Goal: Information Seeking & Learning: Learn about a topic

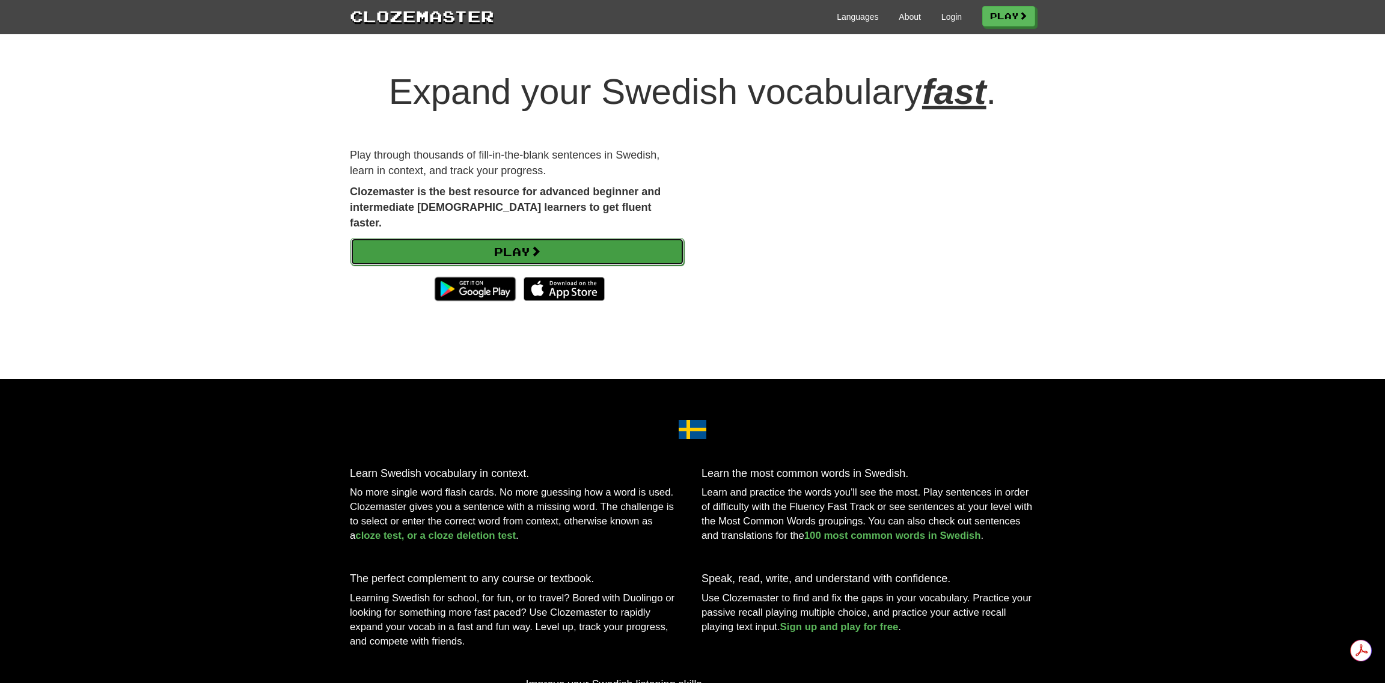
click at [502, 238] on link "Play" at bounding box center [517, 252] width 334 height 28
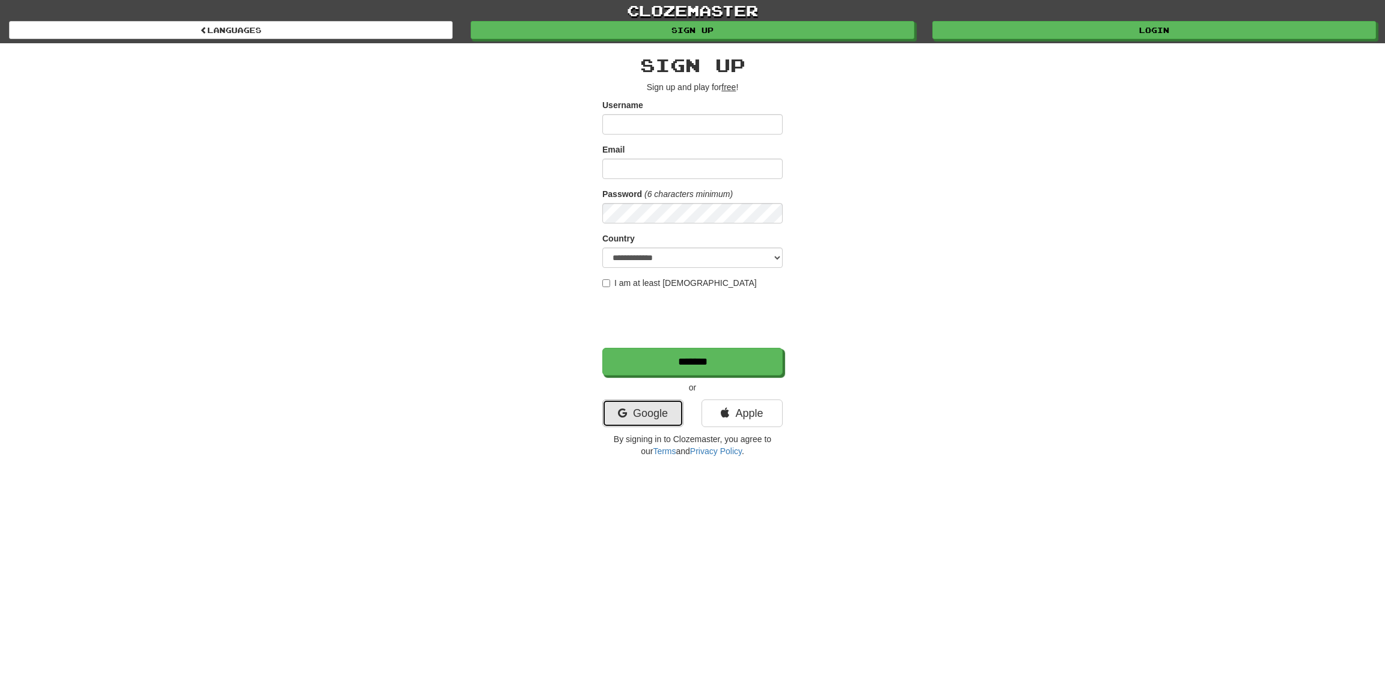
click at [637, 425] on link "Google" at bounding box center [642, 414] width 81 height 28
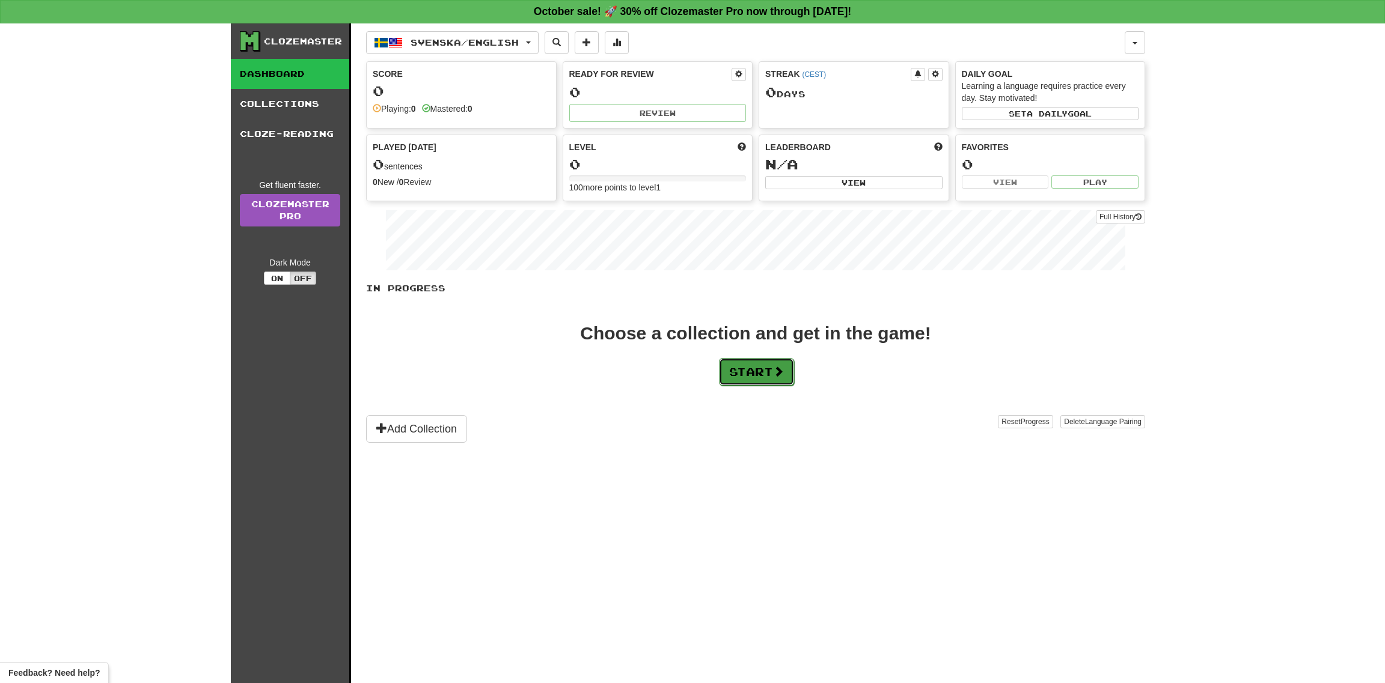
click at [773, 375] on button "Start" at bounding box center [756, 372] width 75 height 28
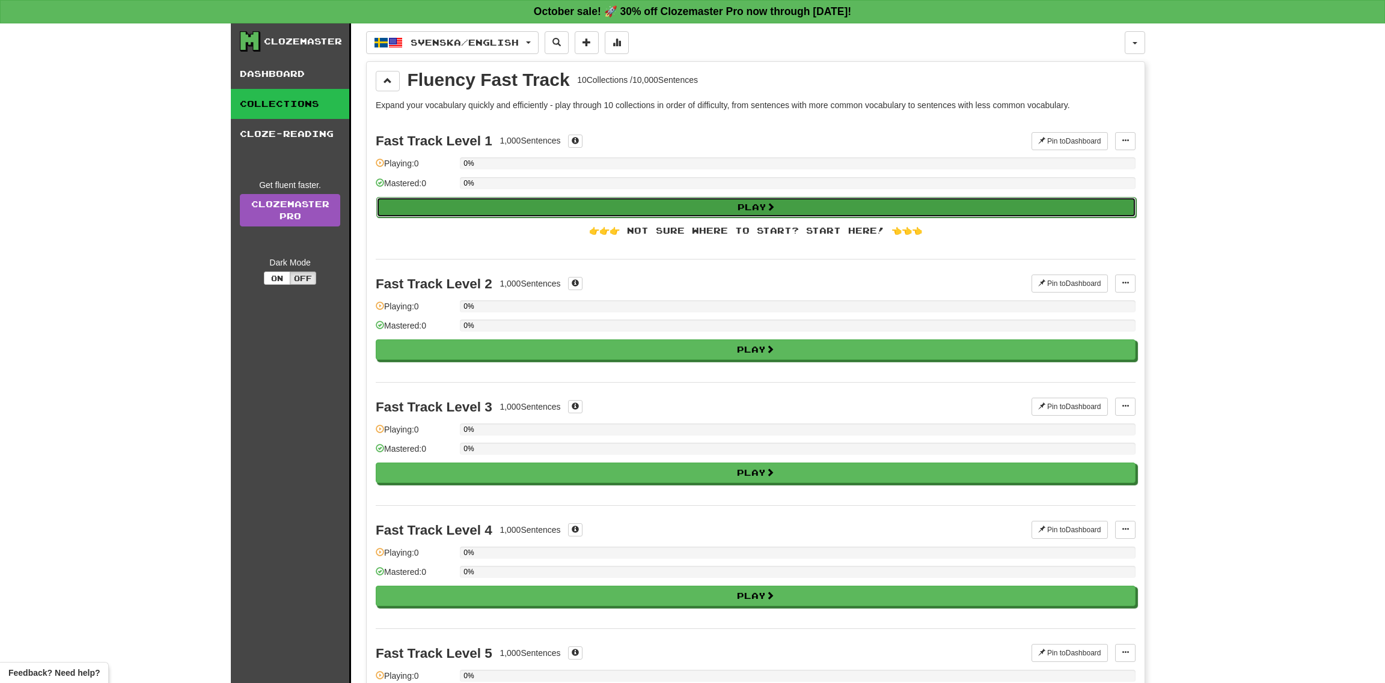
click at [480, 206] on button "Play" at bounding box center [756, 207] width 760 height 20
select select "**"
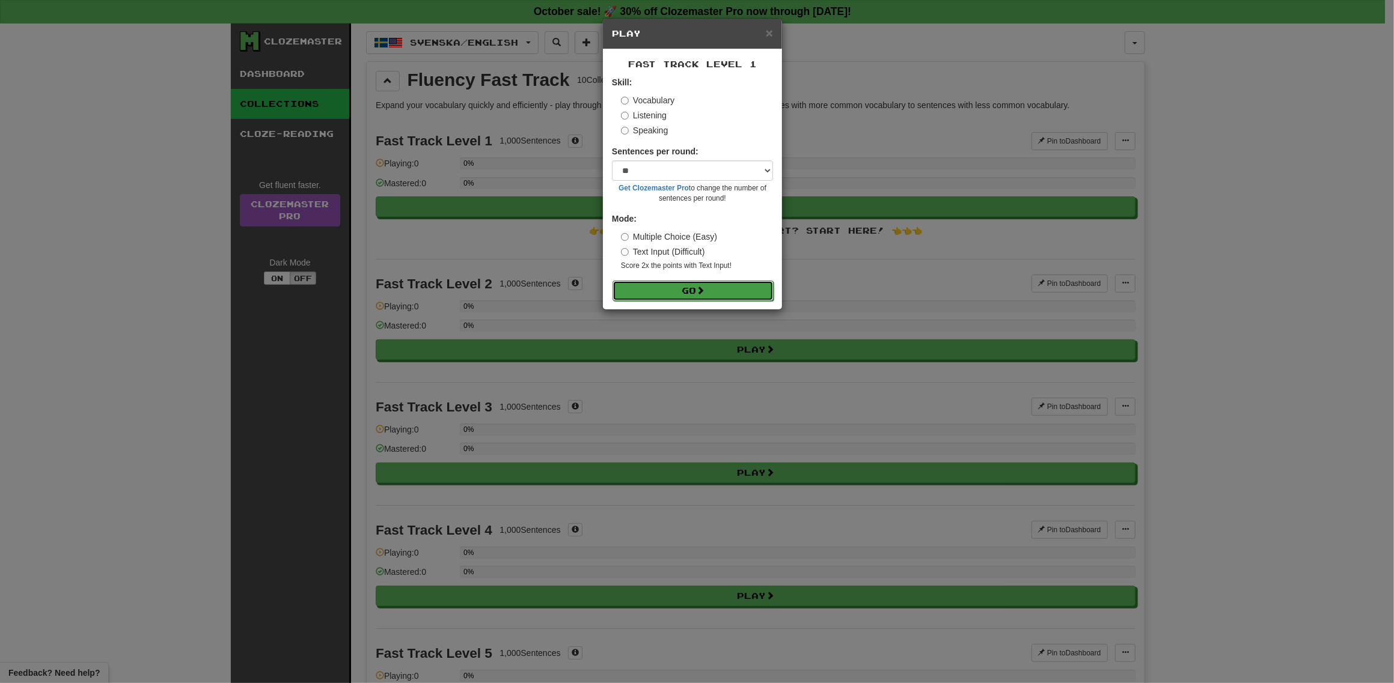
click at [670, 297] on button "Go" at bounding box center [692, 291] width 161 height 20
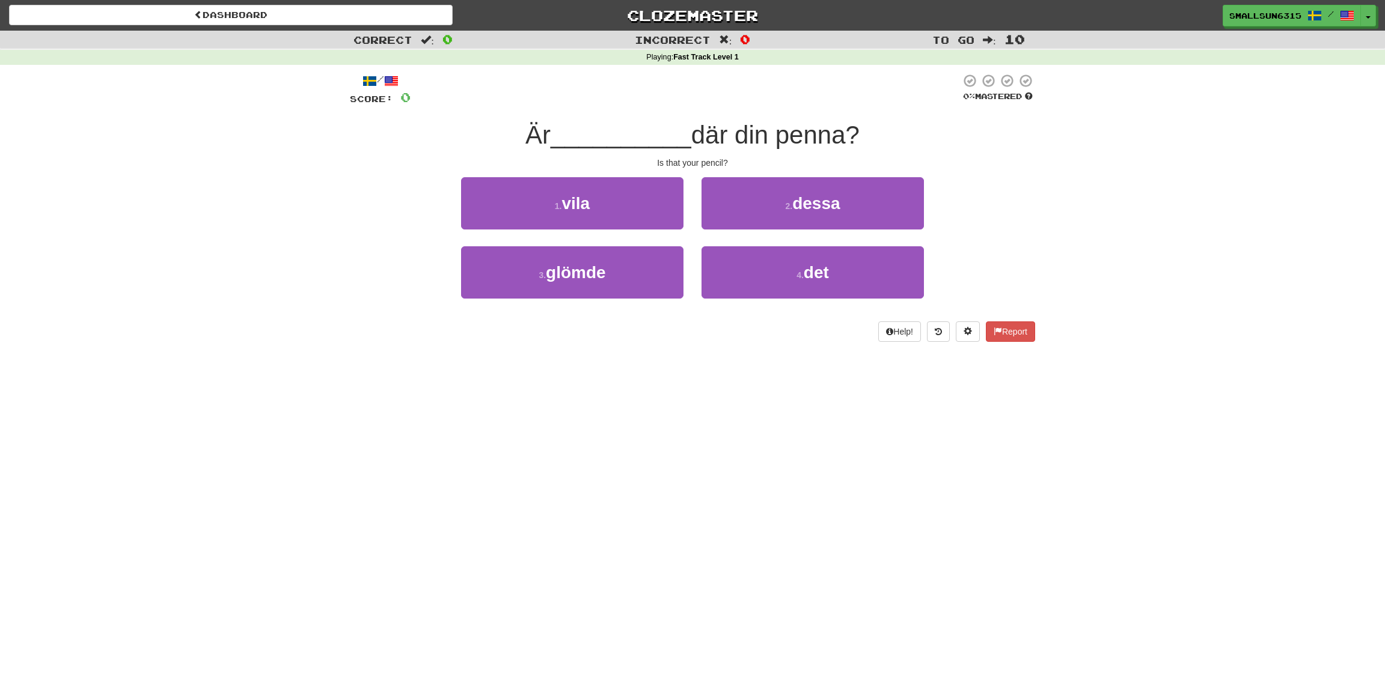
click at [942, 555] on div "Dashboard Clozemaster SmallSun6315 / Toggle Dropdown Dashboard Leaderboard Acti…" at bounding box center [692, 341] width 1385 height 683
click at [794, 274] on button "4 . det" at bounding box center [812, 272] width 222 height 52
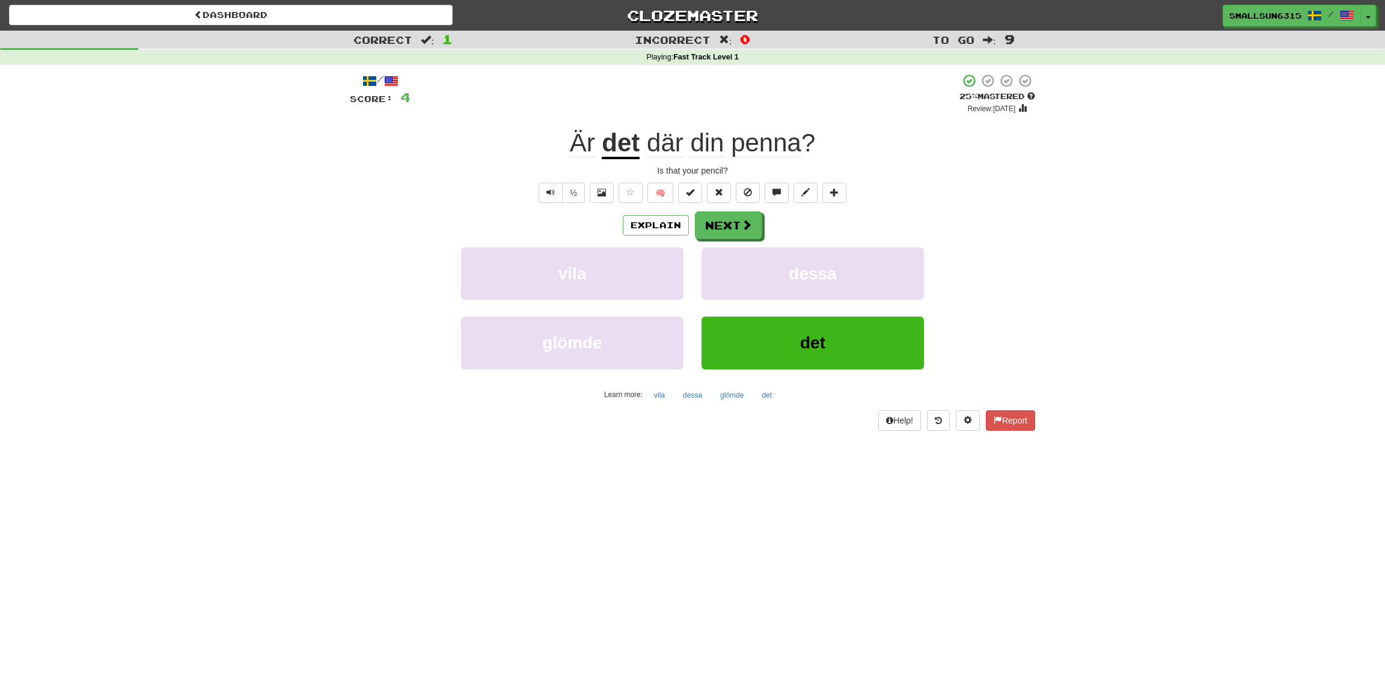
click at [551, 206] on div "/ Score: 4 + 4 25 % Mastered Review: 2025-10-16 Är det där din penna ? Is that …" at bounding box center [692, 251] width 685 height 357
click at [553, 189] on span "Text-to-speech controls" at bounding box center [550, 192] width 8 height 8
click at [551, 192] on span "Text-to-speech controls" at bounding box center [550, 192] width 8 height 8
click at [550, 195] on span "Text-to-speech controls" at bounding box center [550, 192] width 8 height 8
click at [729, 225] on button "Next" at bounding box center [728, 226] width 67 height 28
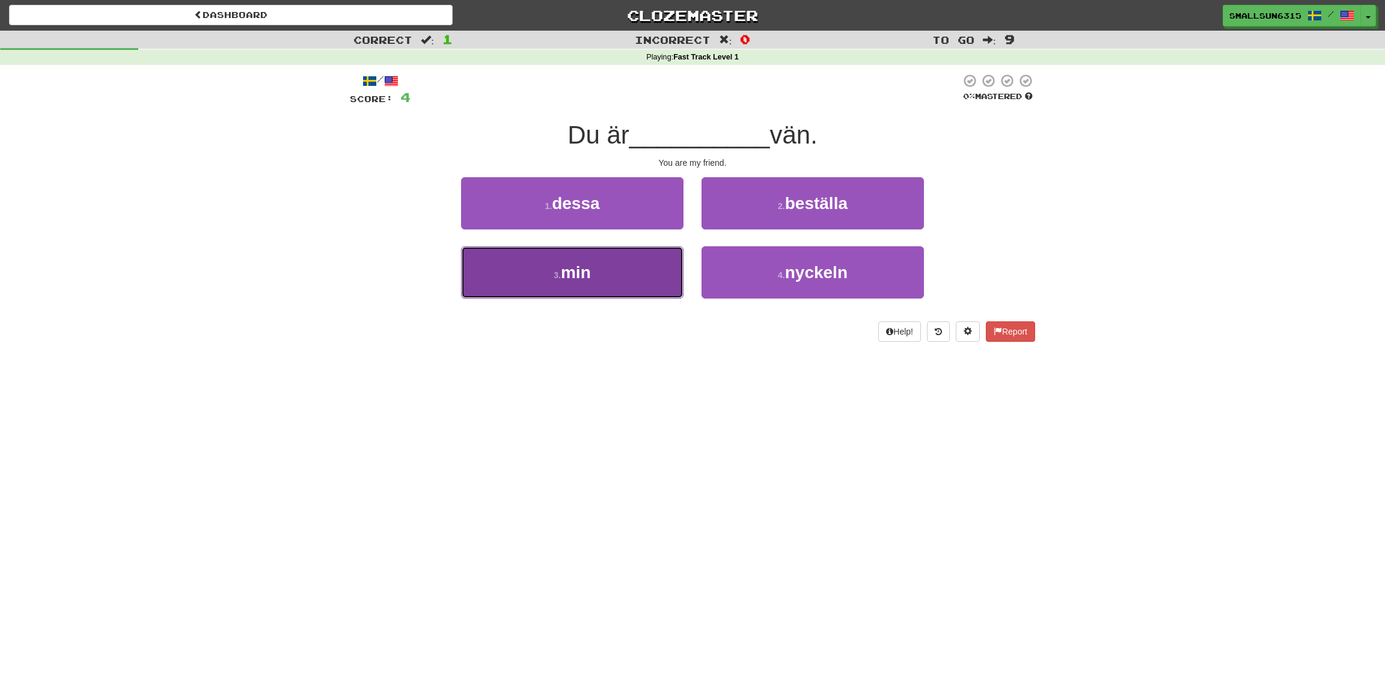
click at [621, 285] on button "3 . min" at bounding box center [572, 272] width 222 height 52
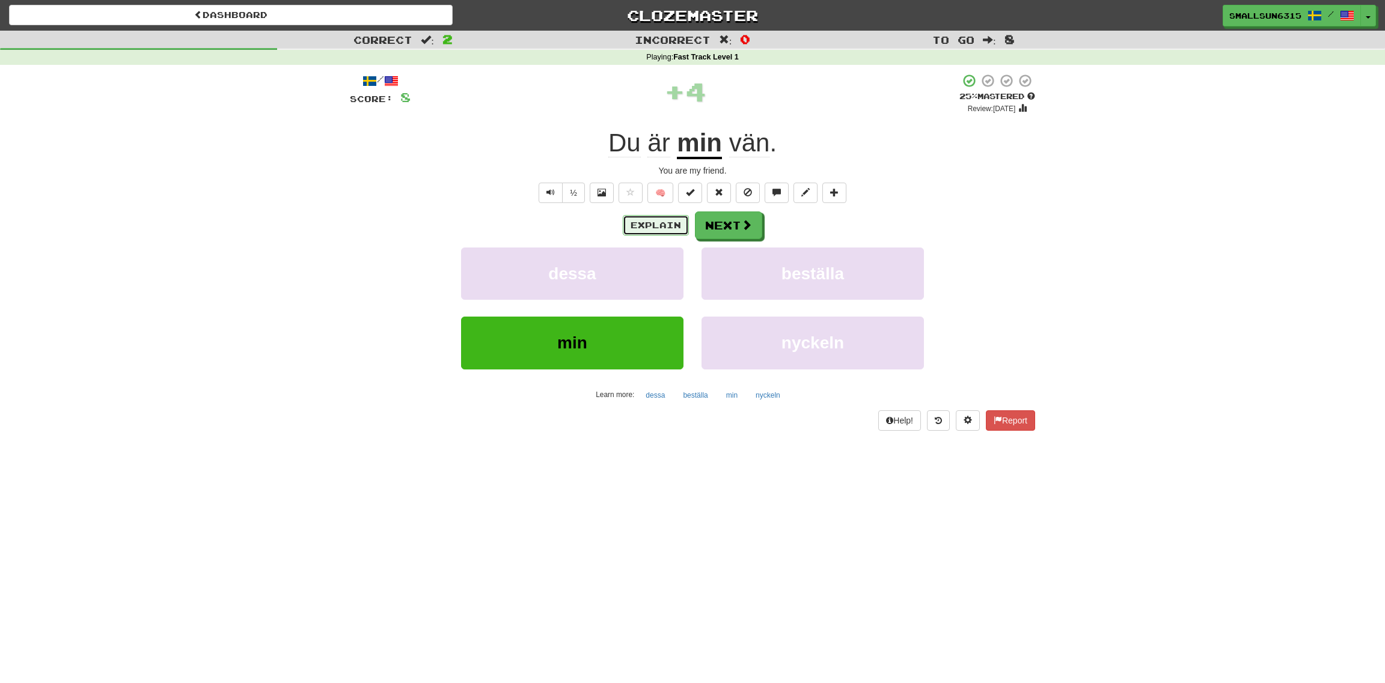
click at [635, 228] on button "Explain" at bounding box center [656, 225] width 66 height 20
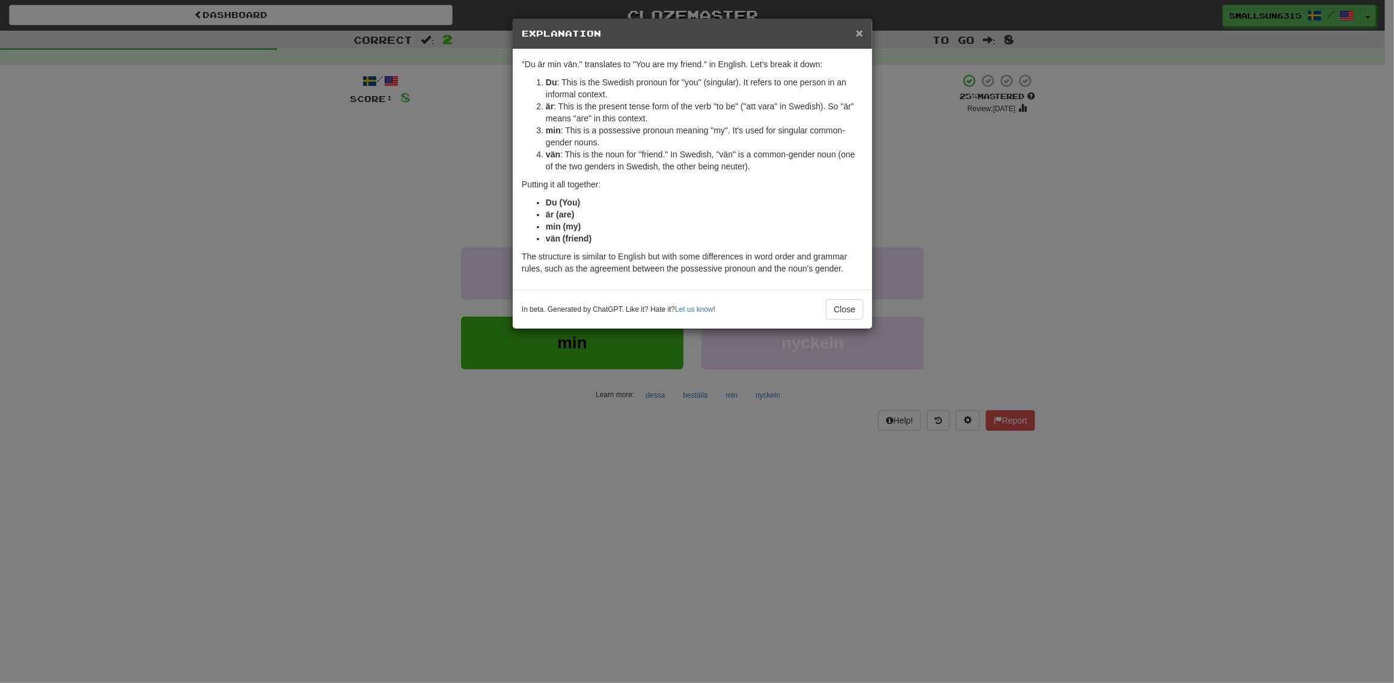
click at [858, 35] on span "×" at bounding box center [859, 33] width 7 height 14
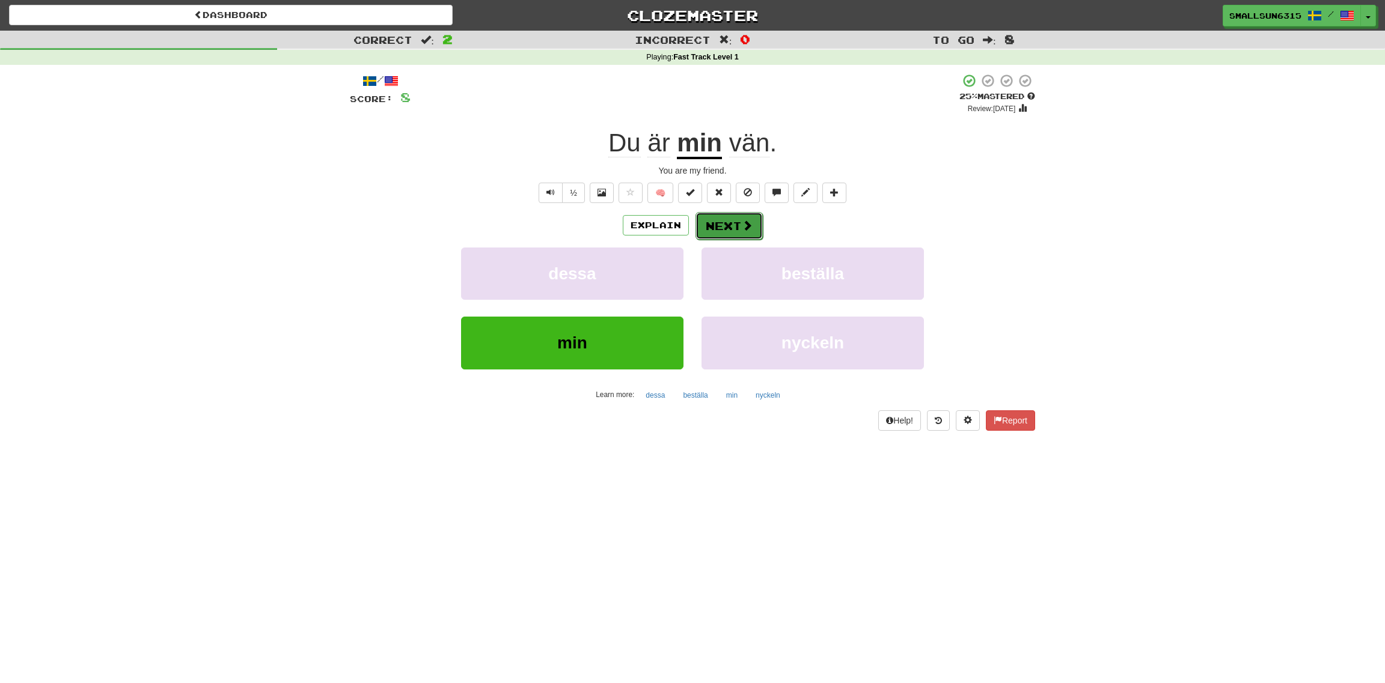
click at [742, 227] on span at bounding box center [747, 225] width 11 height 11
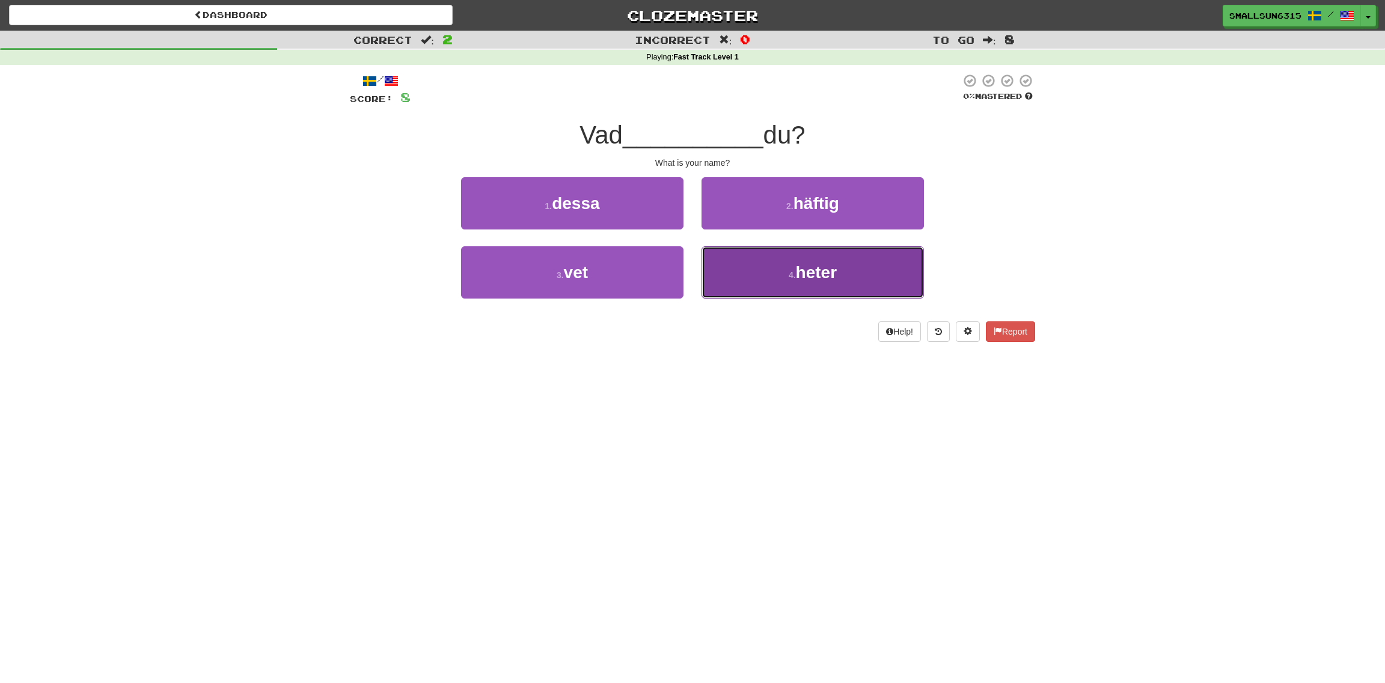
click at [789, 257] on button "4 . heter" at bounding box center [812, 272] width 222 height 52
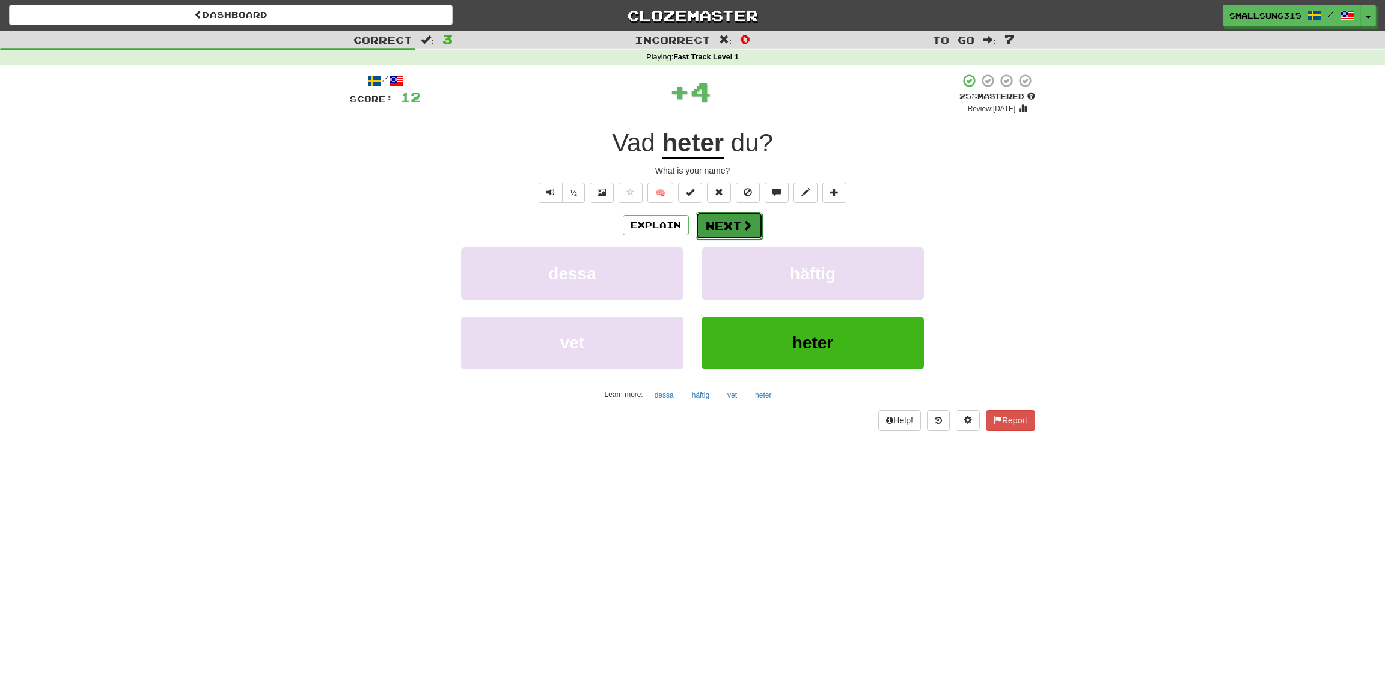
click at [721, 221] on button "Next" at bounding box center [728, 226] width 67 height 28
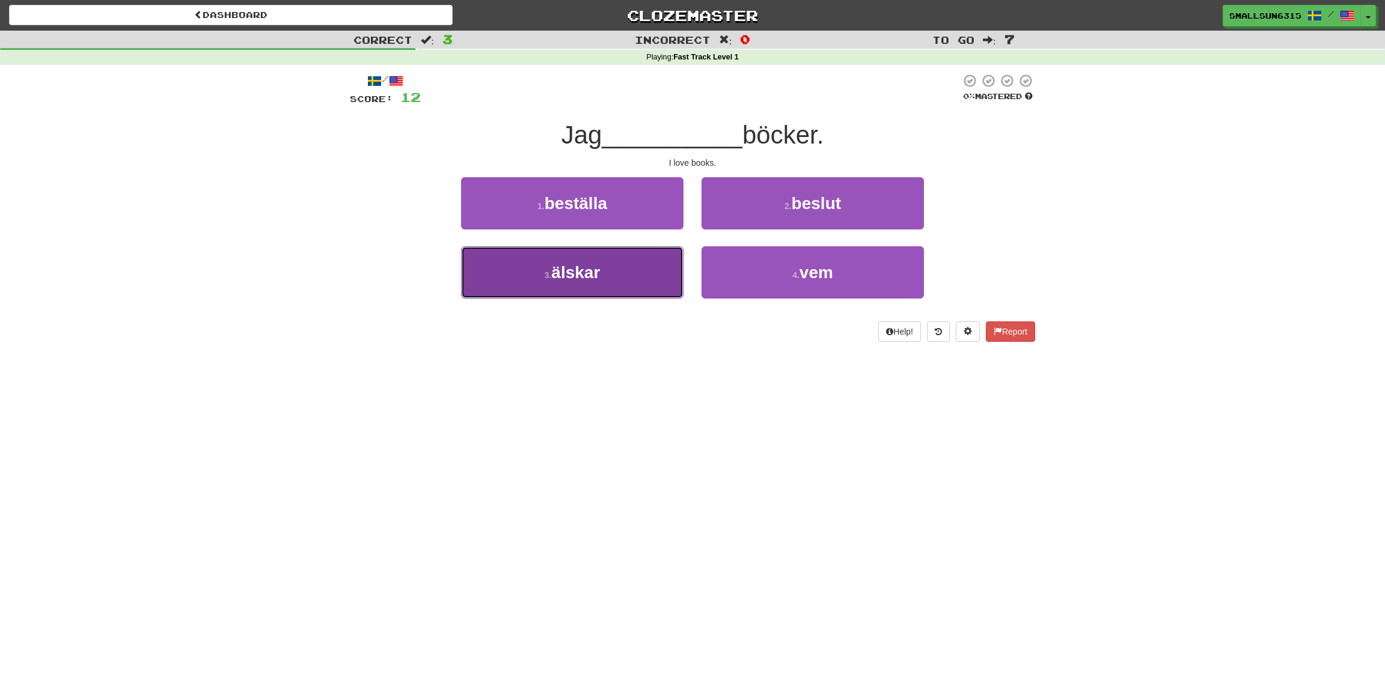
click at [578, 272] on span "älskar" at bounding box center [575, 272] width 49 height 19
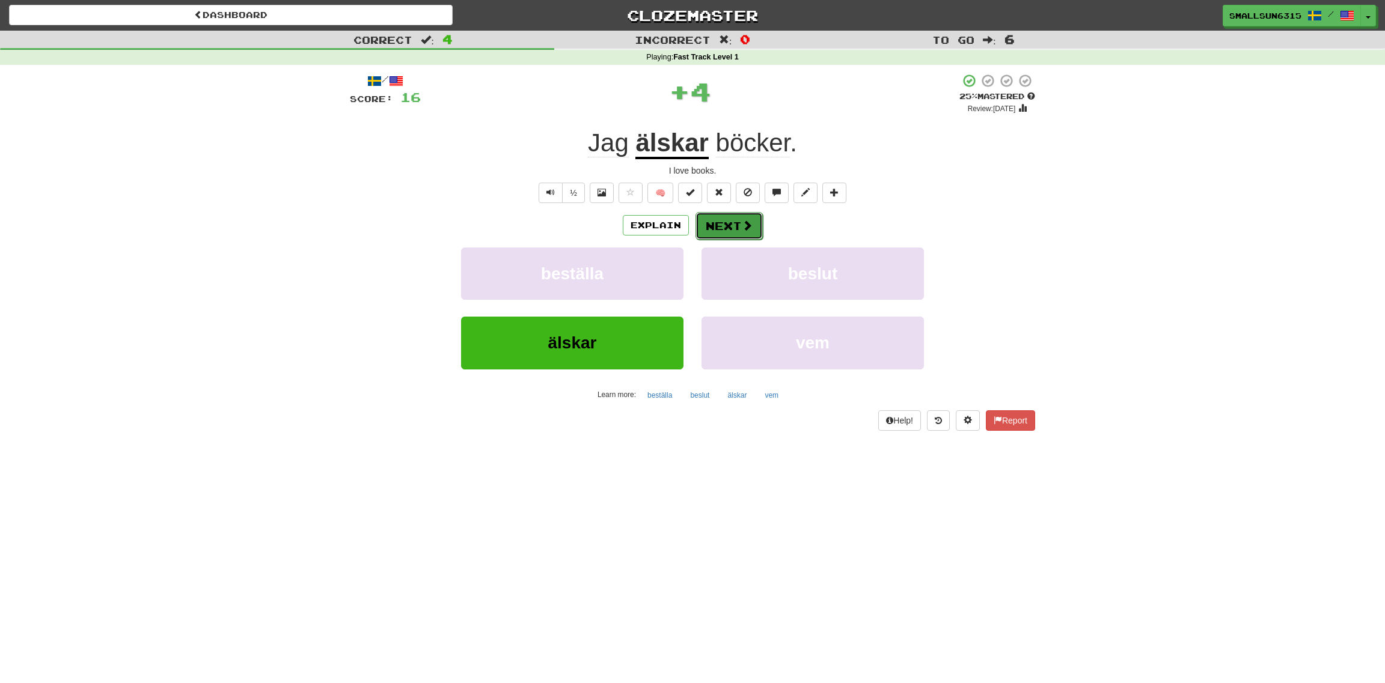
click at [721, 225] on button "Next" at bounding box center [728, 226] width 67 height 28
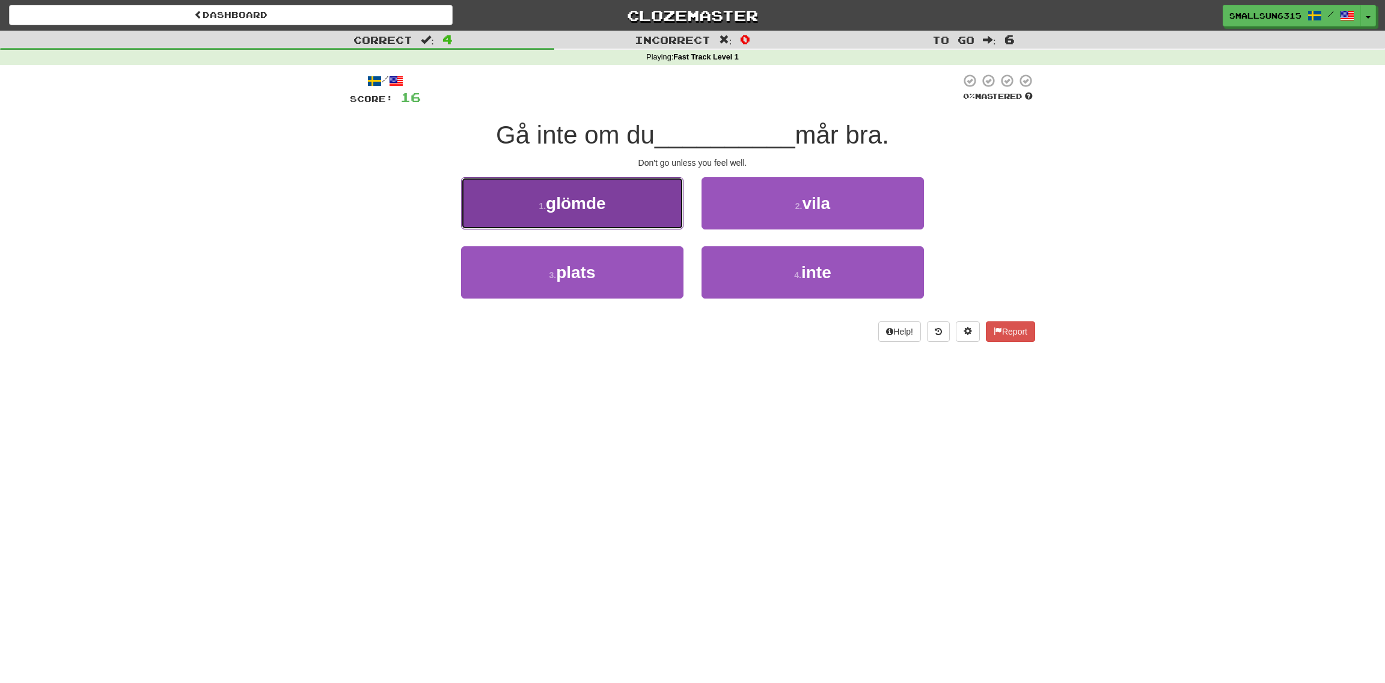
click at [620, 201] on button "1 . glömde" at bounding box center [572, 203] width 222 height 52
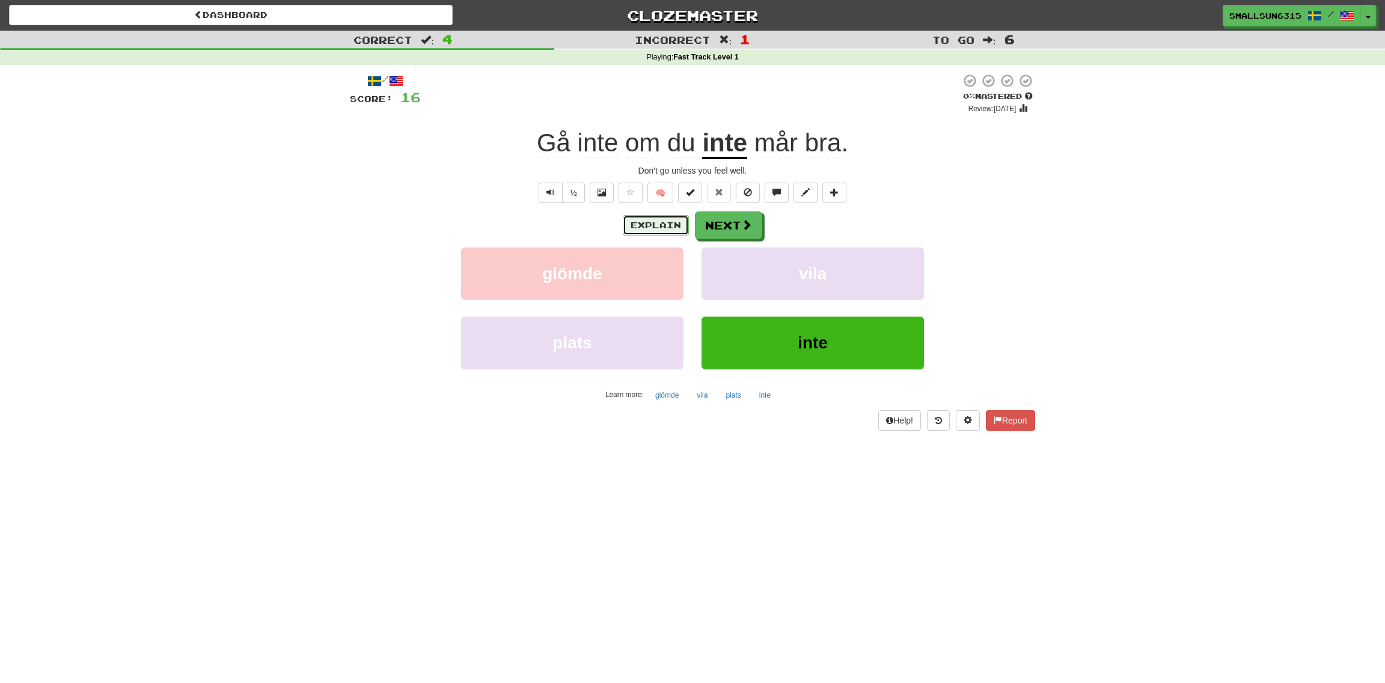
click at [675, 223] on button "Explain" at bounding box center [656, 225] width 66 height 20
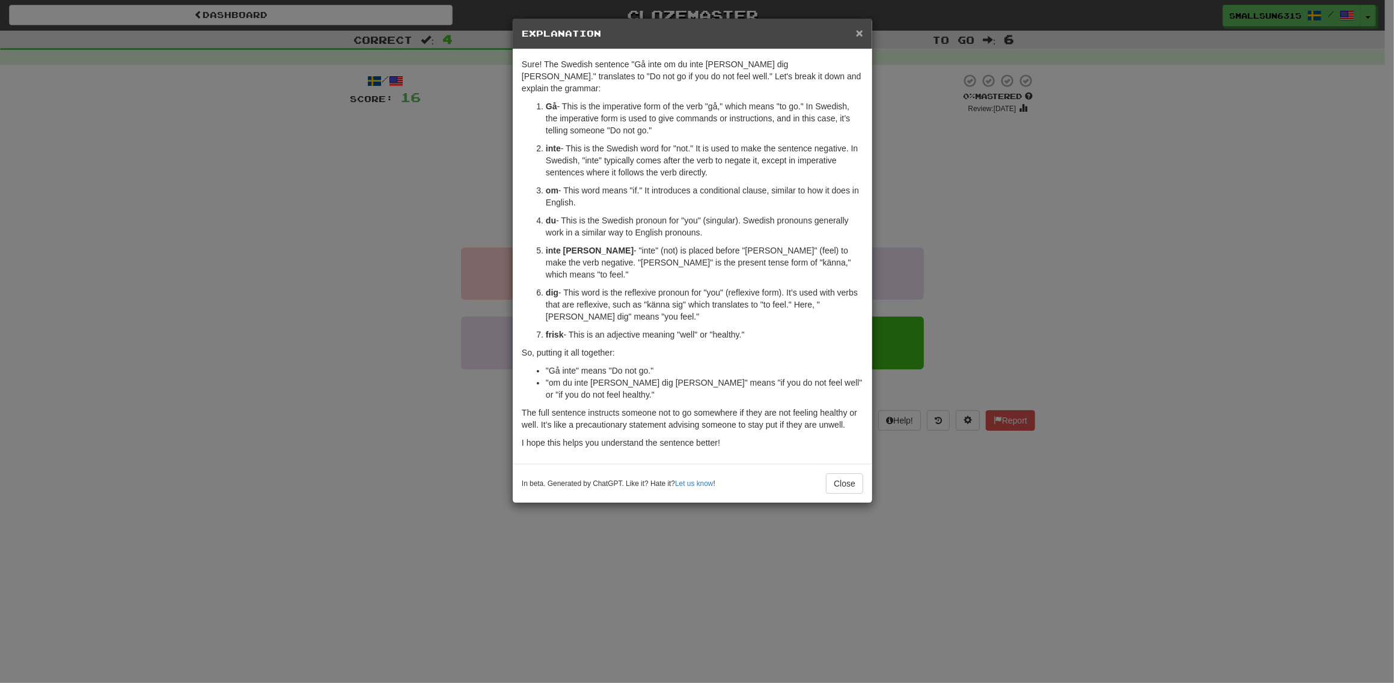
click at [858, 31] on span "×" at bounding box center [859, 33] width 7 height 14
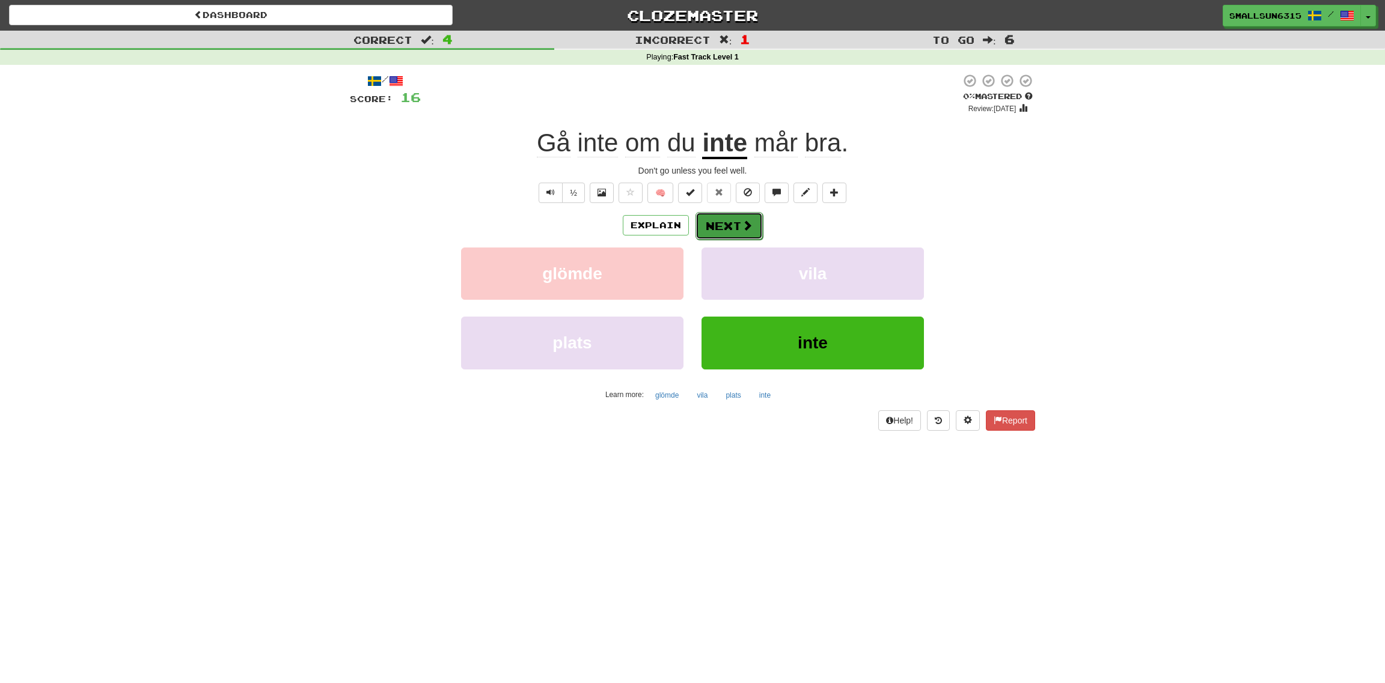
click at [754, 220] on button "Next" at bounding box center [728, 226] width 67 height 28
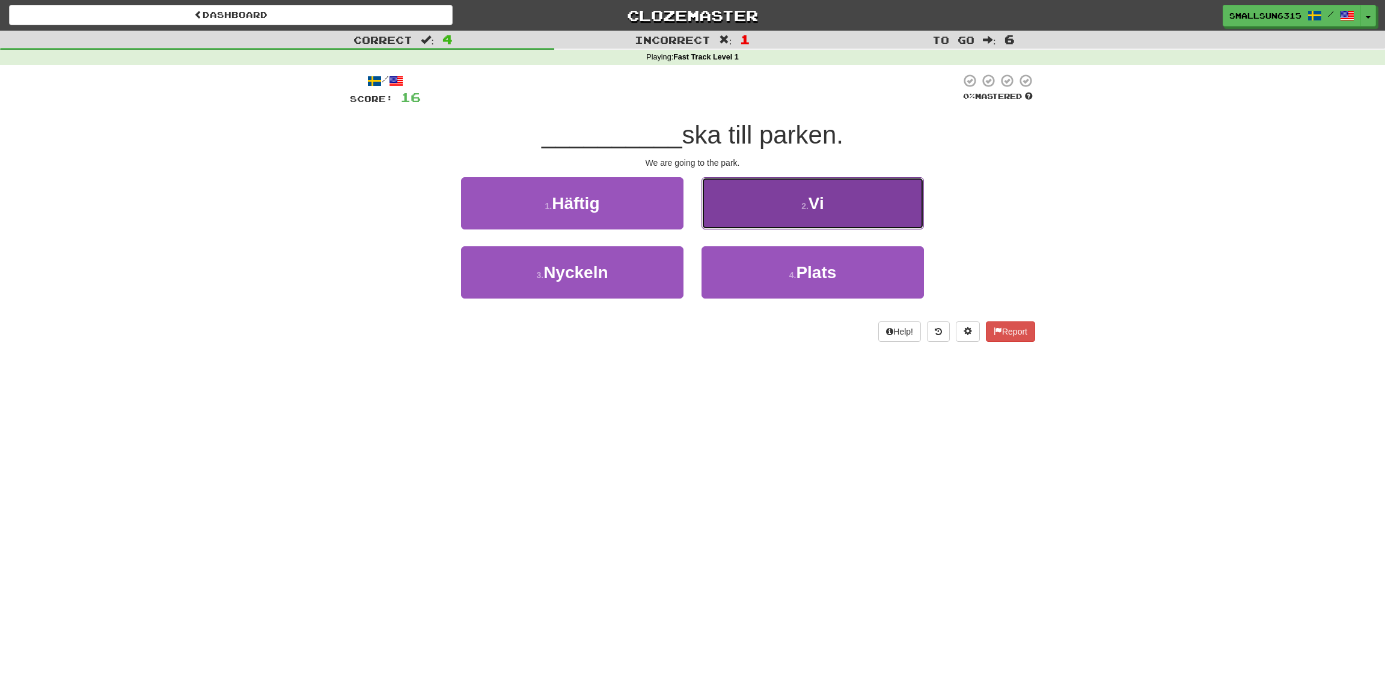
click at [745, 201] on button "2 . Vi" at bounding box center [812, 203] width 222 height 52
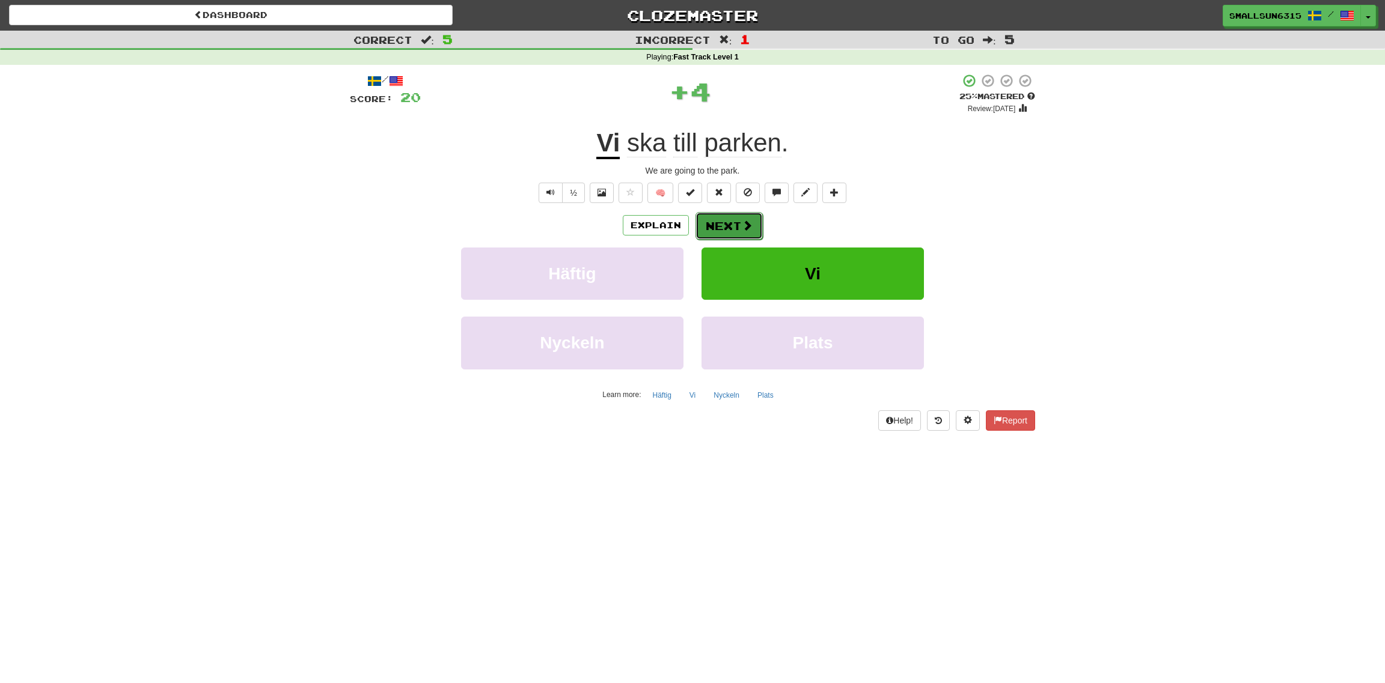
click at [734, 232] on button "Next" at bounding box center [728, 226] width 67 height 28
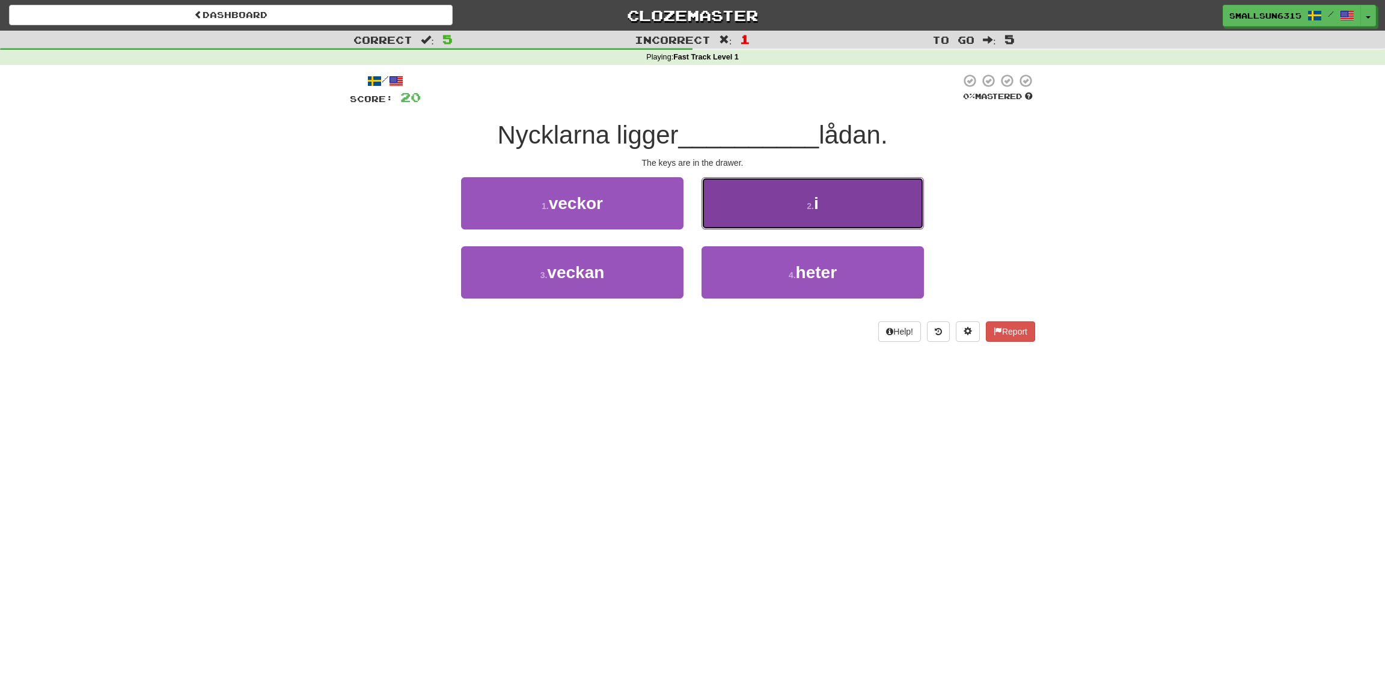
click at [779, 196] on button "2 . i" at bounding box center [812, 203] width 222 height 52
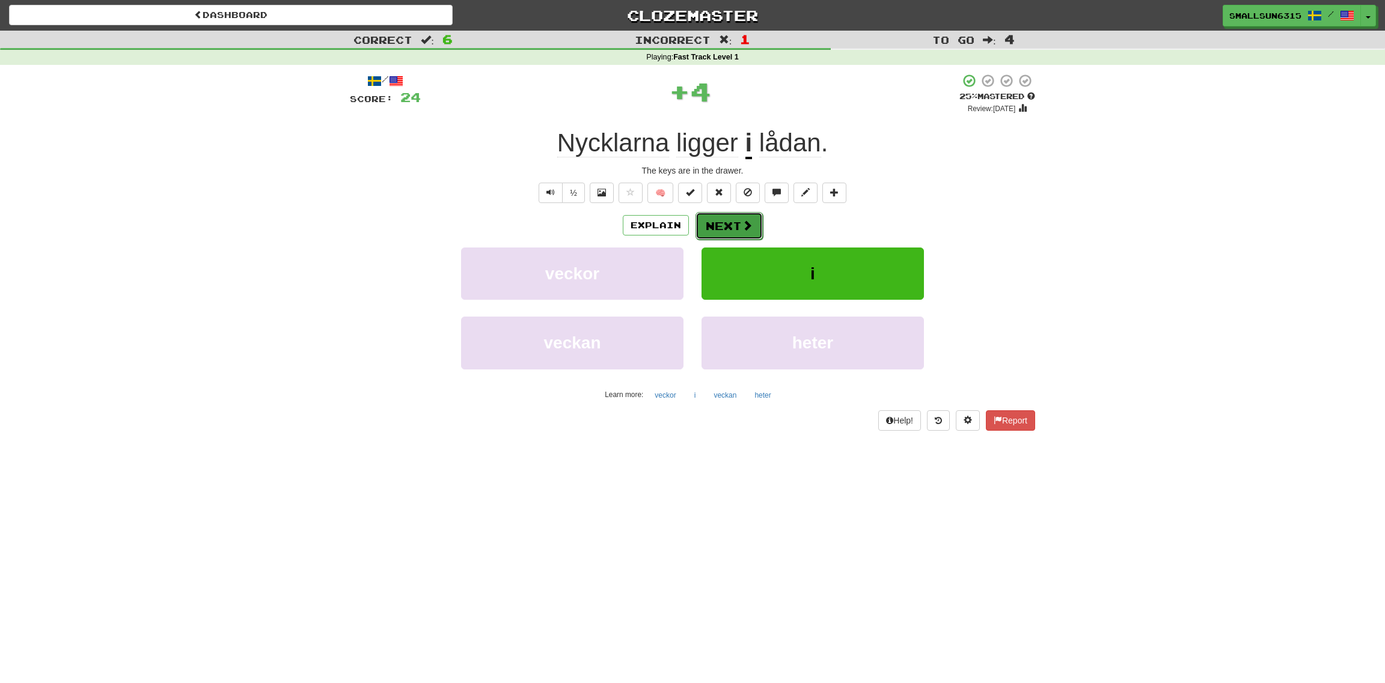
click at [743, 222] on span at bounding box center [747, 225] width 11 height 11
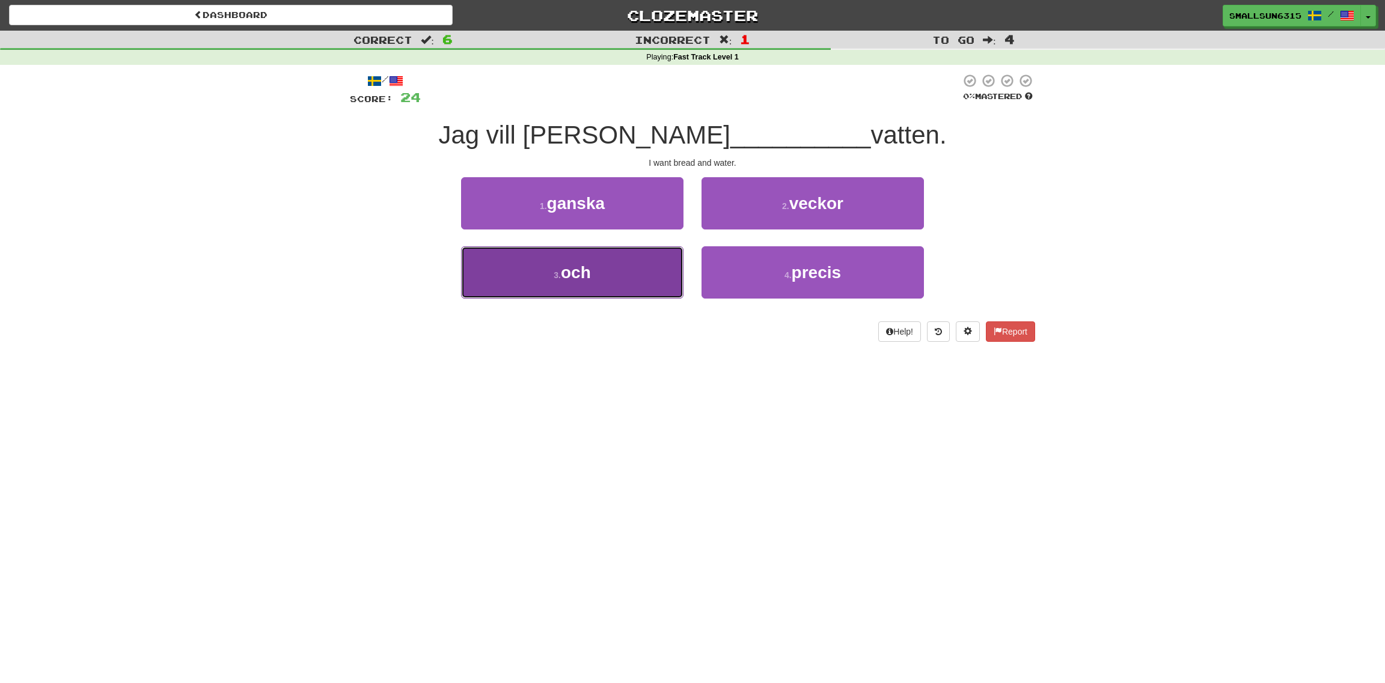
click at [621, 270] on button "3 . och" at bounding box center [572, 272] width 222 height 52
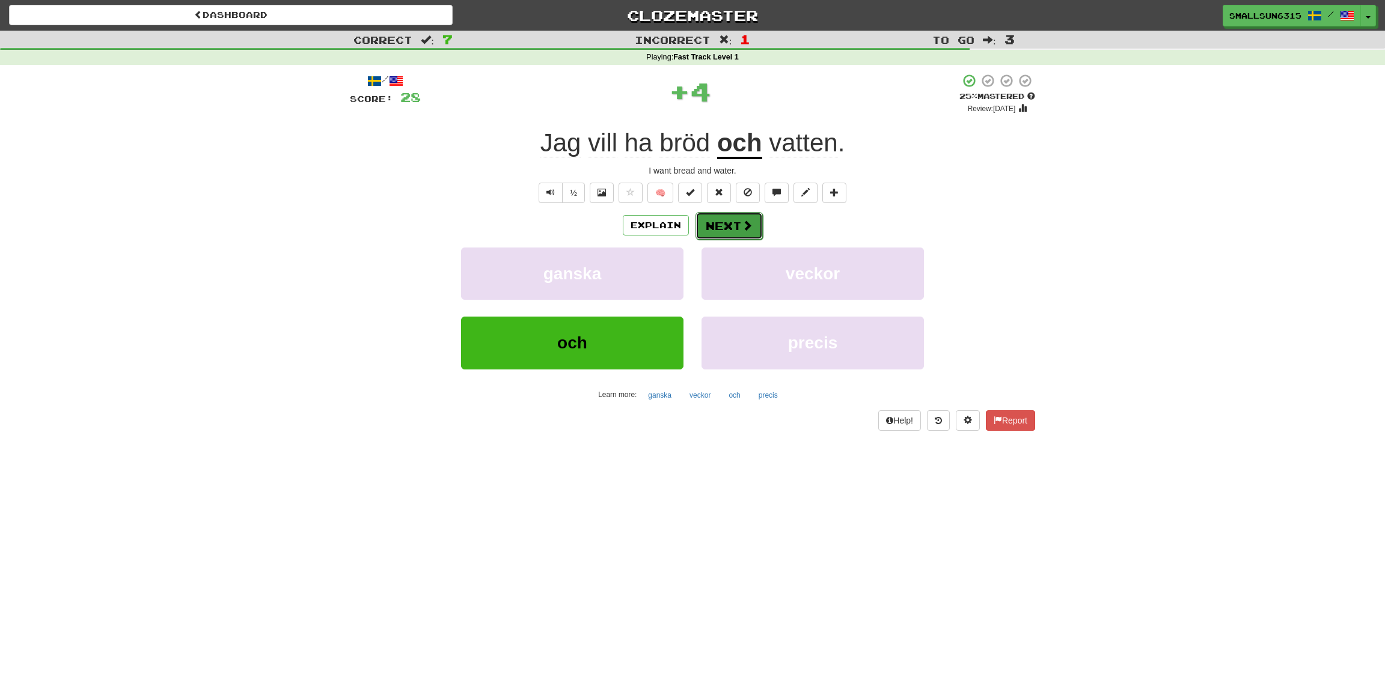
click at [736, 221] on button "Next" at bounding box center [728, 226] width 67 height 28
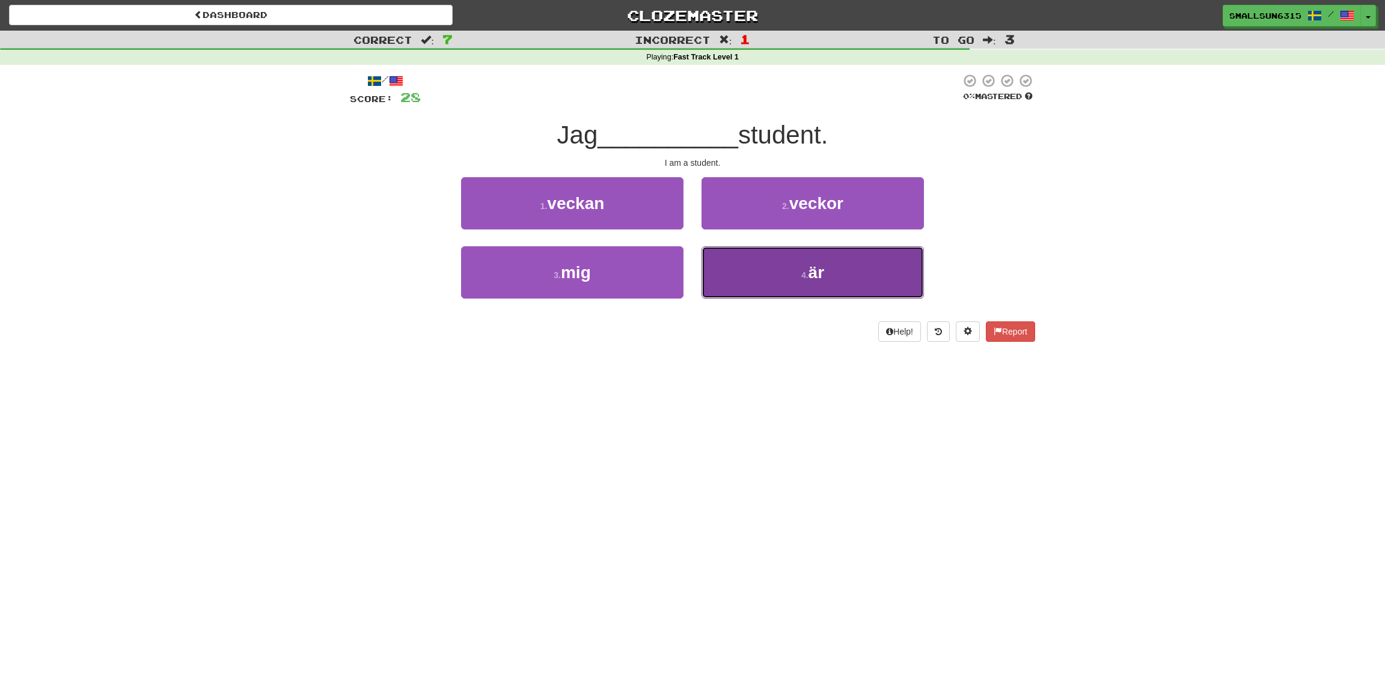
click at [764, 270] on button "4 . är" at bounding box center [812, 272] width 222 height 52
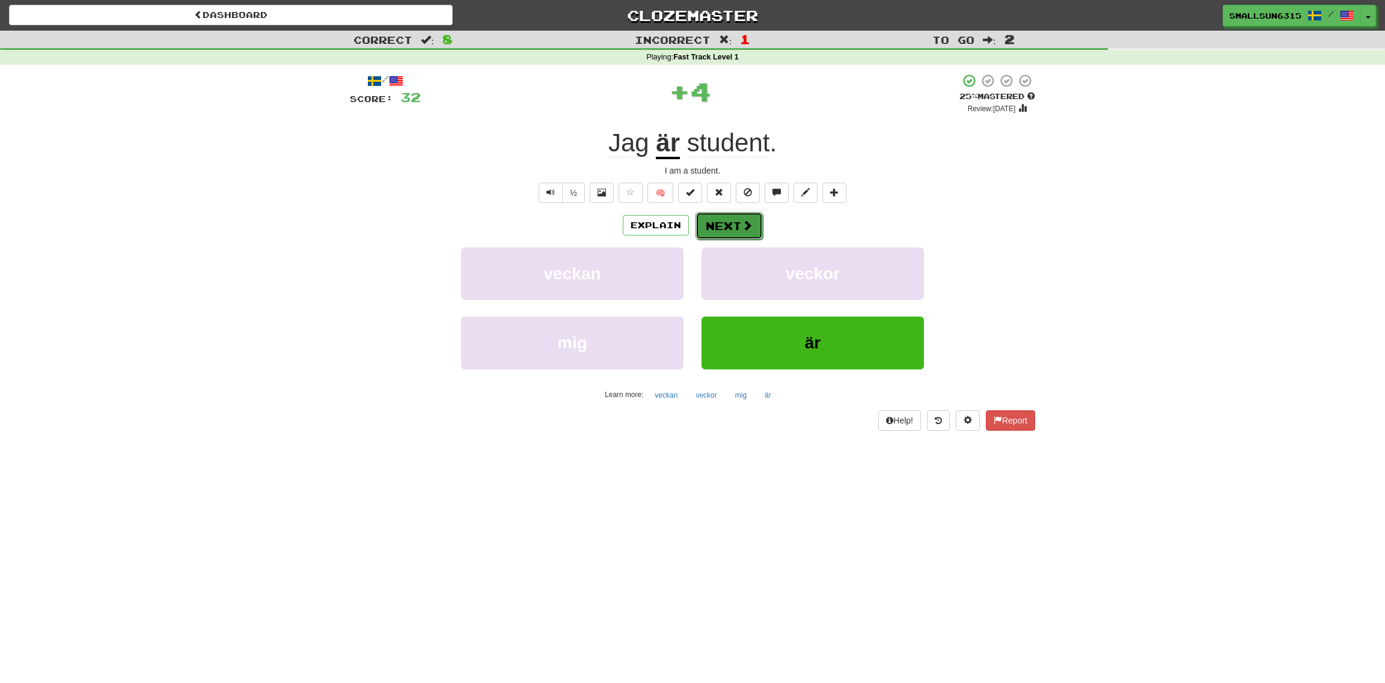
click at [719, 223] on button "Next" at bounding box center [728, 226] width 67 height 28
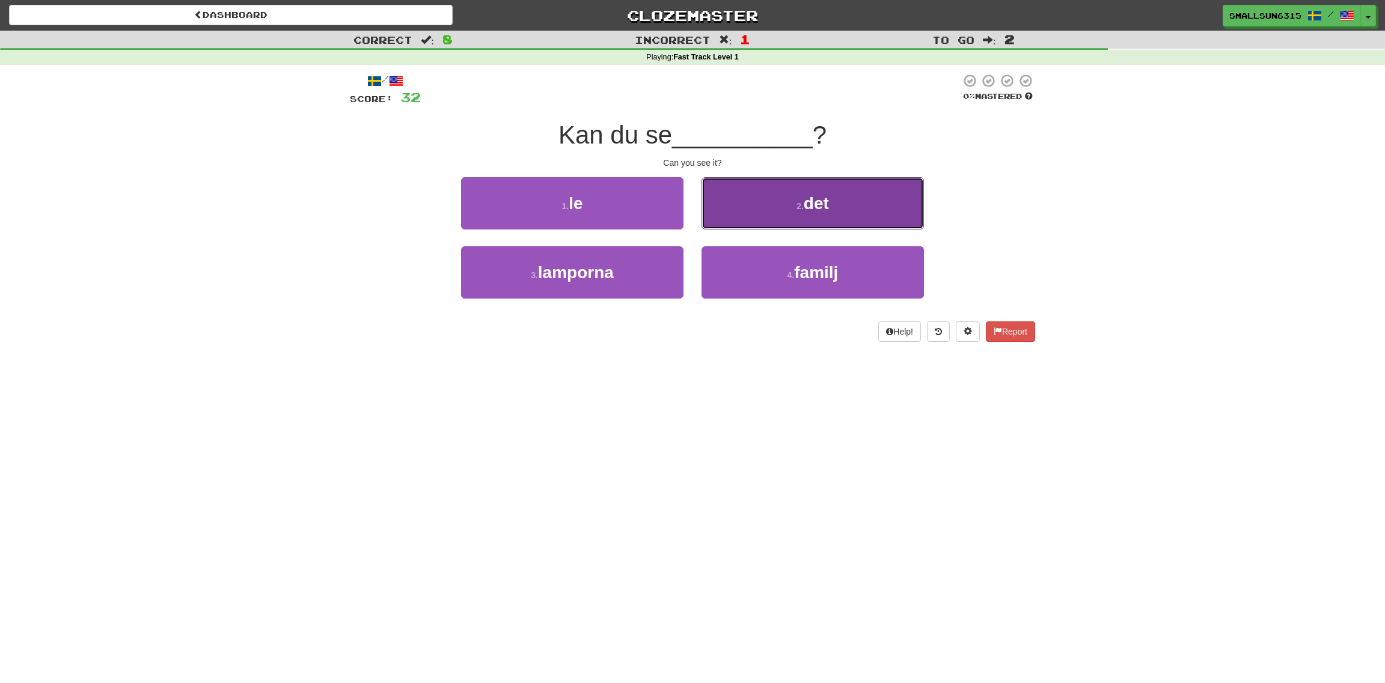
click at [772, 201] on button "2 . det" at bounding box center [812, 203] width 222 height 52
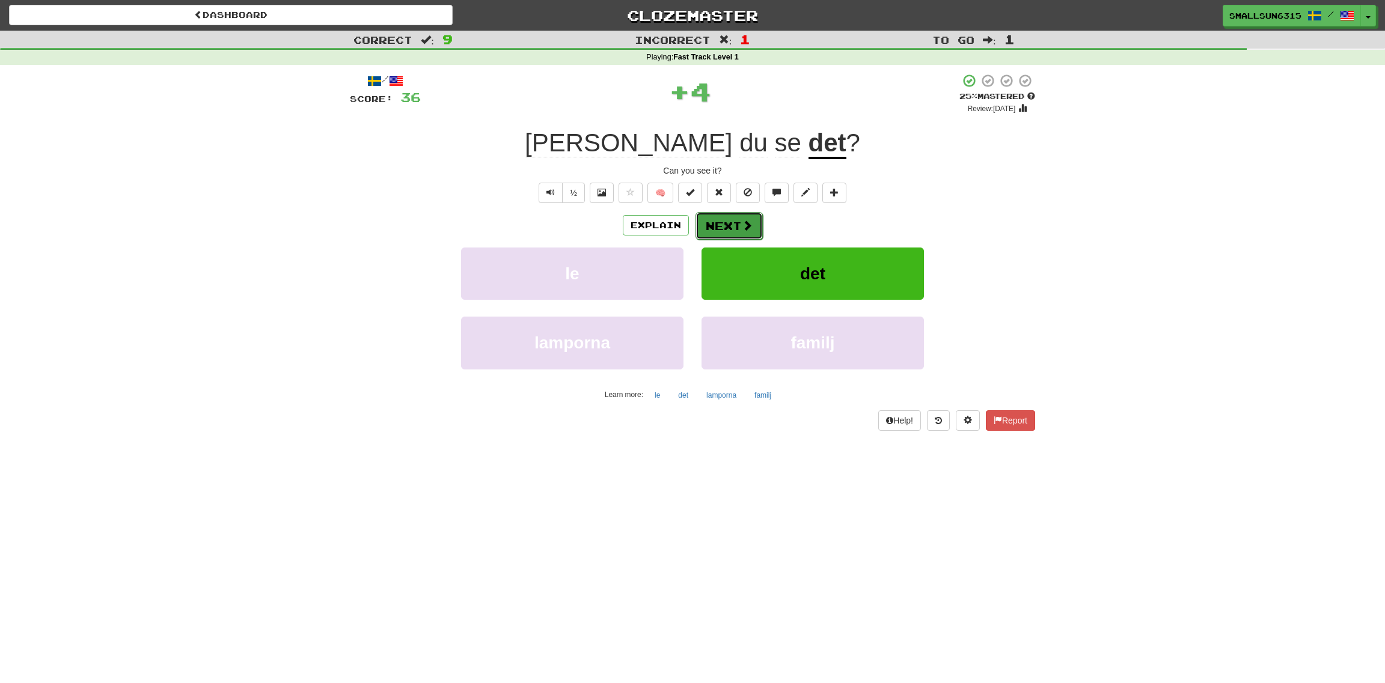
click at [733, 221] on button "Next" at bounding box center [728, 226] width 67 height 28
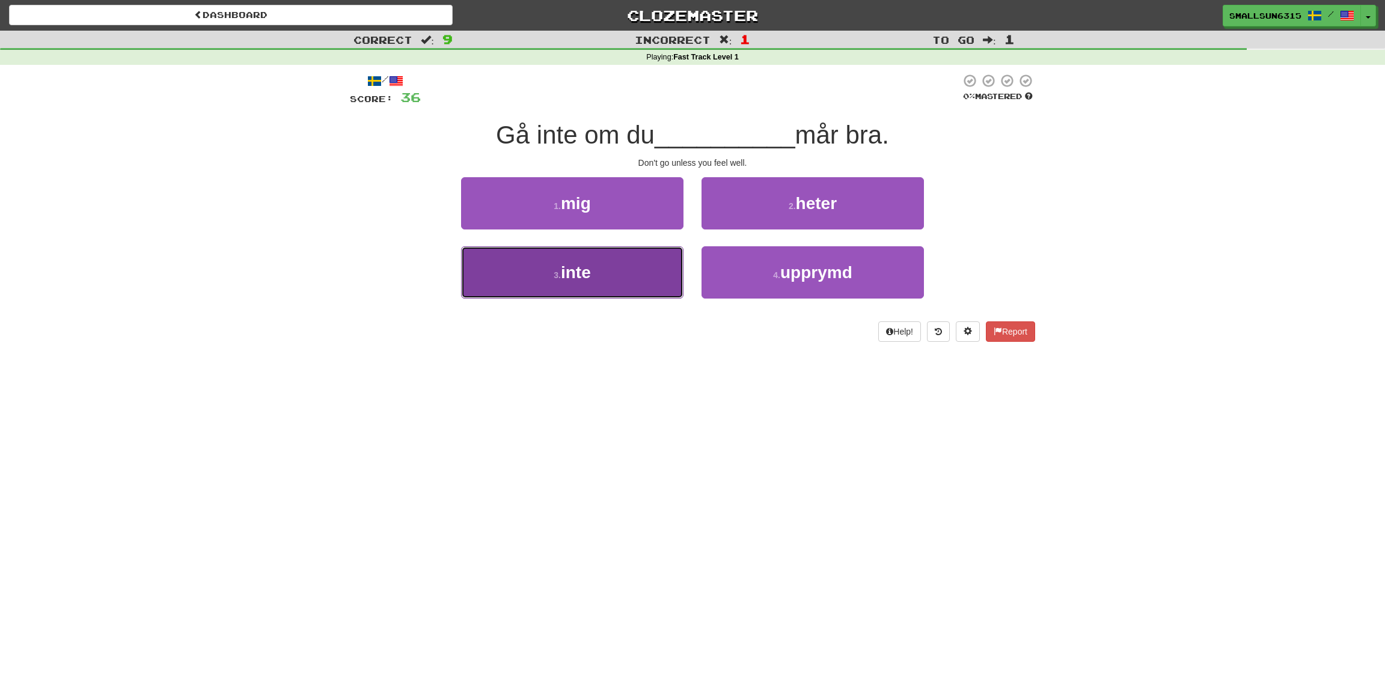
click at [617, 264] on button "3 . inte" at bounding box center [572, 272] width 222 height 52
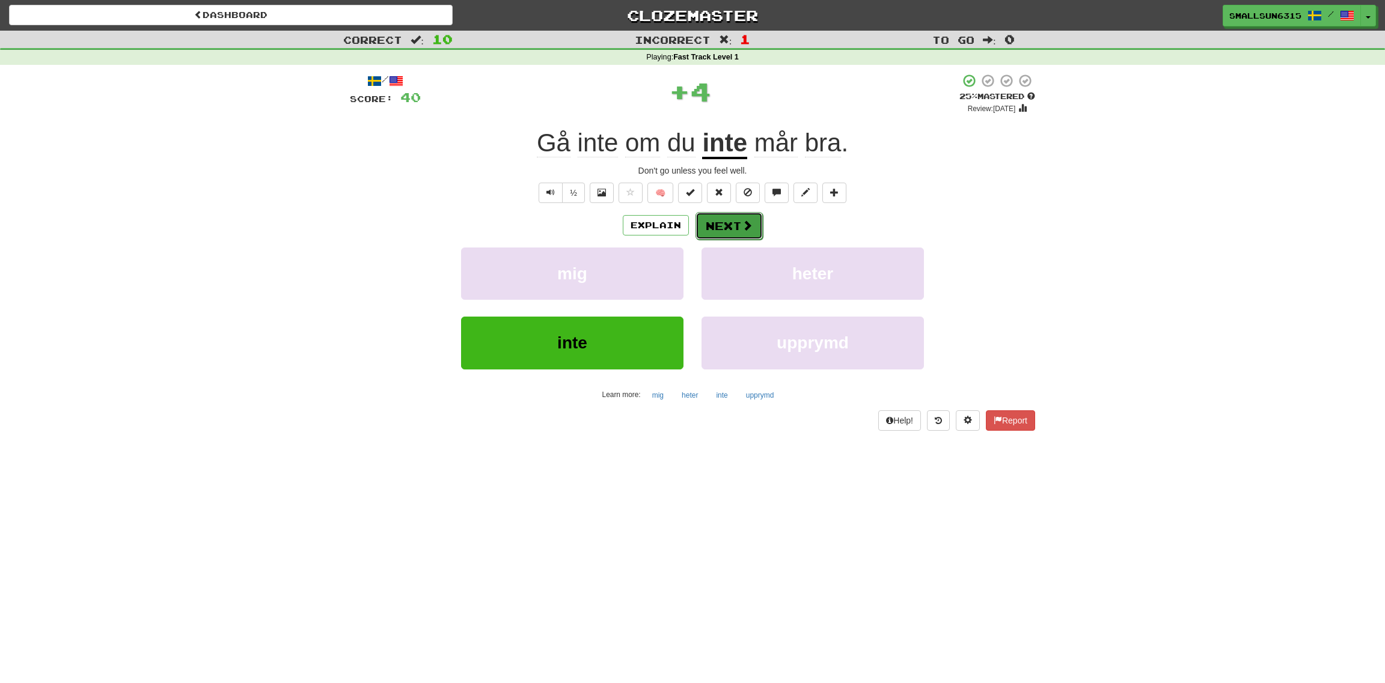
click at [739, 228] on button "Next" at bounding box center [728, 226] width 67 height 28
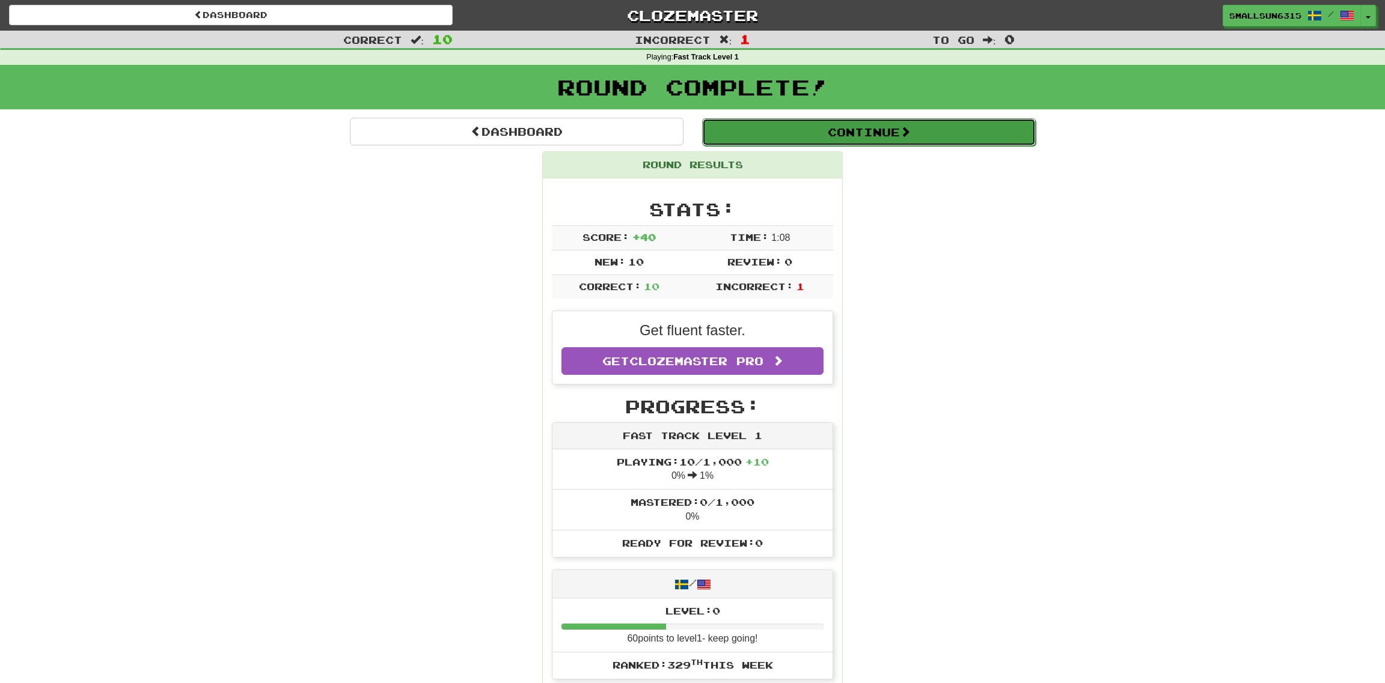
click at [841, 136] on button "Continue" at bounding box center [869, 132] width 334 height 28
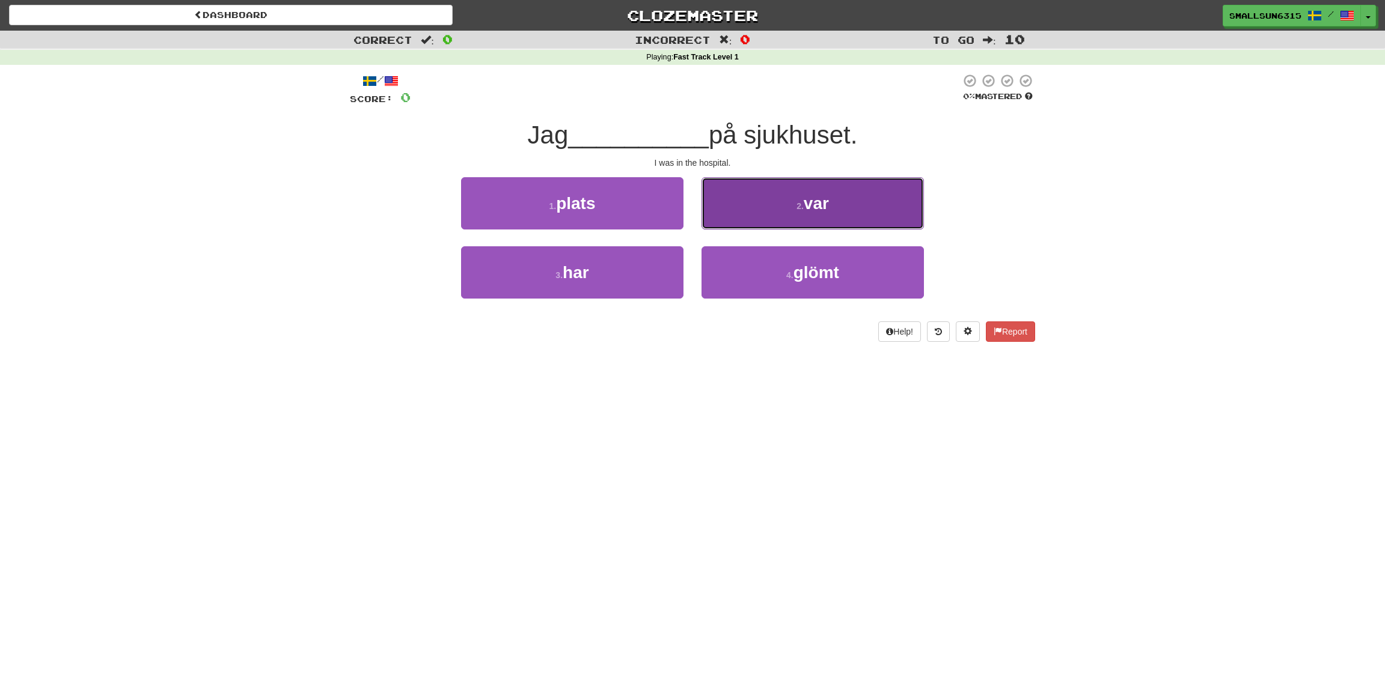
click at [879, 204] on button "2 . var" at bounding box center [812, 203] width 222 height 52
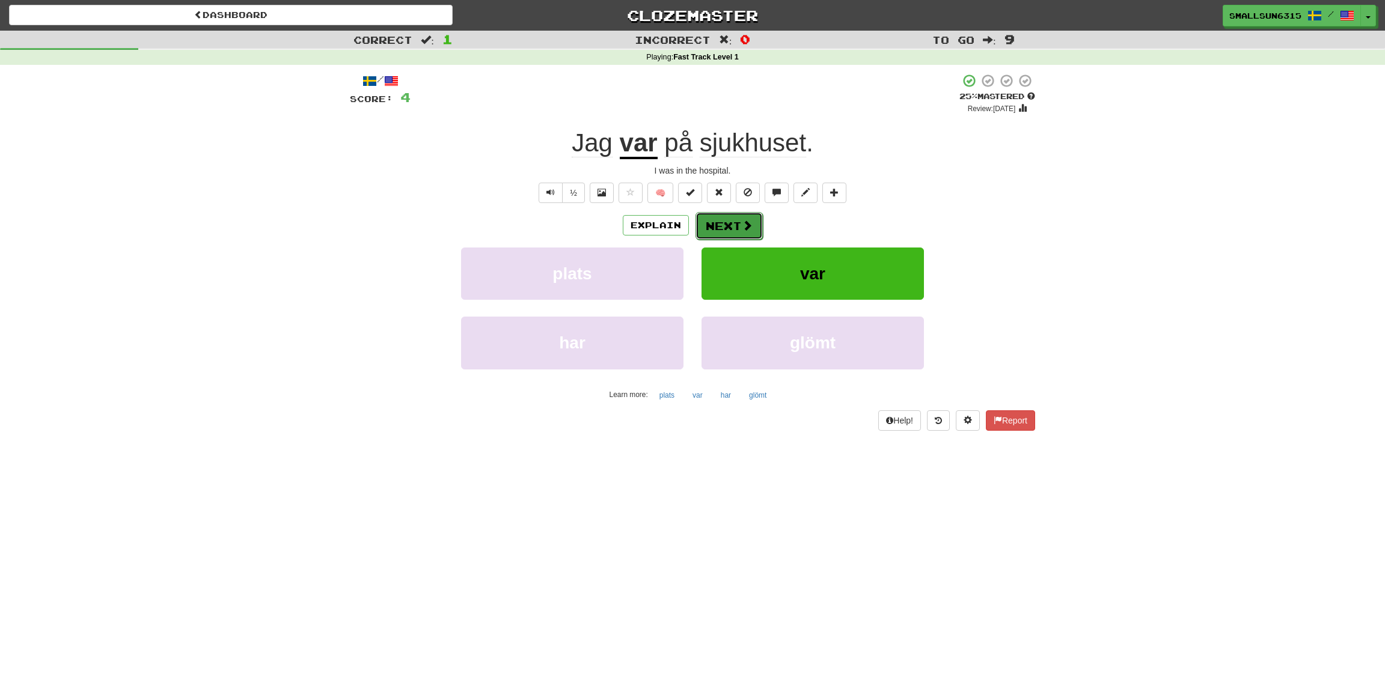
click at [739, 222] on button "Next" at bounding box center [728, 226] width 67 height 28
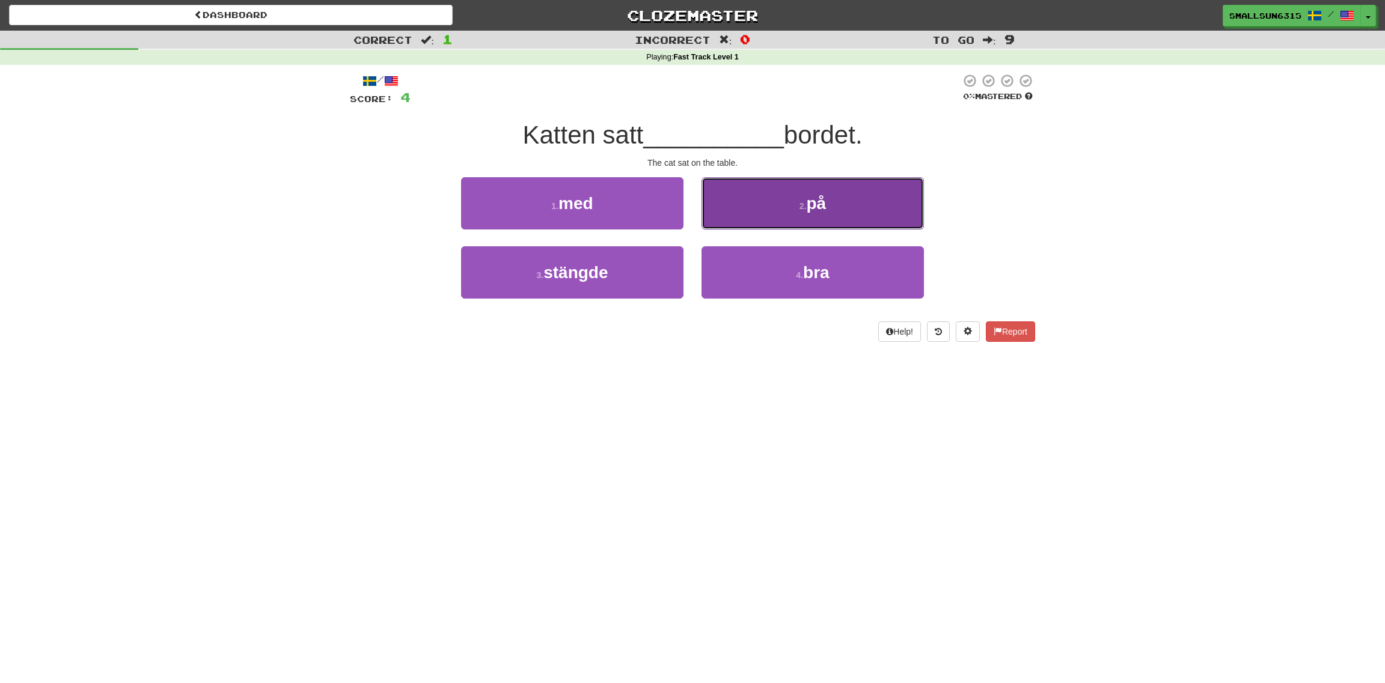
click at [825, 197] on span "på" at bounding box center [817, 203] width 20 height 19
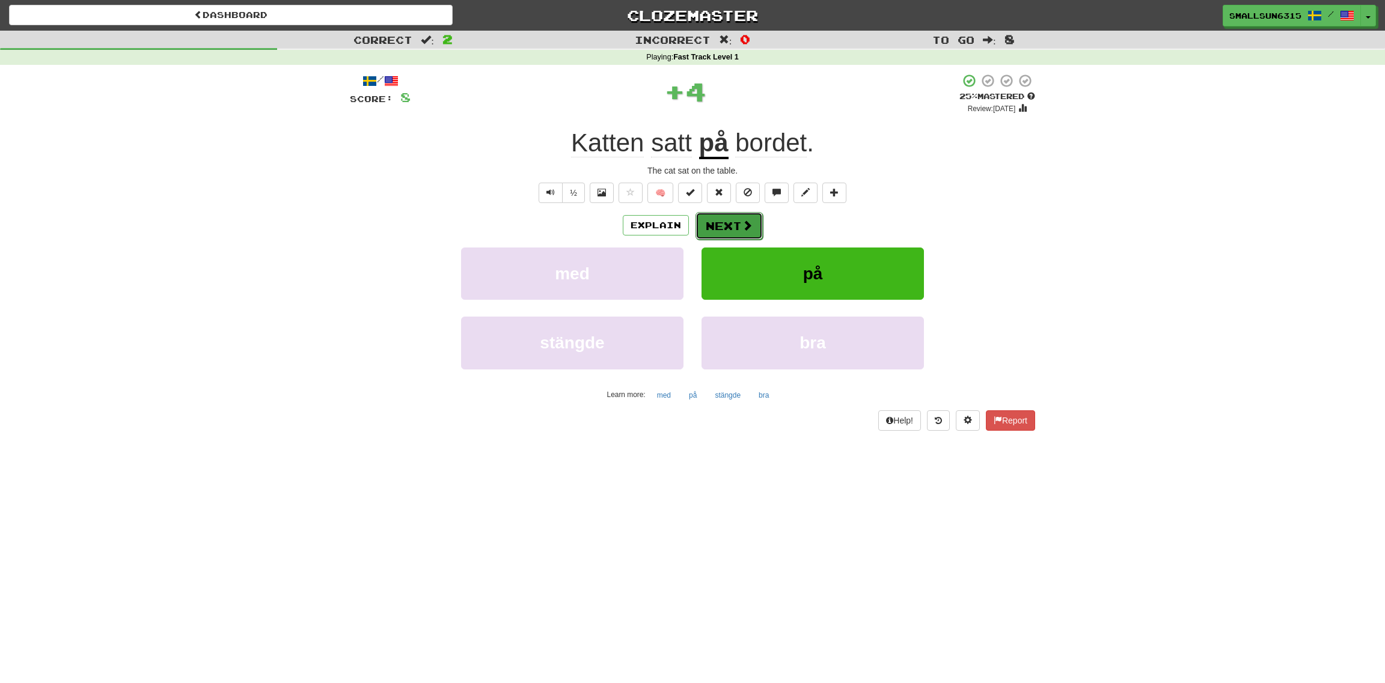
click at [722, 224] on button "Next" at bounding box center [728, 226] width 67 height 28
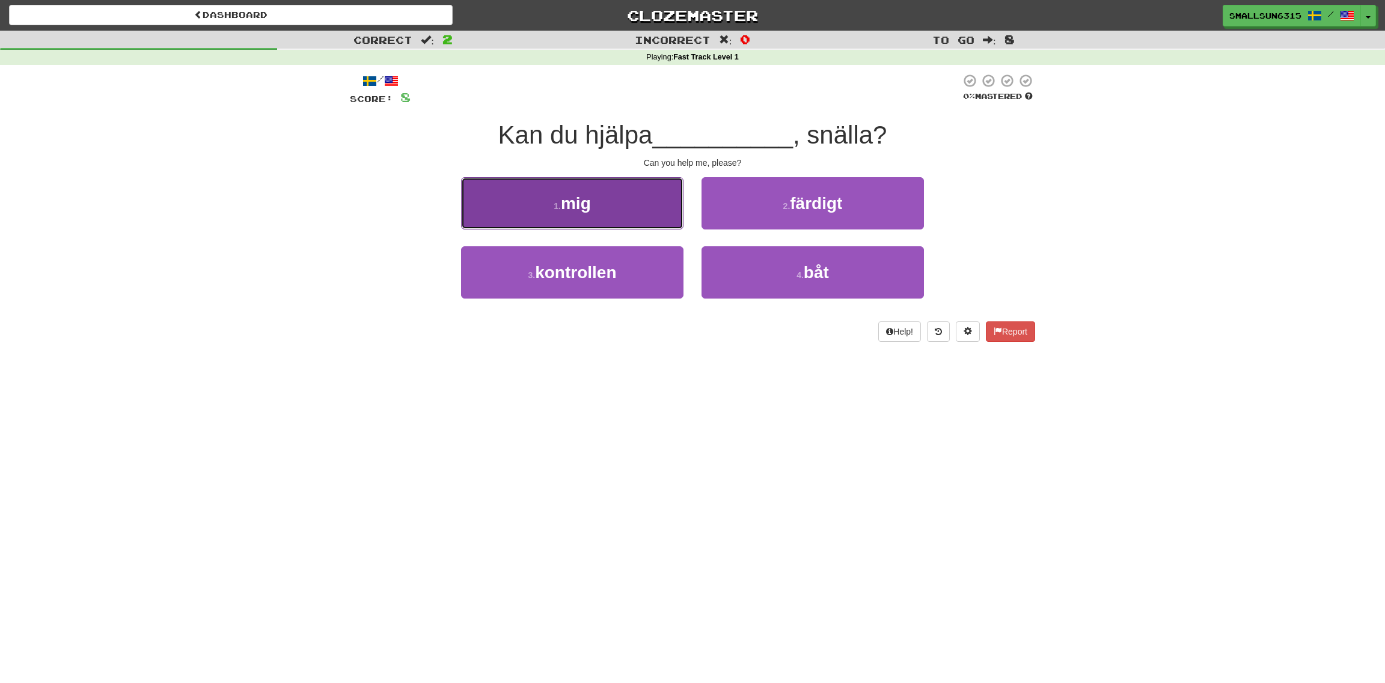
click at [640, 207] on button "1 . mig" at bounding box center [572, 203] width 222 height 52
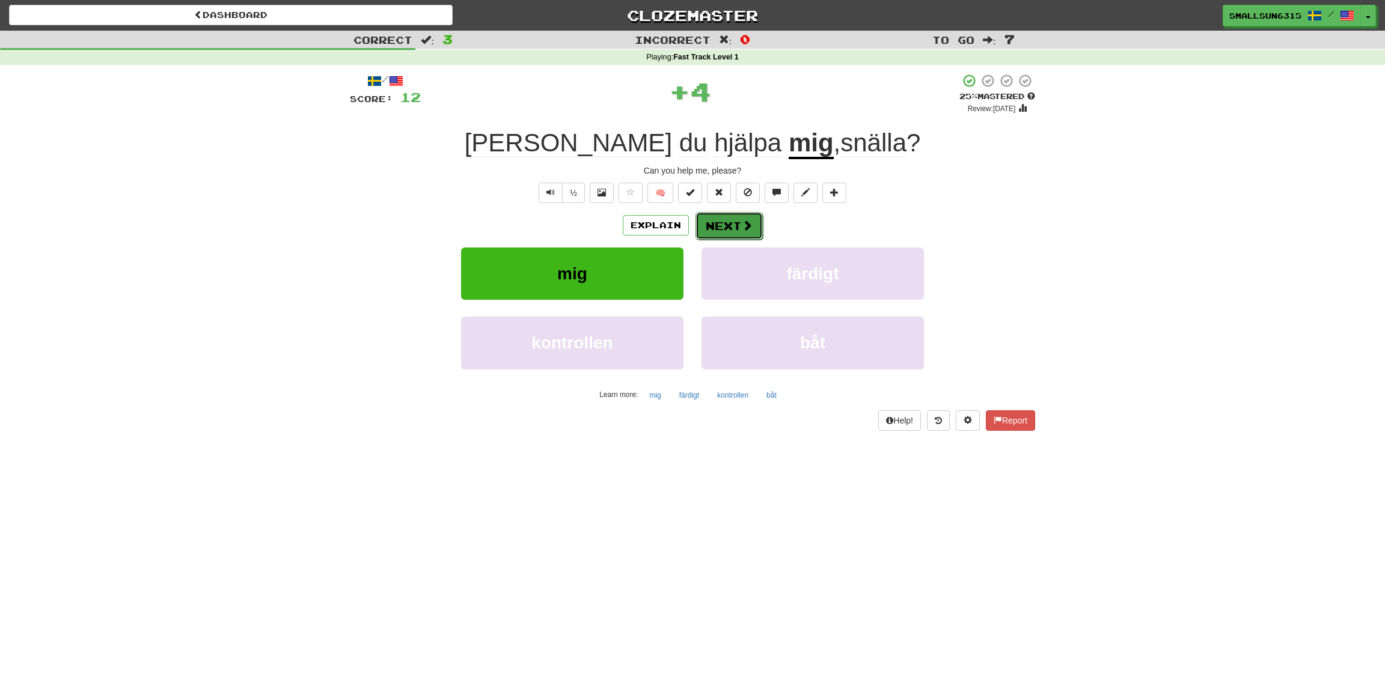
click at [749, 227] on span at bounding box center [747, 225] width 11 height 11
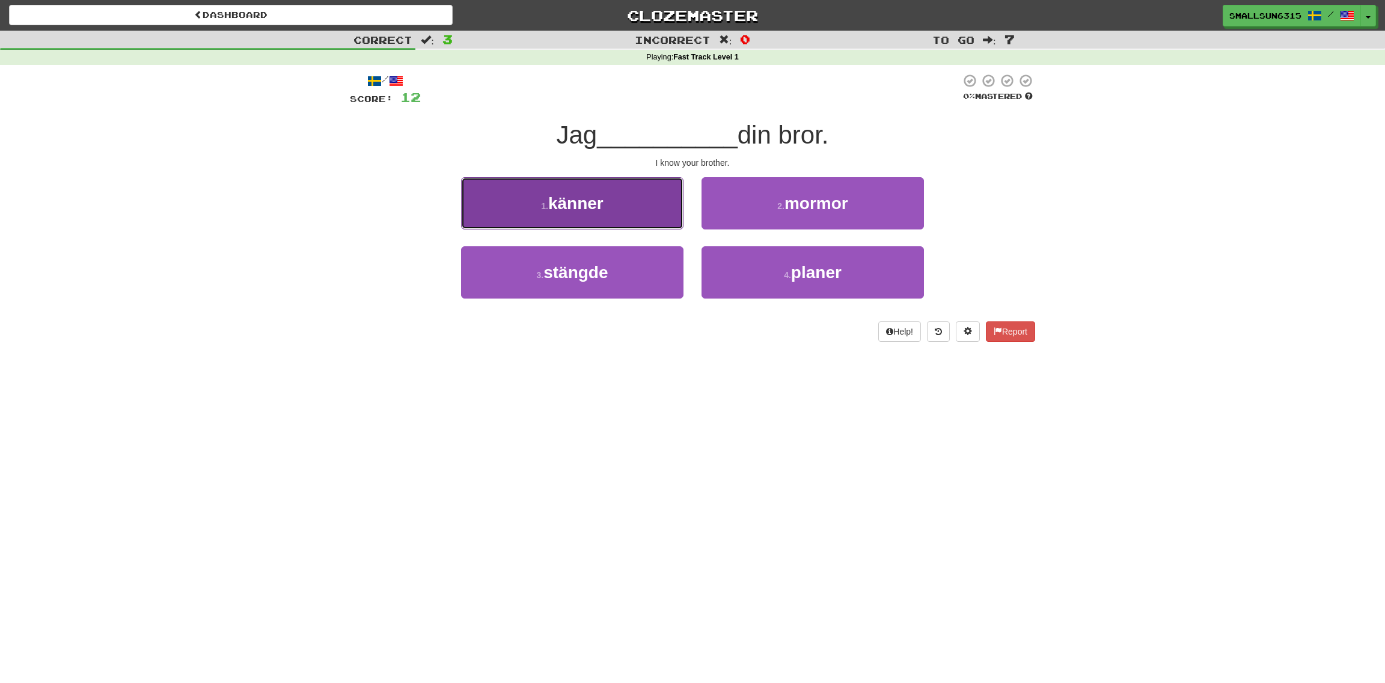
click at [623, 214] on button "1 . känner" at bounding box center [572, 203] width 222 height 52
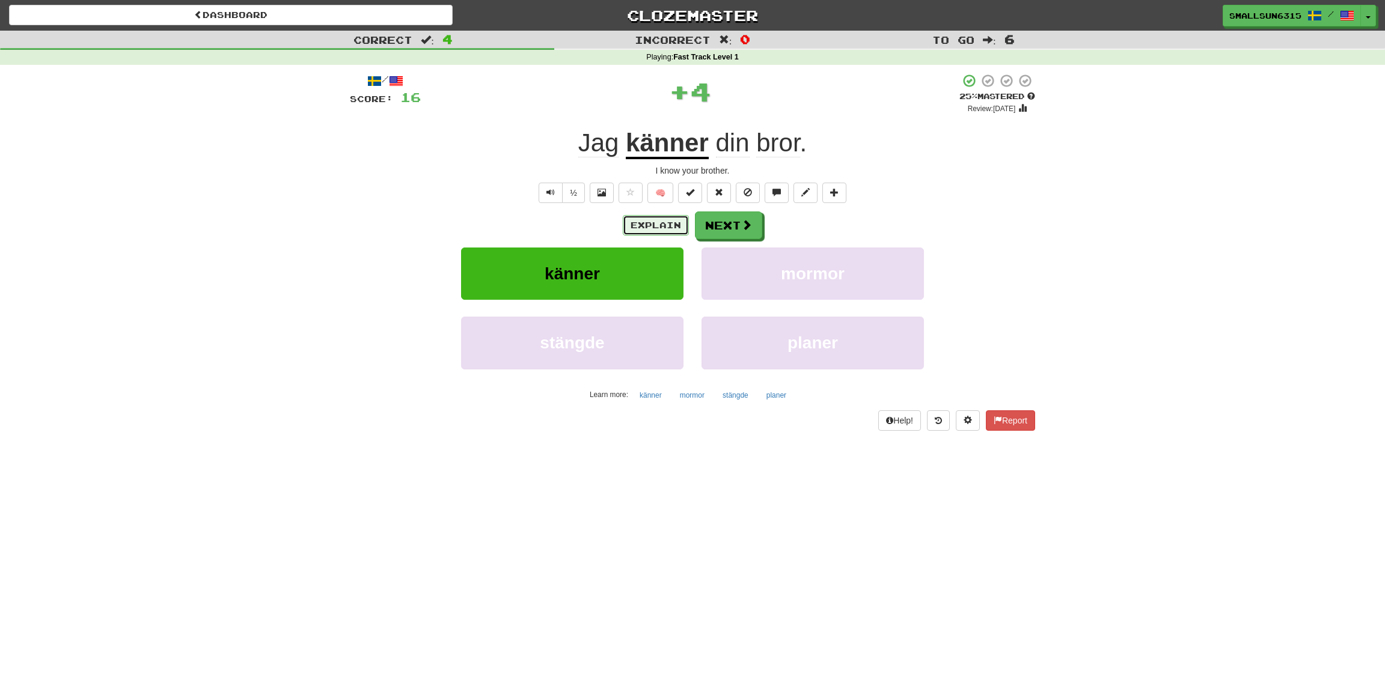
click at [632, 221] on button "Explain" at bounding box center [656, 225] width 66 height 20
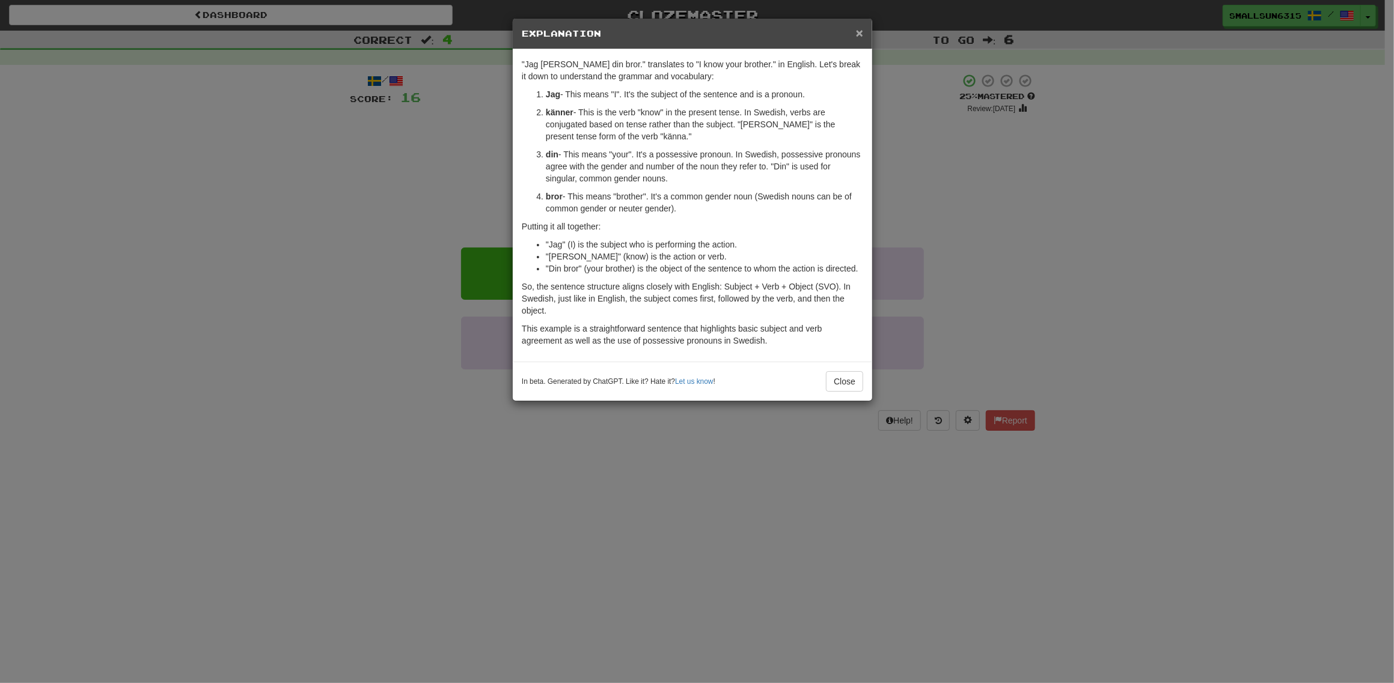
click at [860, 32] on span "×" at bounding box center [859, 33] width 7 height 14
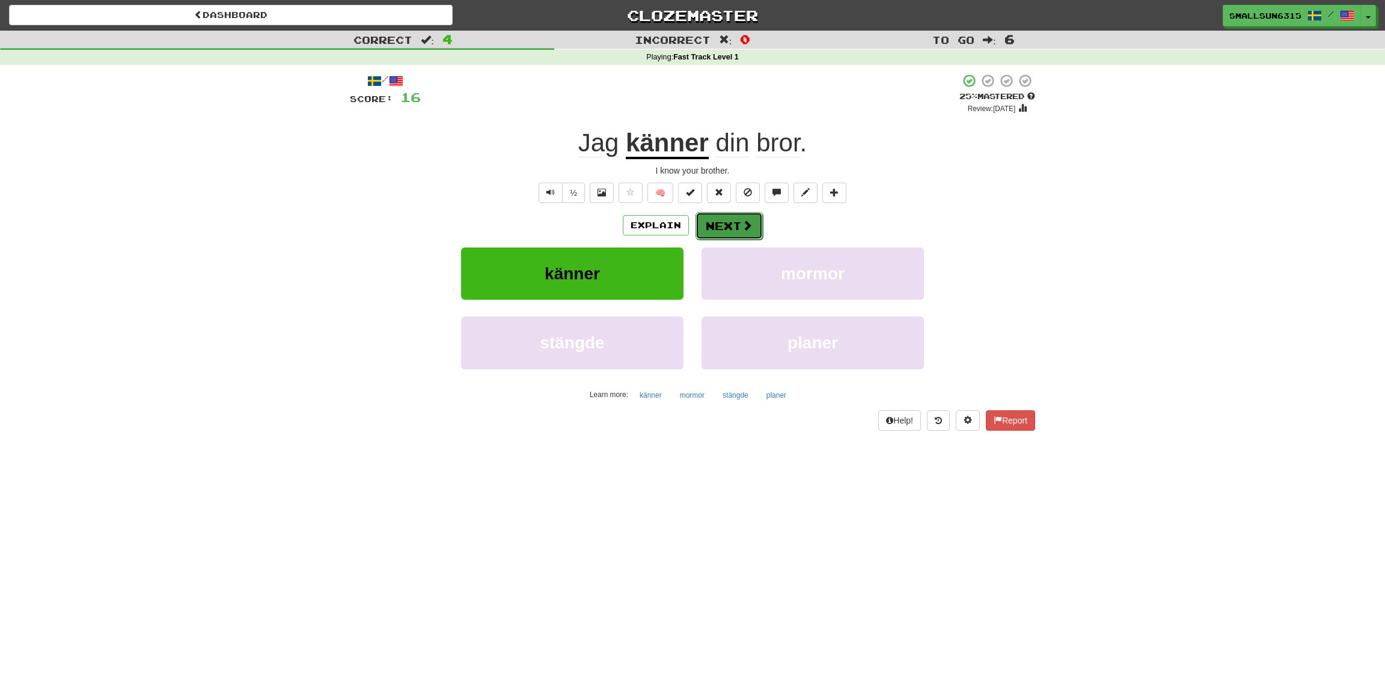
click at [749, 222] on span at bounding box center [747, 225] width 11 height 11
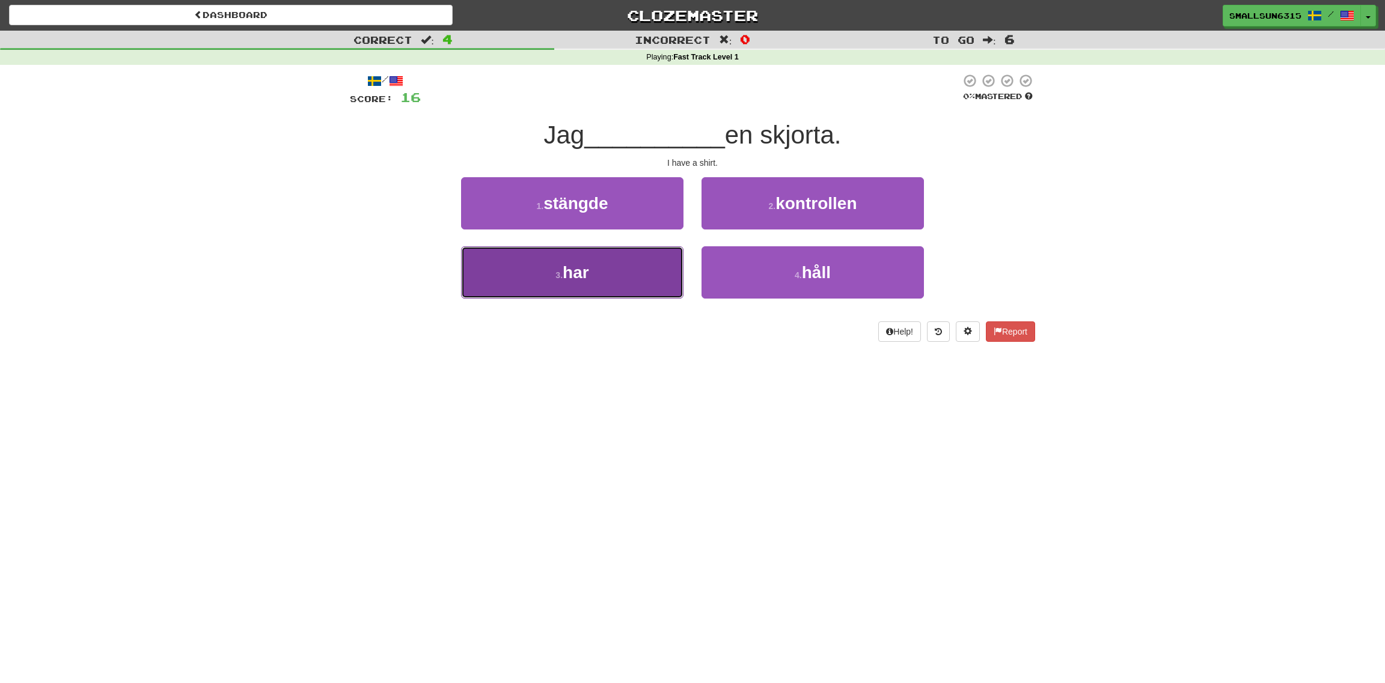
click at [623, 290] on button "3 . har" at bounding box center [572, 272] width 222 height 52
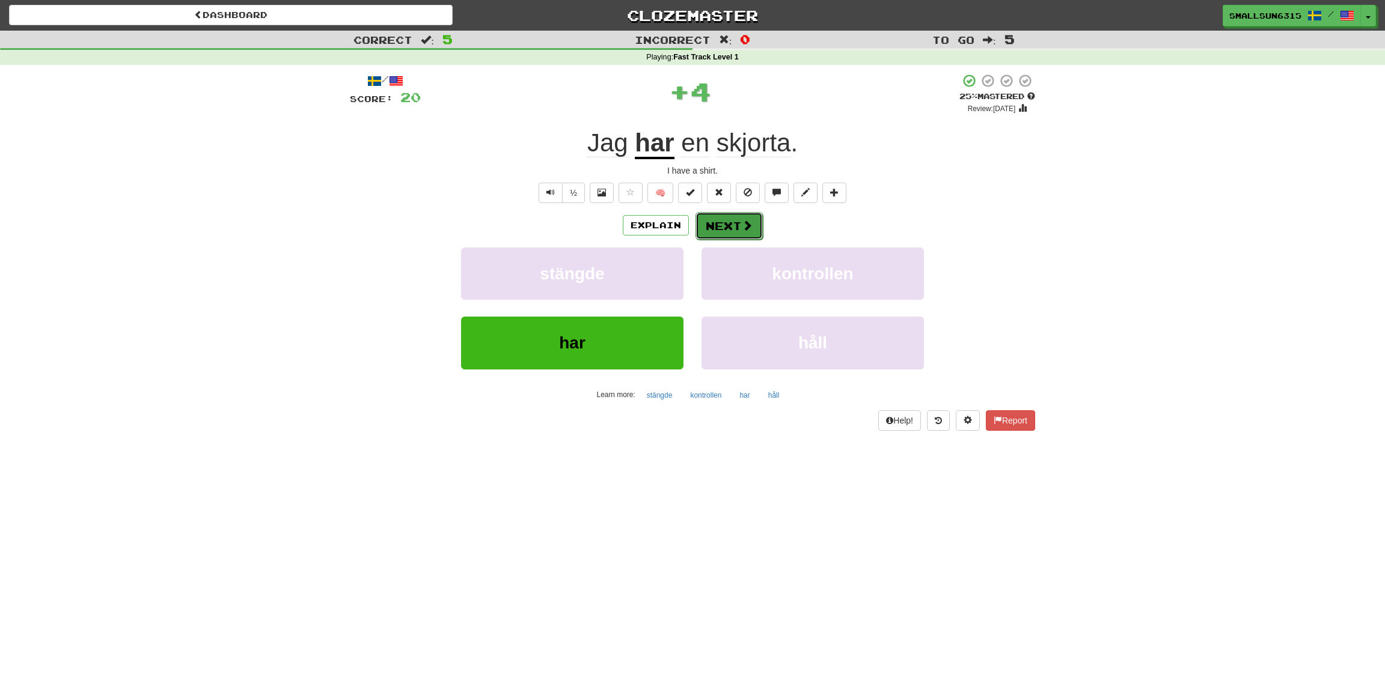
click at [727, 222] on button "Next" at bounding box center [728, 226] width 67 height 28
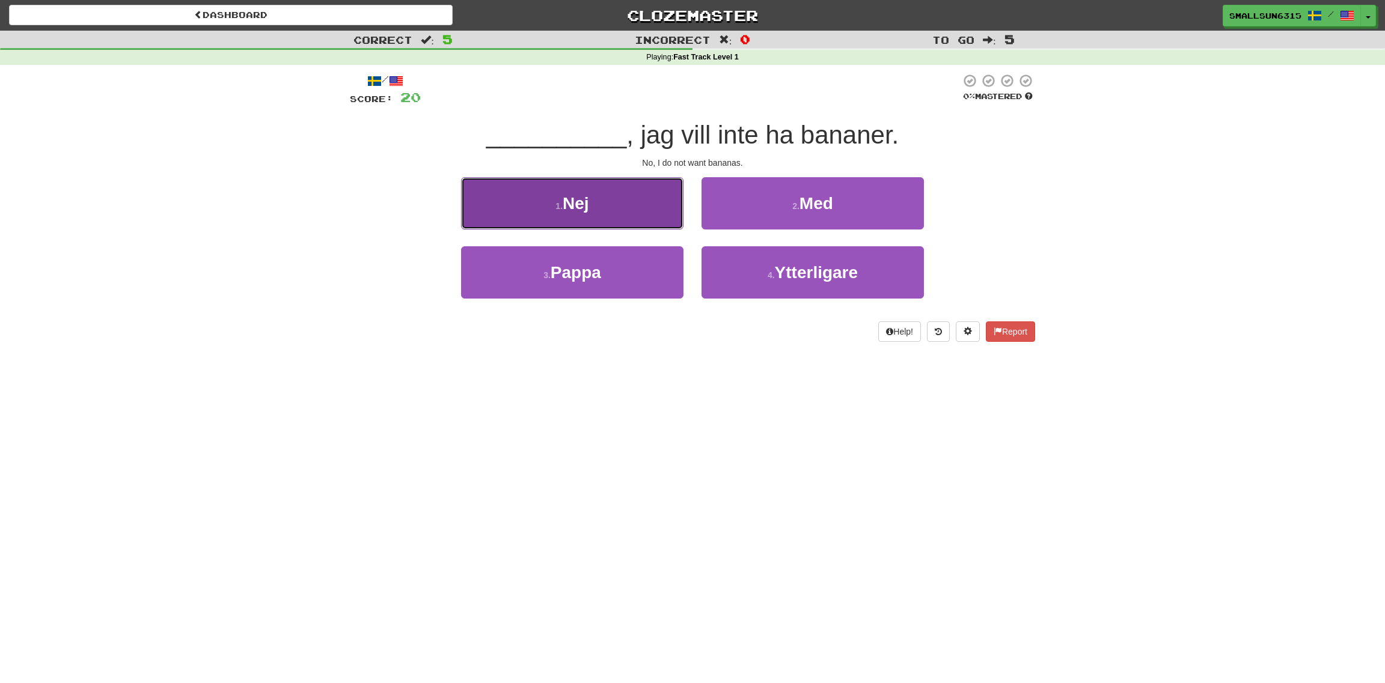
click at [629, 196] on button "1 . Nej" at bounding box center [572, 203] width 222 height 52
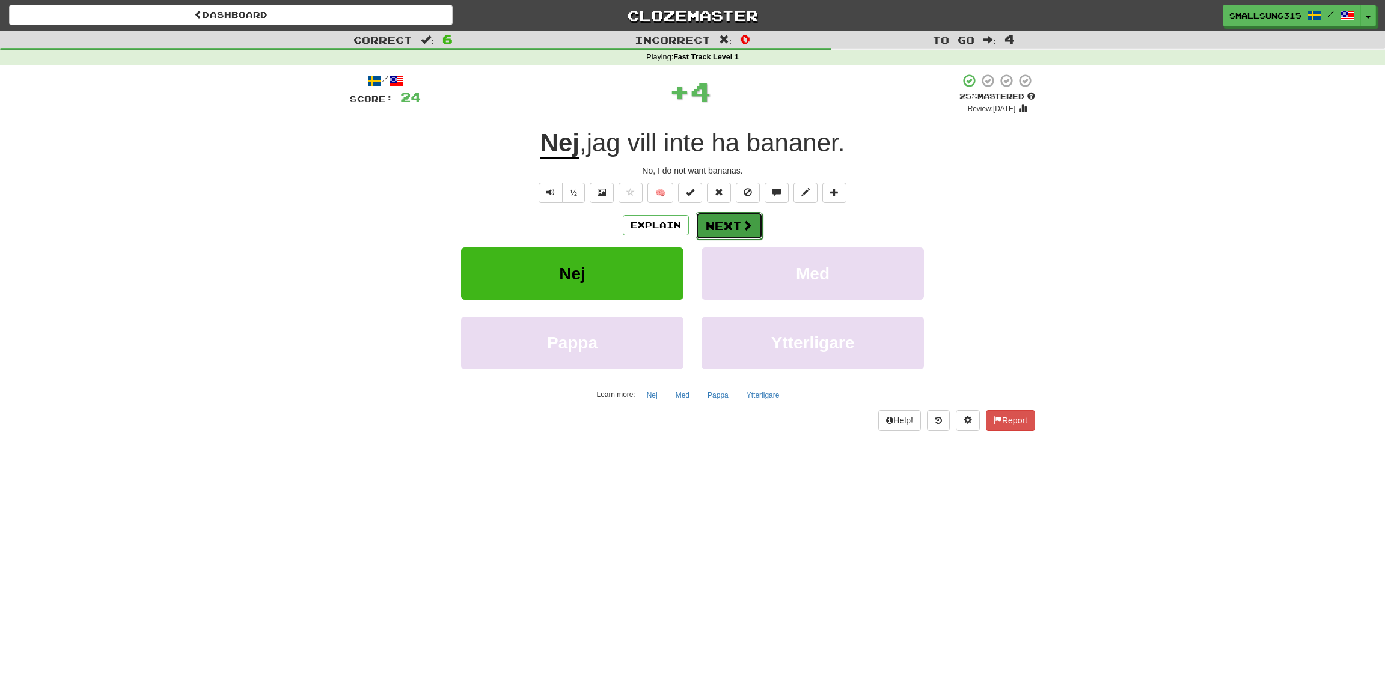
click at [735, 225] on button "Next" at bounding box center [728, 226] width 67 height 28
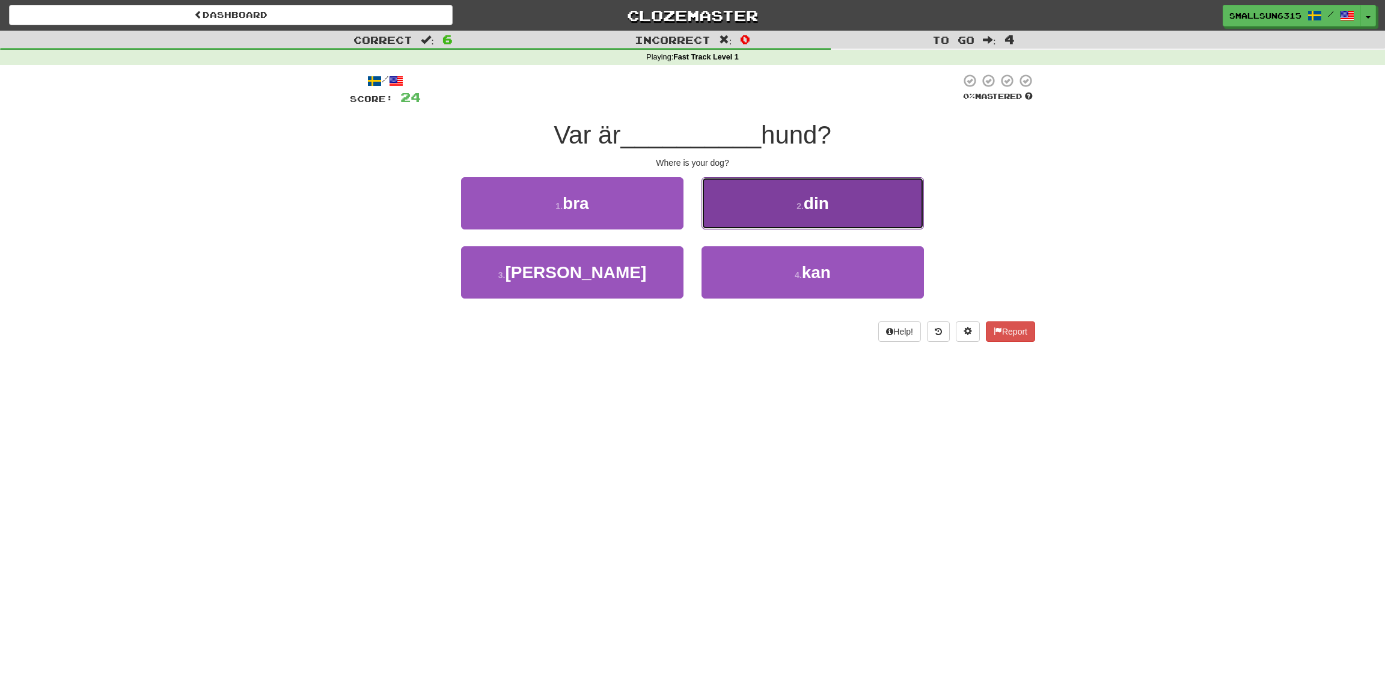
click at [761, 201] on button "2 . din" at bounding box center [812, 203] width 222 height 52
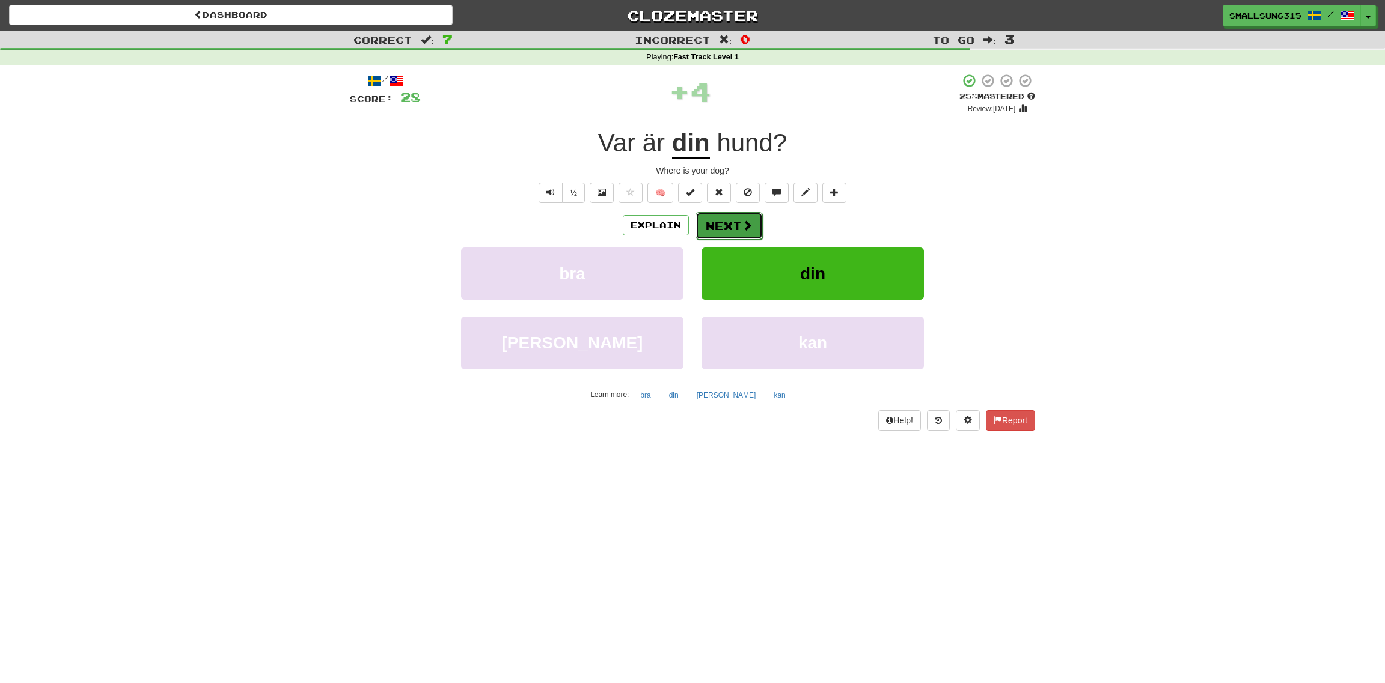
click at [744, 221] on span at bounding box center [747, 225] width 11 height 11
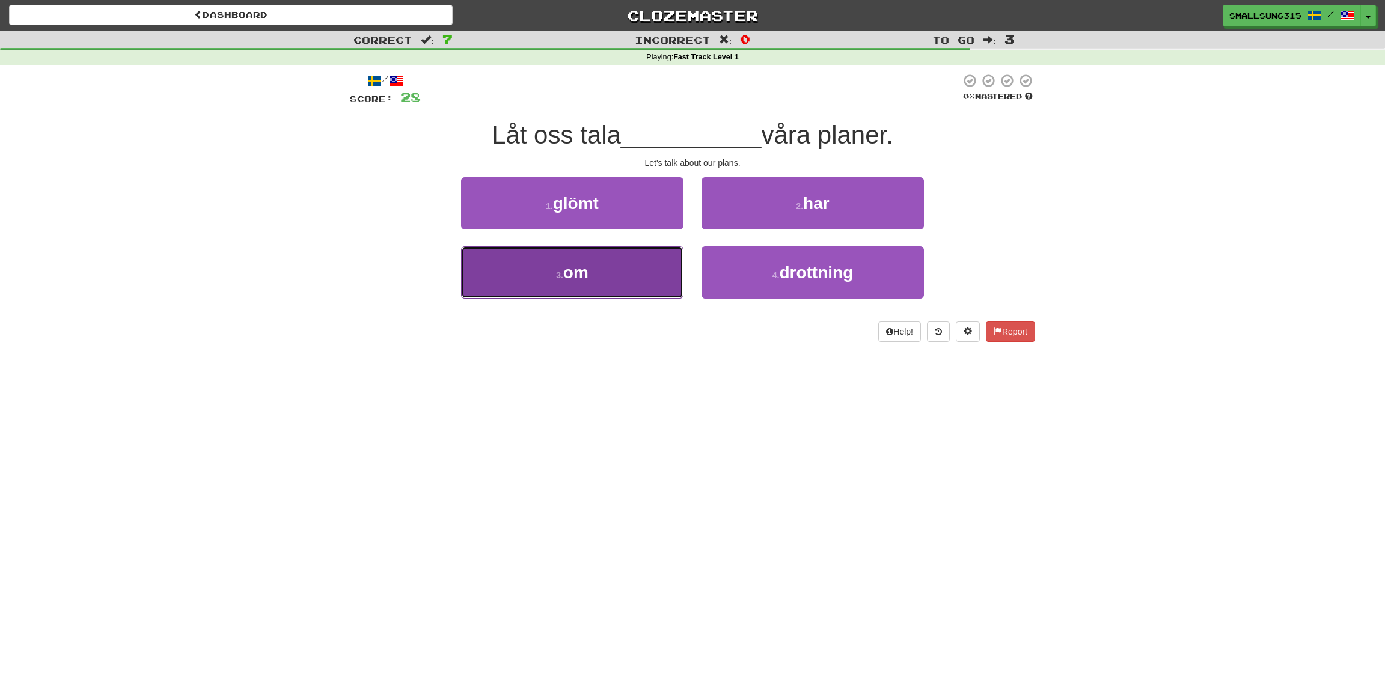
click at [633, 264] on button "3 . om" at bounding box center [572, 272] width 222 height 52
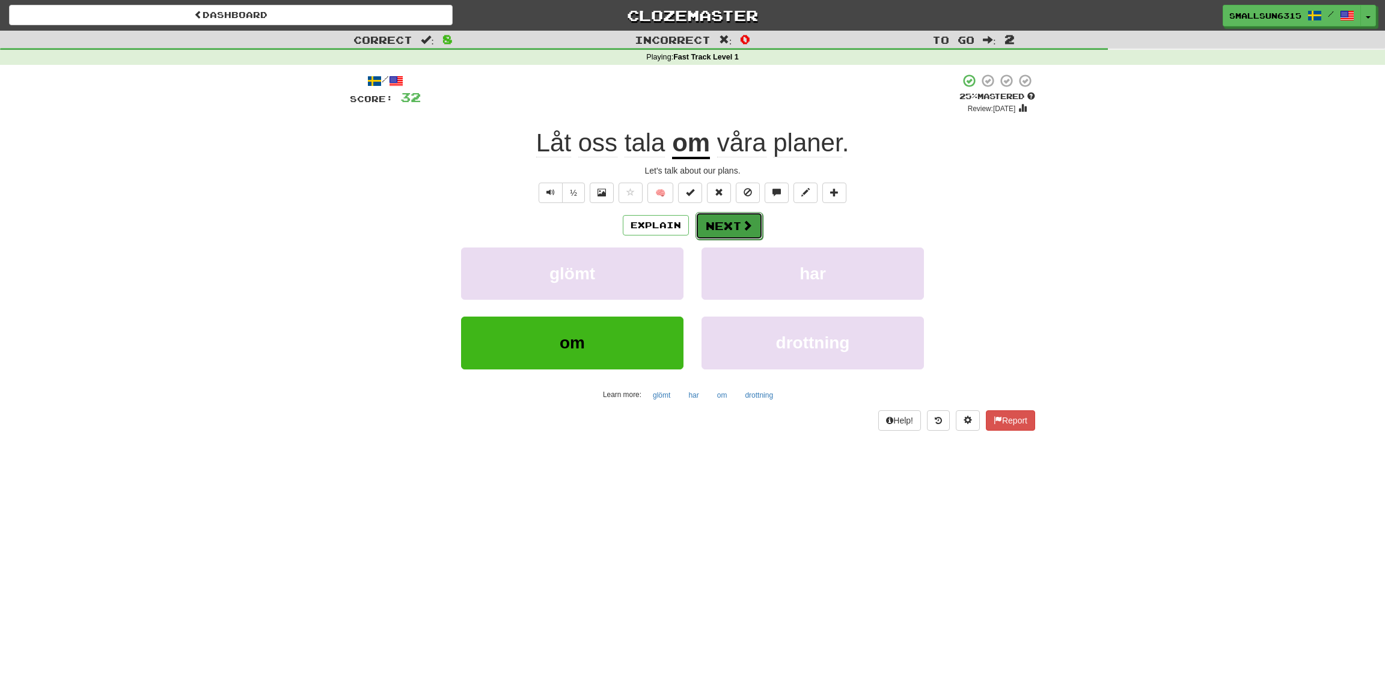
click at [742, 225] on span at bounding box center [747, 225] width 11 height 11
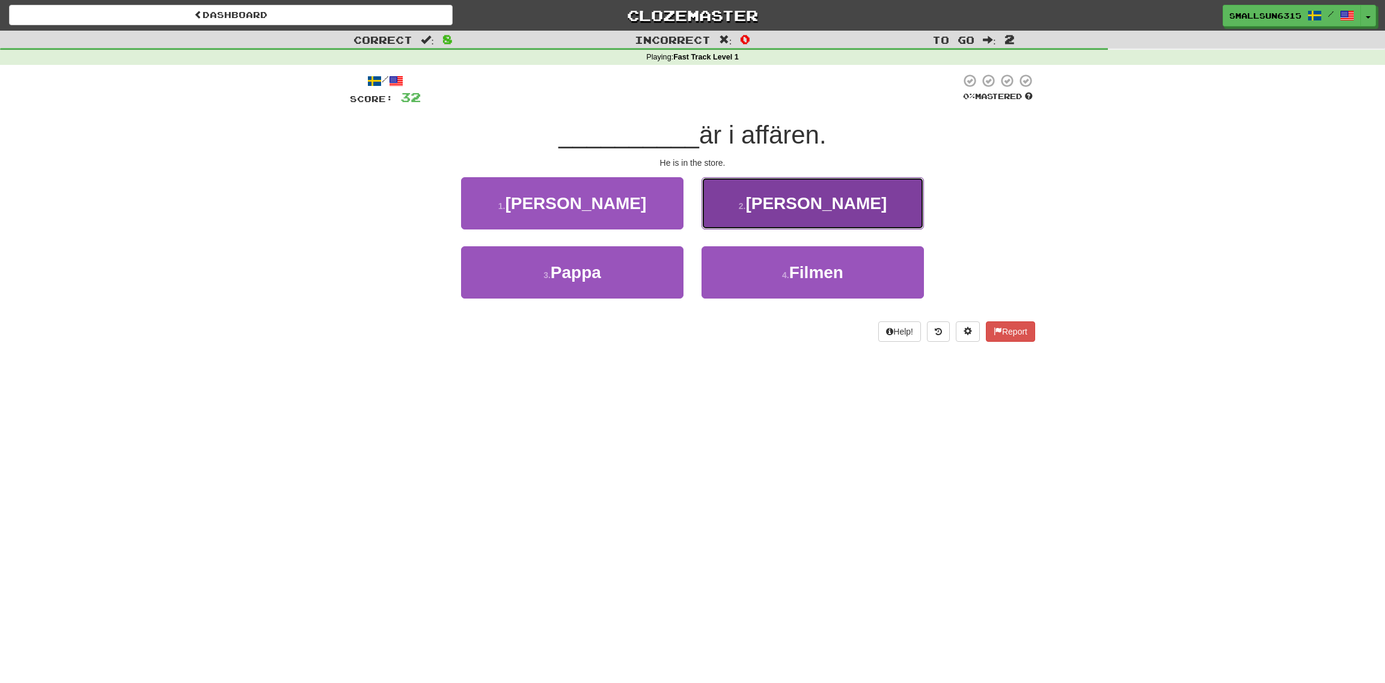
click at [785, 195] on button "2 . Han" at bounding box center [812, 203] width 222 height 52
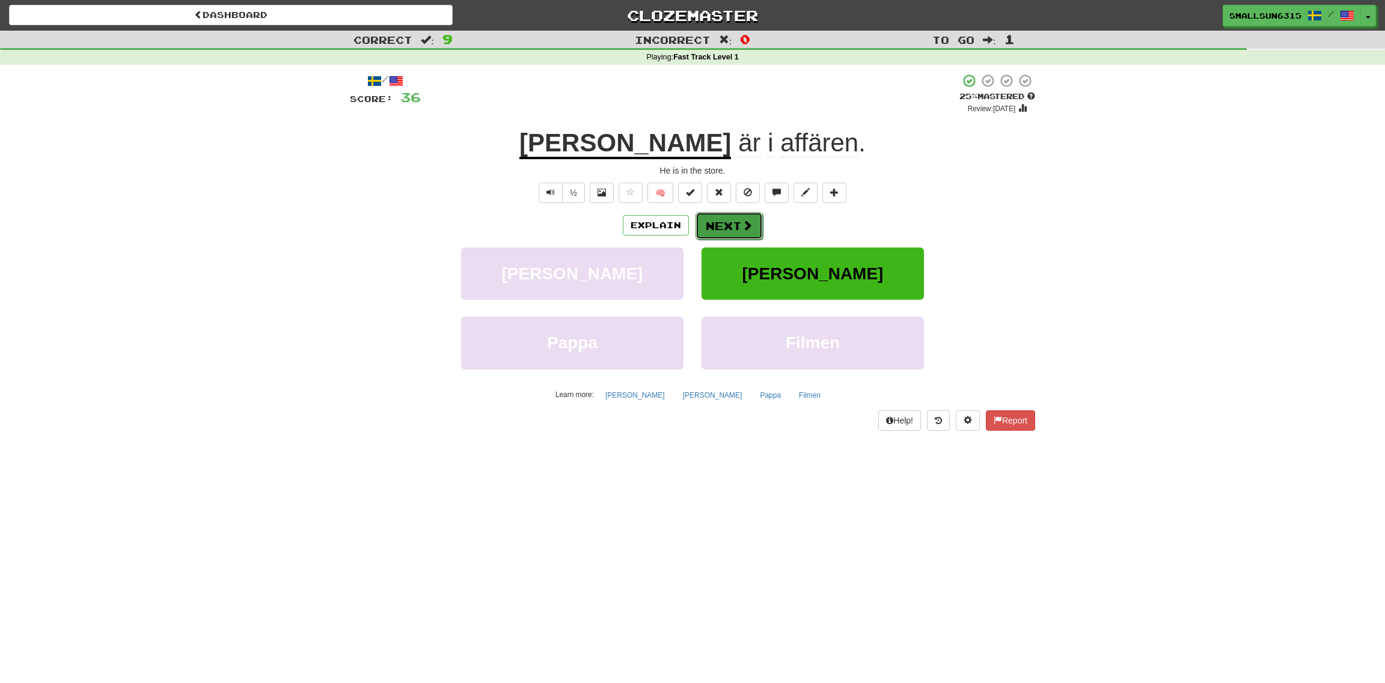
click at [736, 221] on button "Next" at bounding box center [728, 226] width 67 height 28
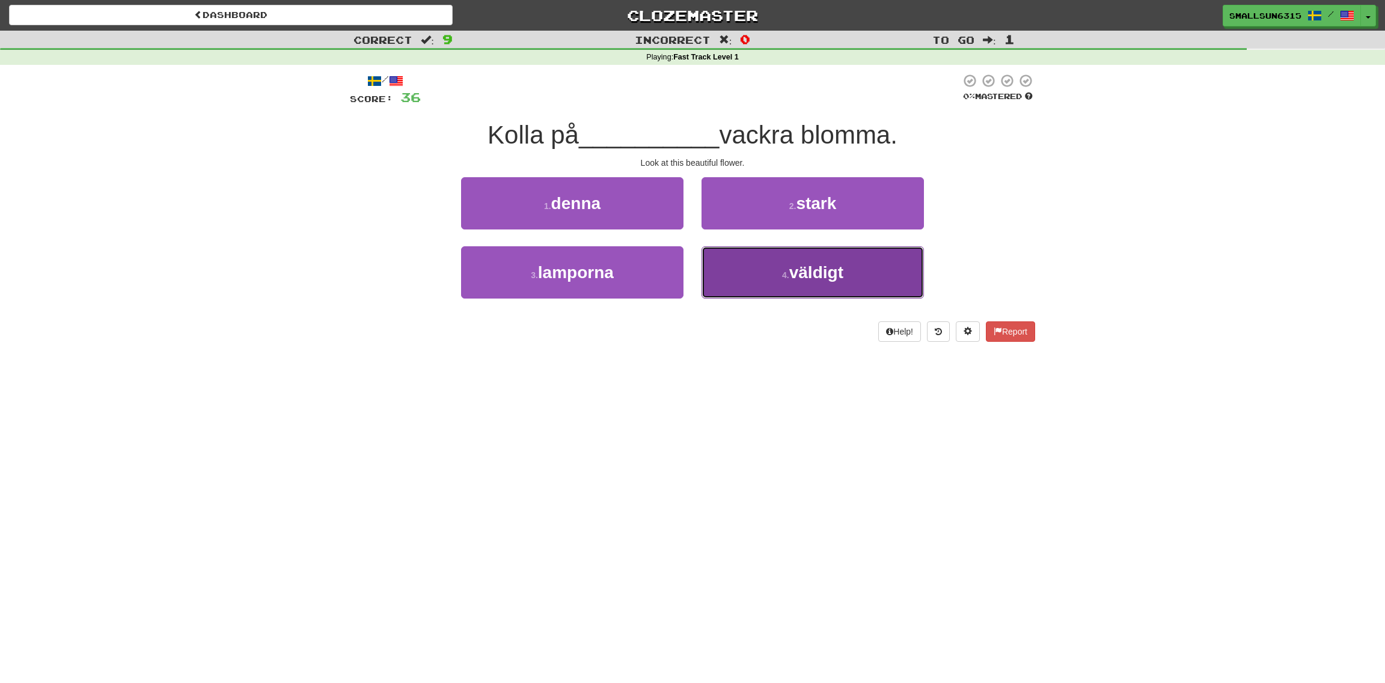
click at [768, 271] on button "4 . väldigt" at bounding box center [812, 272] width 222 height 52
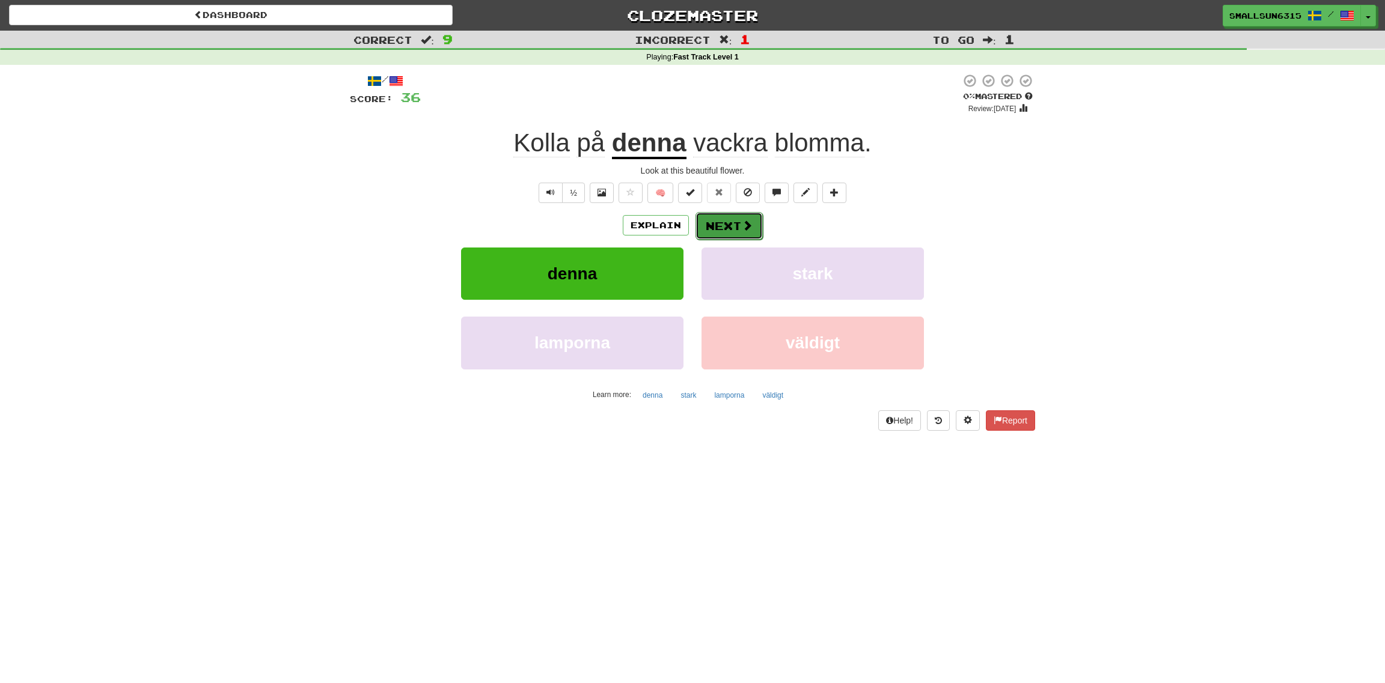
click at [737, 224] on button "Next" at bounding box center [728, 226] width 67 height 28
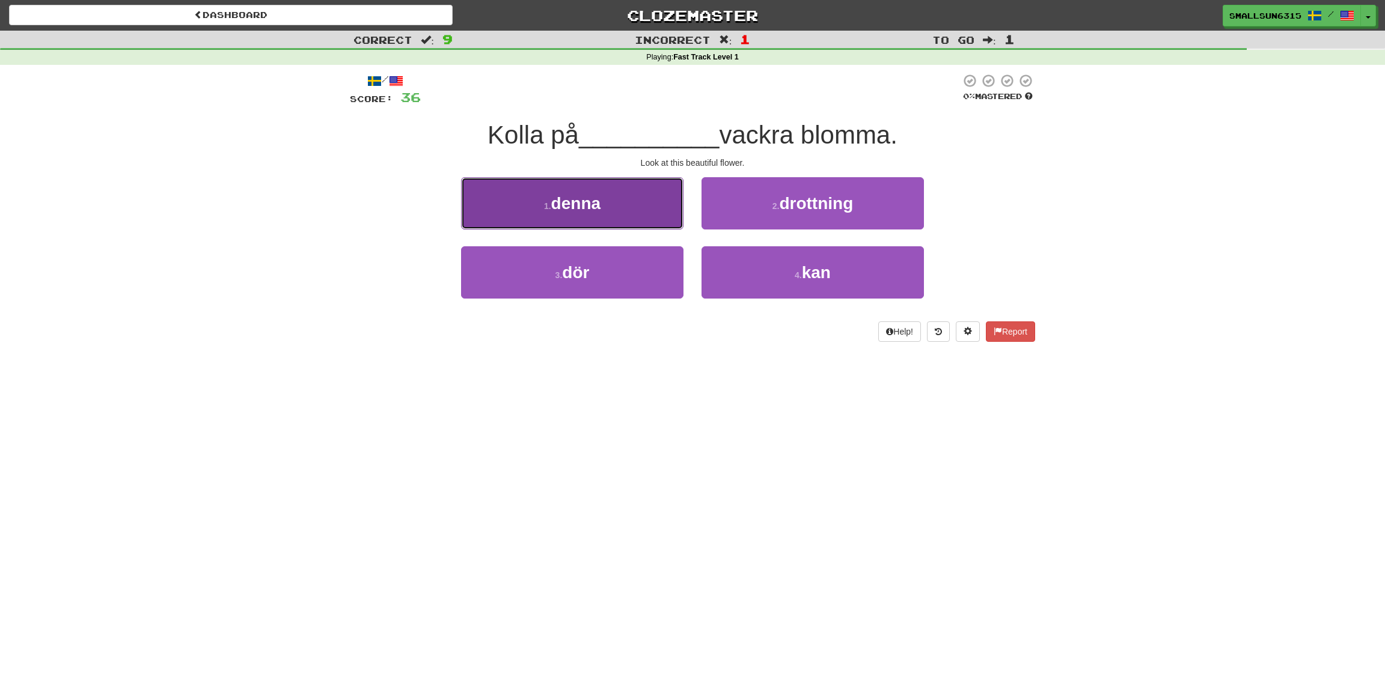
click at [655, 203] on button "1 . denna" at bounding box center [572, 203] width 222 height 52
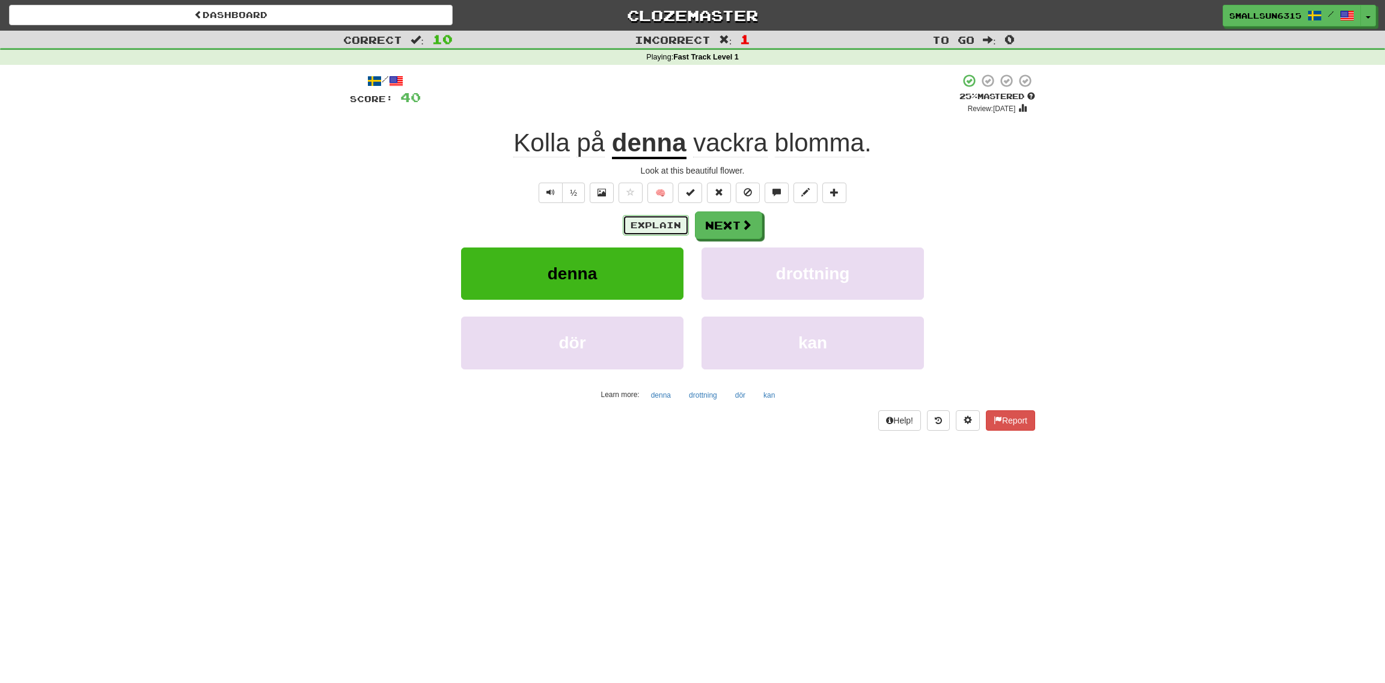
click at [641, 221] on button "Explain" at bounding box center [656, 225] width 66 height 20
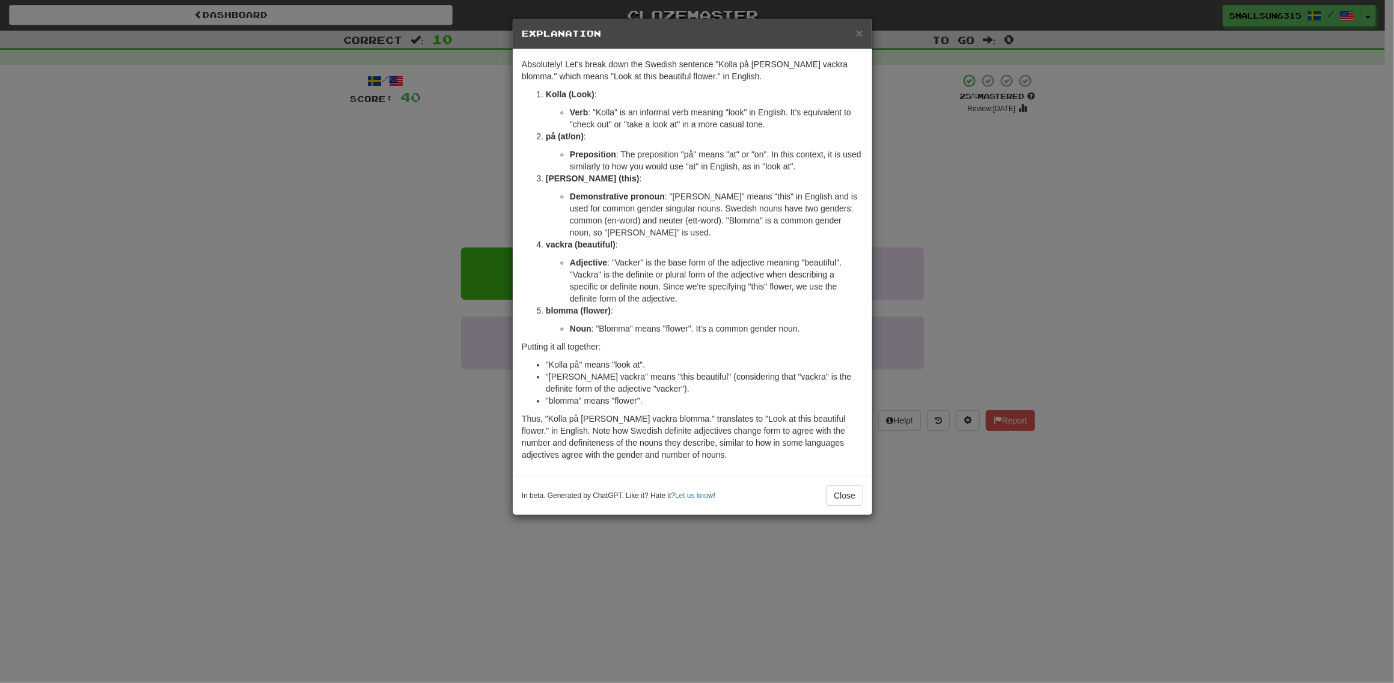
click at [863, 35] on div "× Explanation" at bounding box center [692, 34] width 359 height 31
click at [860, 33] on span "×" at bounding box center [859, 33] width 7 height 14
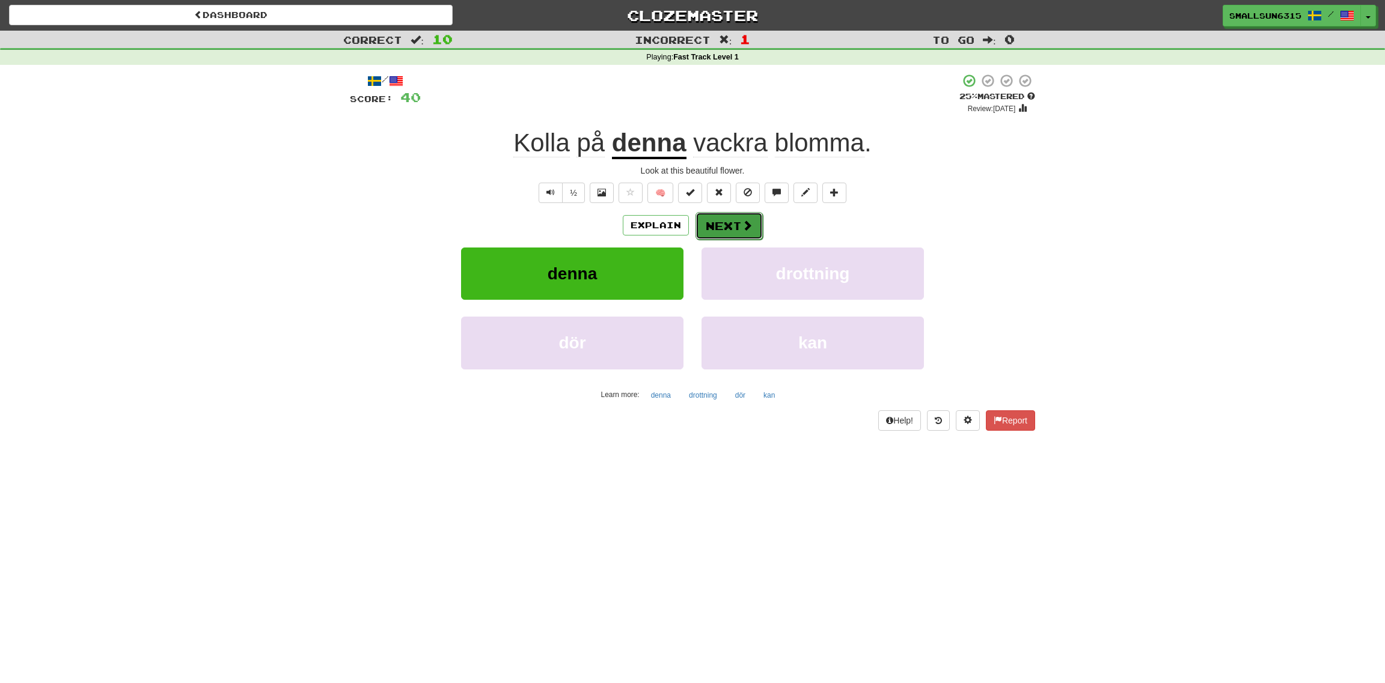
click at [749, 229] on span at bounding box center [747, 225] width 11 height 11
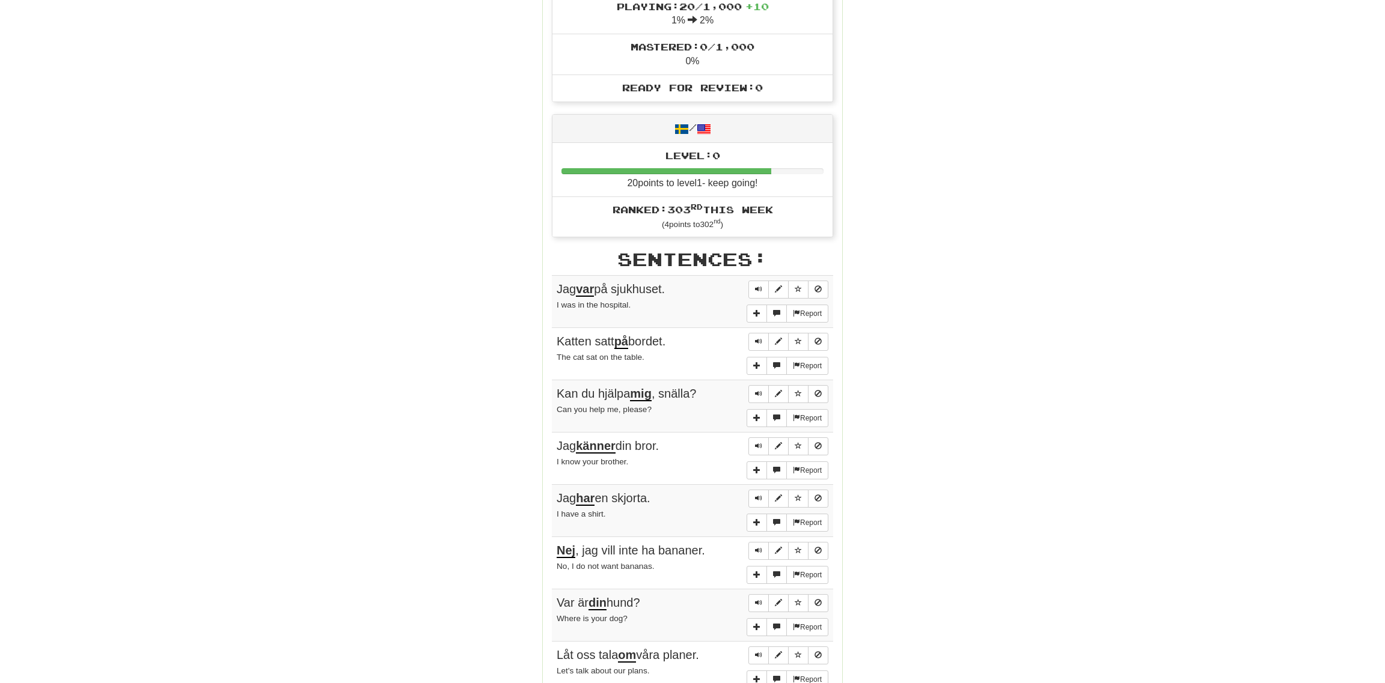
scroll to position [480, 0]
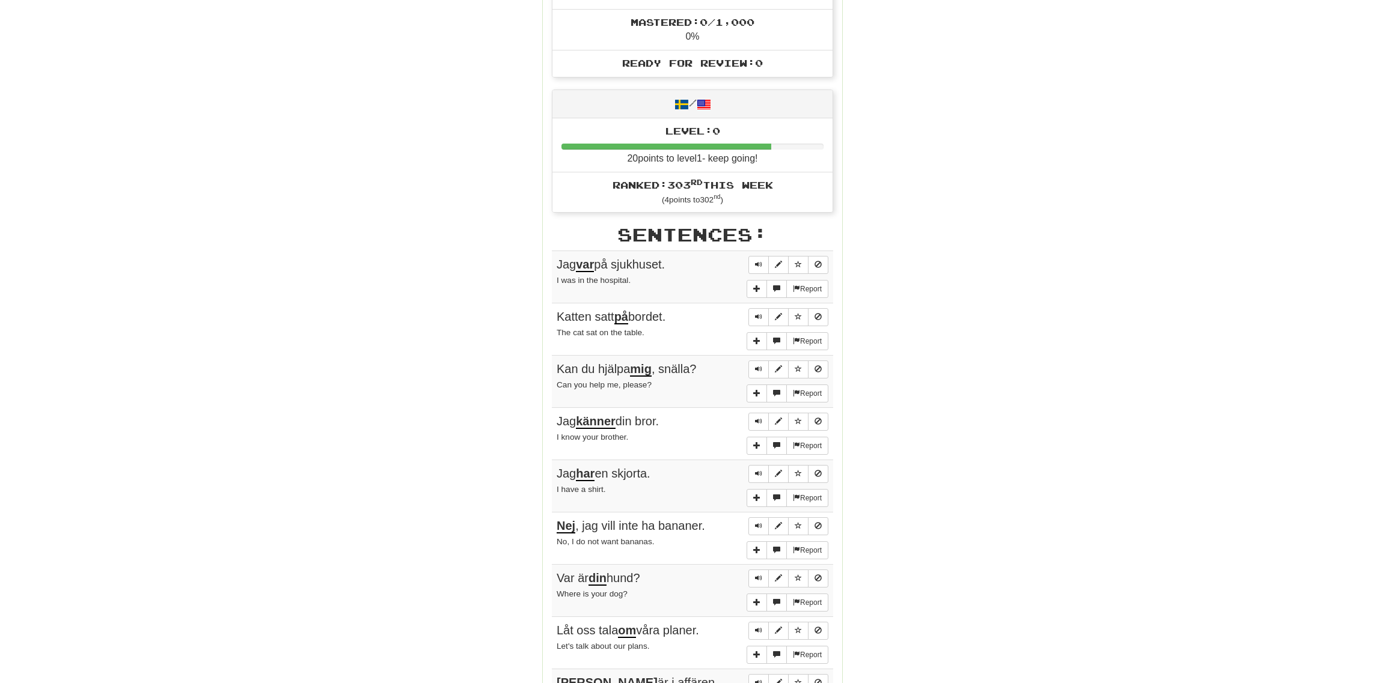
drag, startPoint x: 865, startPoint y: 371, endPoint x: 918, endPoint y: 413, distance: 67.6
click at [917, 413] on div "Round Results Stats: Score: + 40 Time: 0 : 47 New: 10 Review: 0 Correct: 10 Inc…" at bounding box center [692, 231] width 685 height 1121
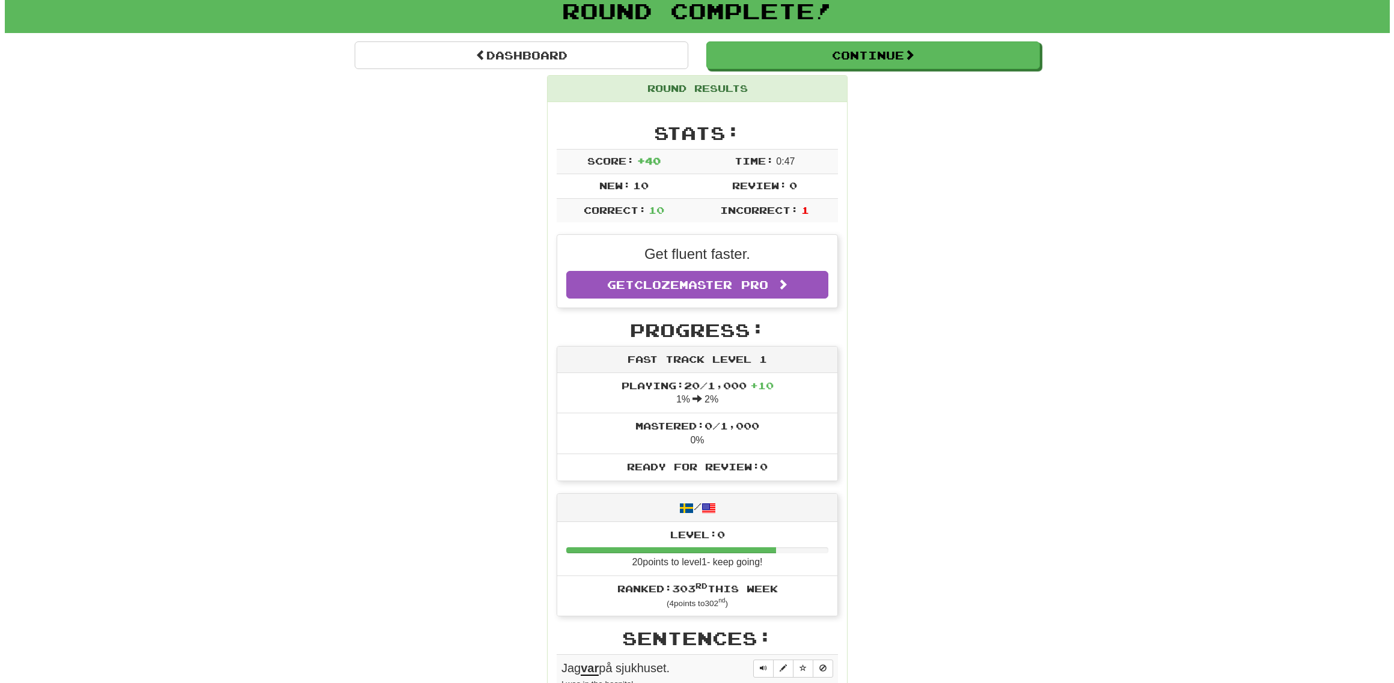
scroll to position [0, 0]
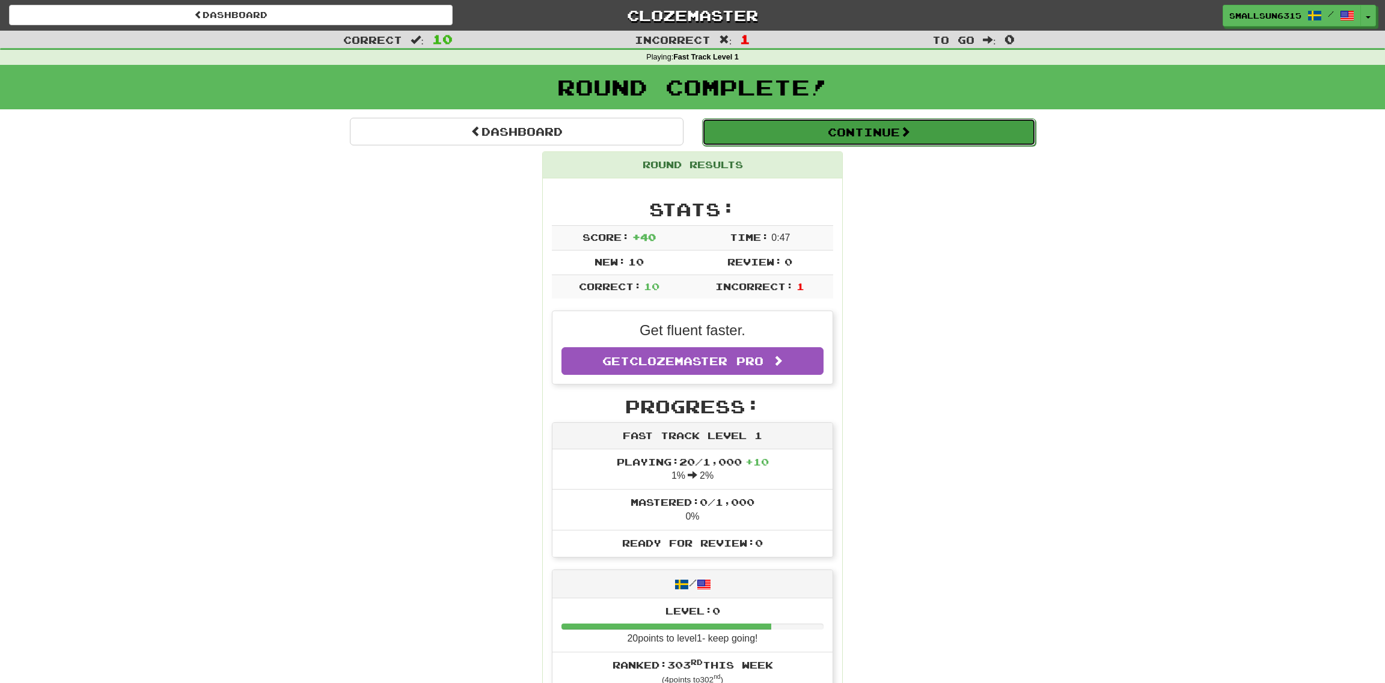
click at [872, 126] on button "Continue" at bounding box center [869, 132] width 334 height 28
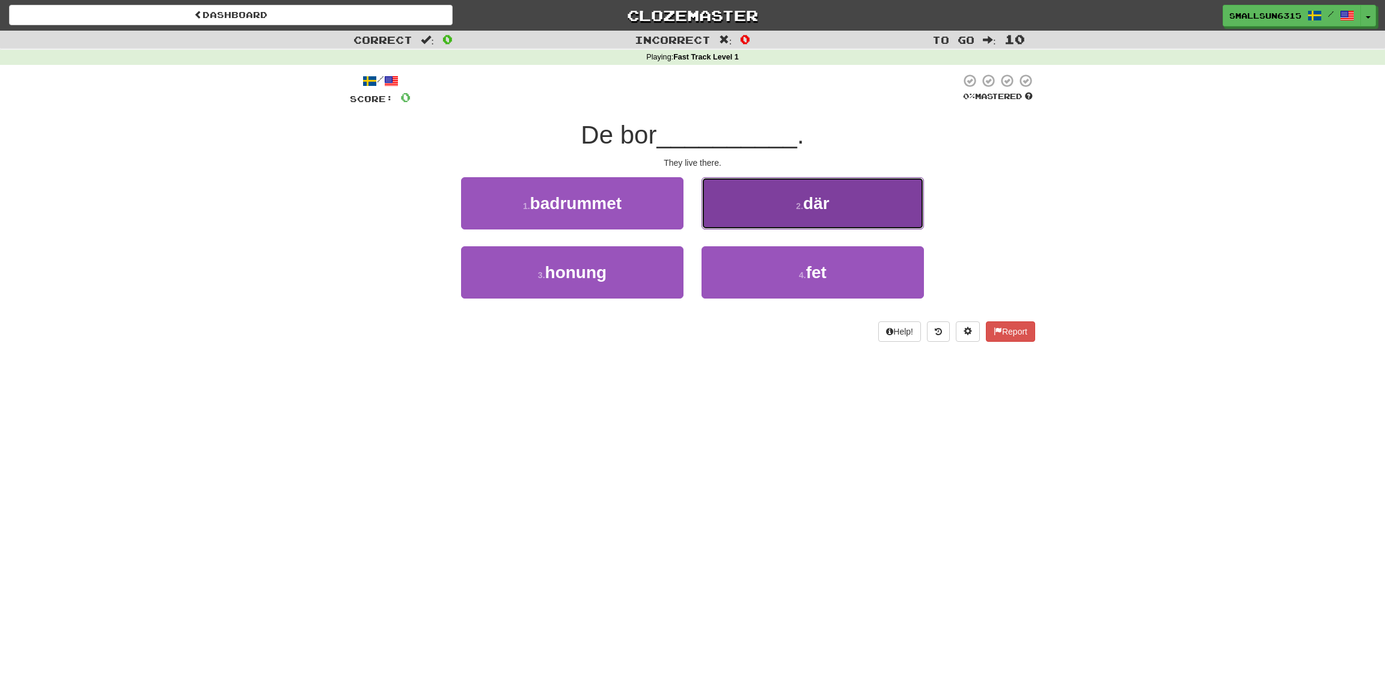
click at [856, 210] on button "2 . där" at bounding box center [812, 203] width 222 height 52
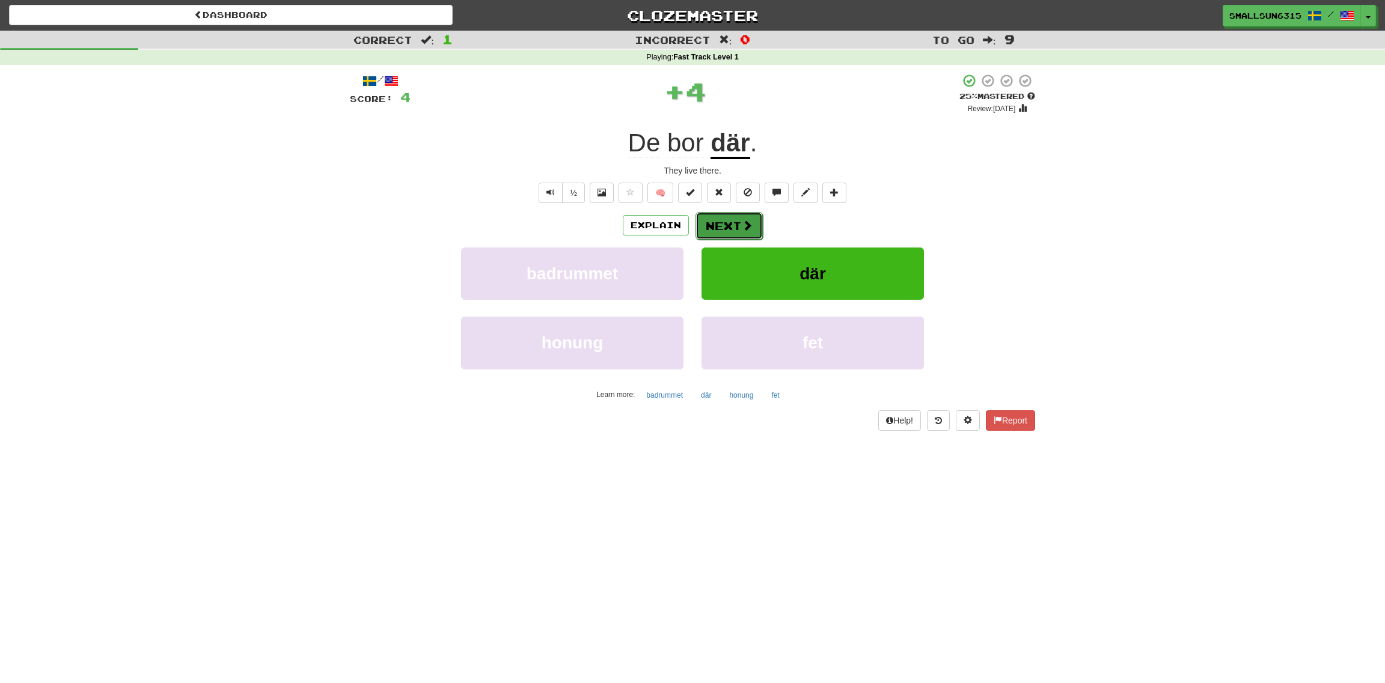
click at [727, 225] on button "Next" at bounding box center [728, 226] width 67 height 28
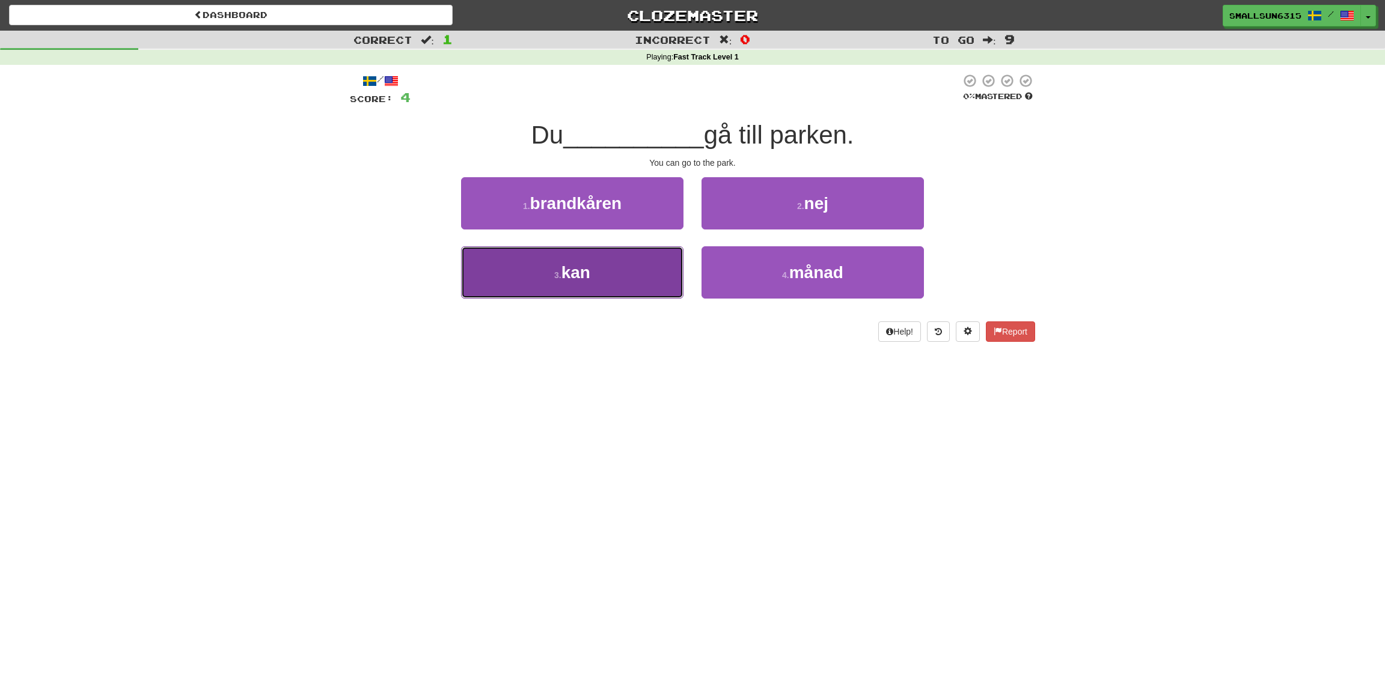
click at [631, 274] on button "3 . kan" at bounding box center [572, 272] width 222 height 52
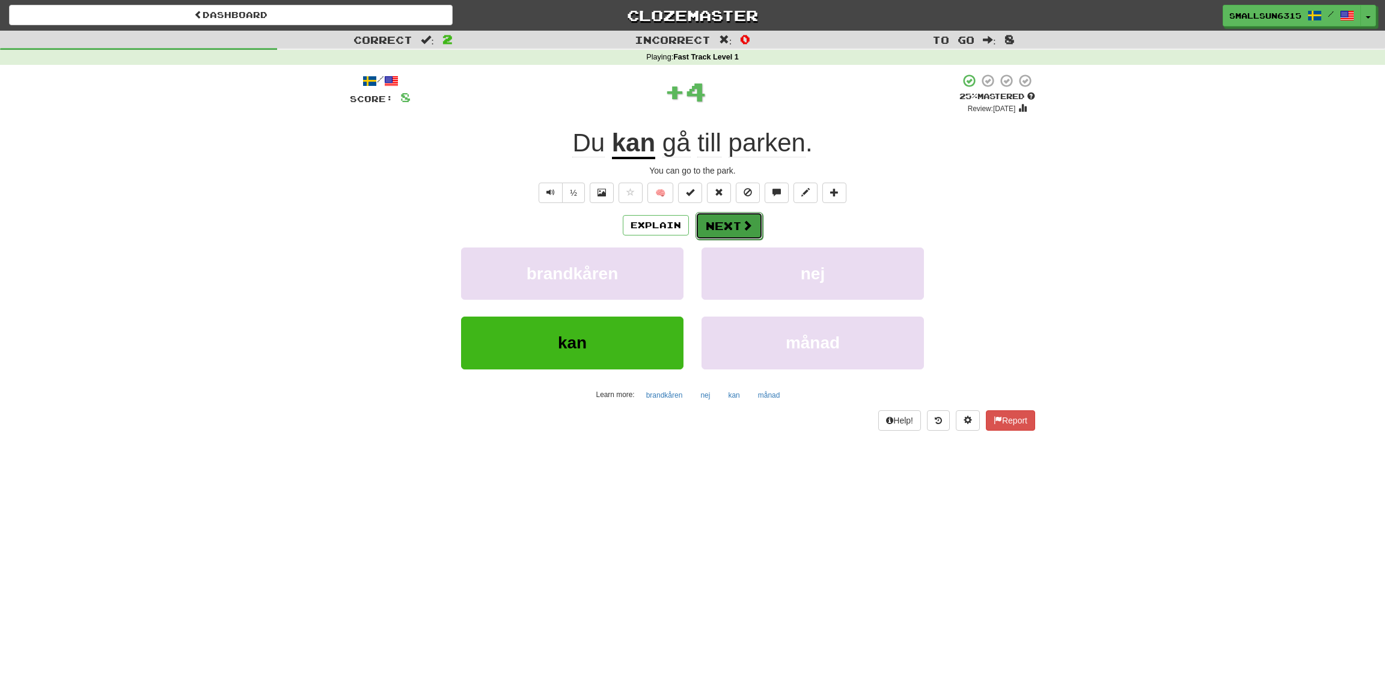
click at [725, 226] on button "Next" at bounding box center [728, 226] width 67 height 28
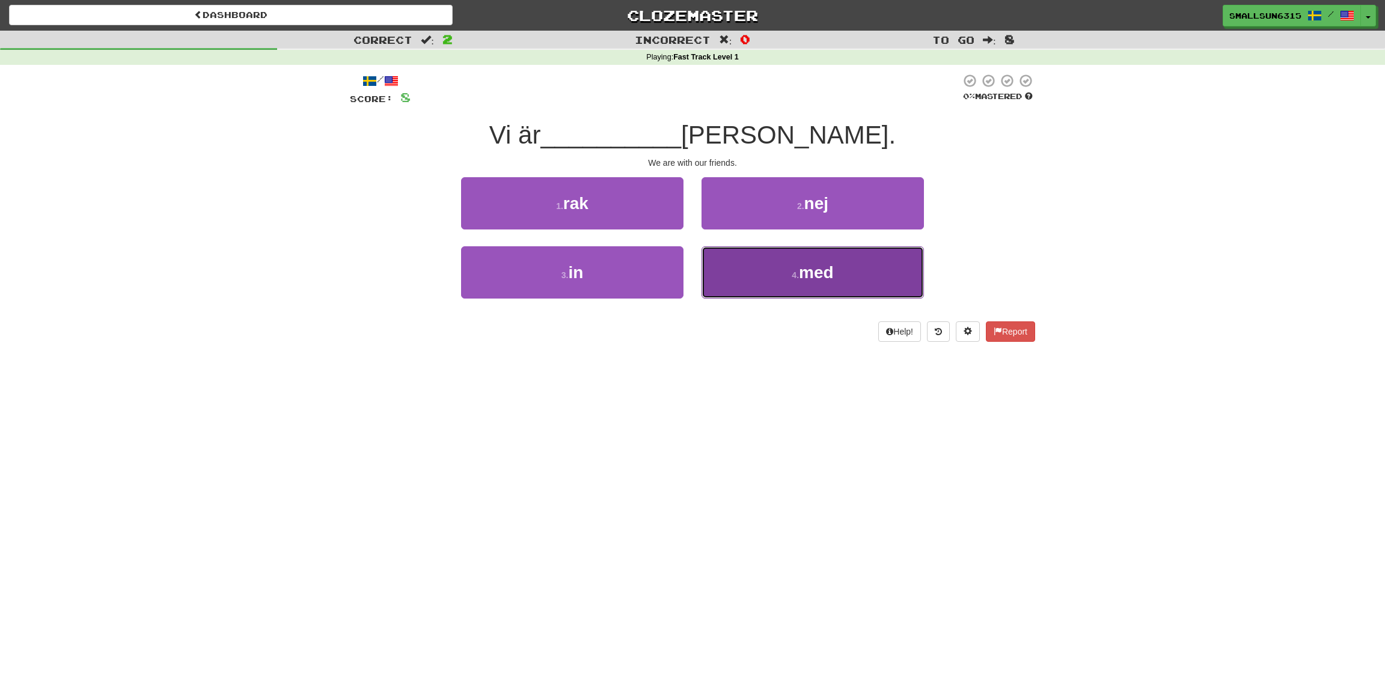
click at [806, 272] on span "med" at bounding box center [816, 272] width 35 height 19
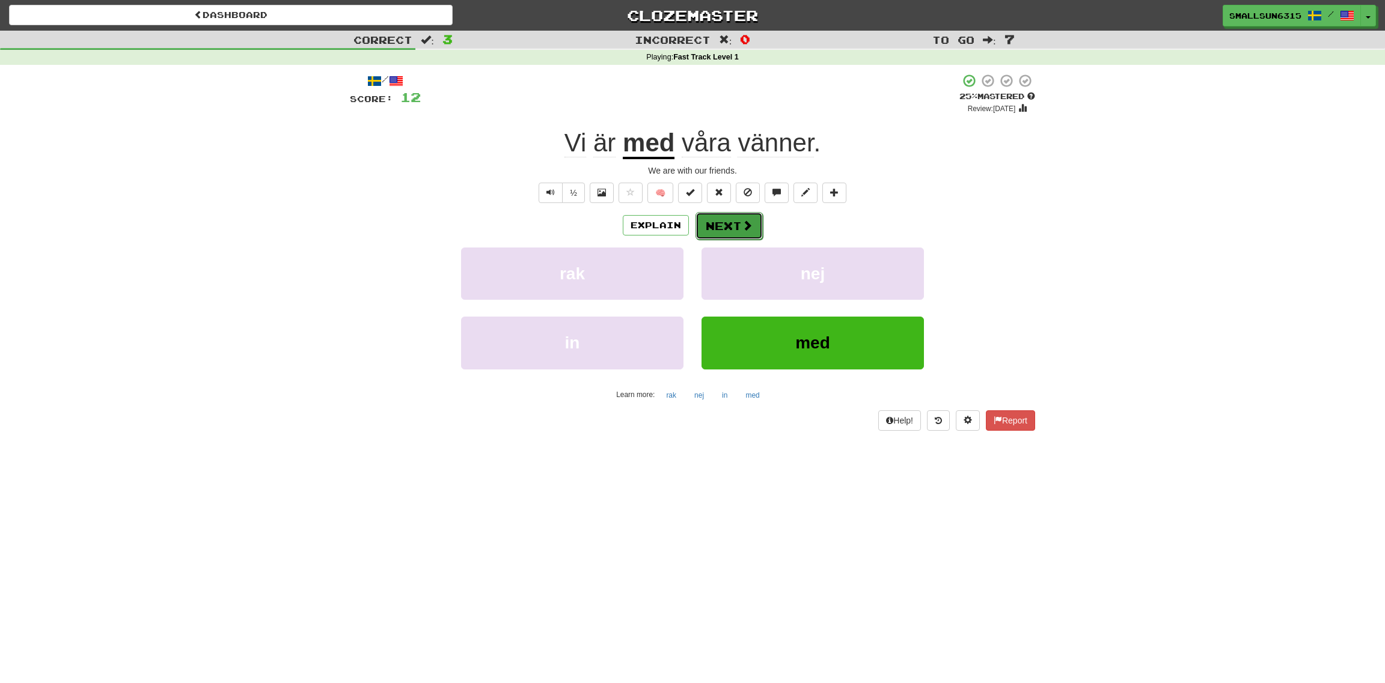
click at [729, 221] on button "Next" at bounding box center [728, 226] width 67 height 28
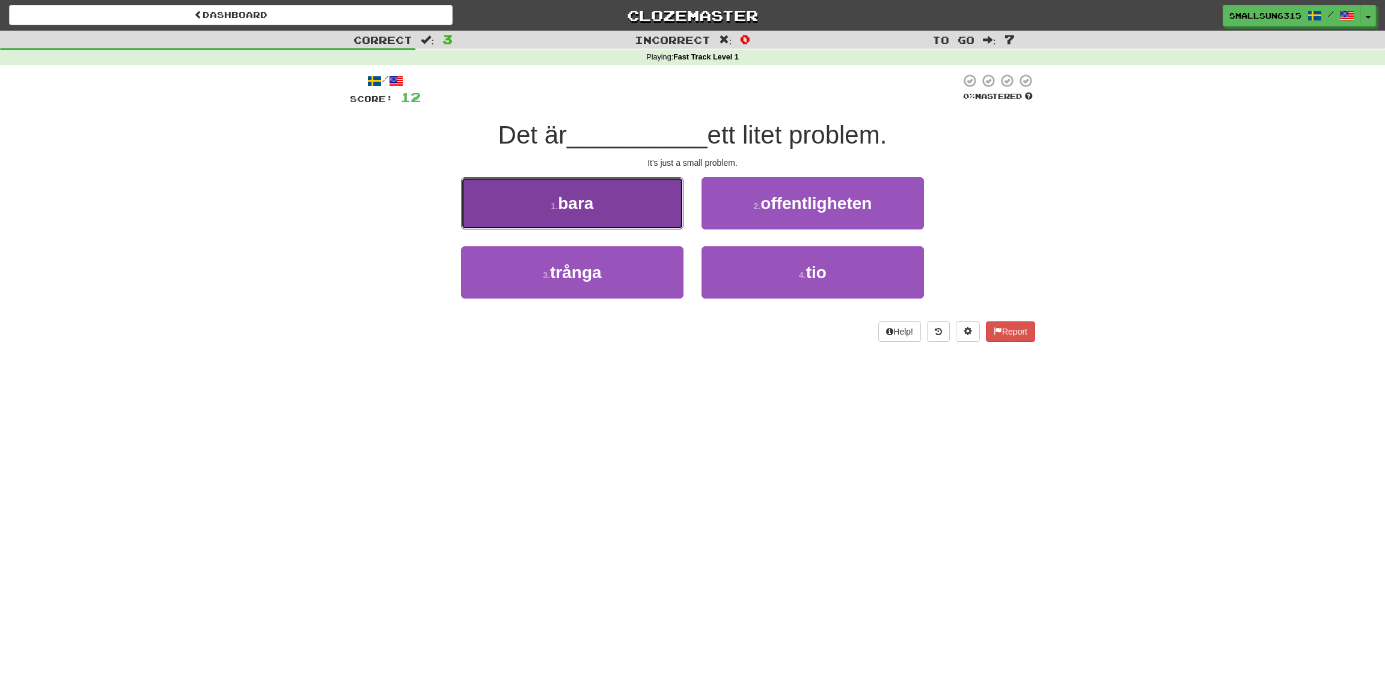
click at [632, 204] on button "1 . bara" at bounding box center [572, 203] width 222 height 52
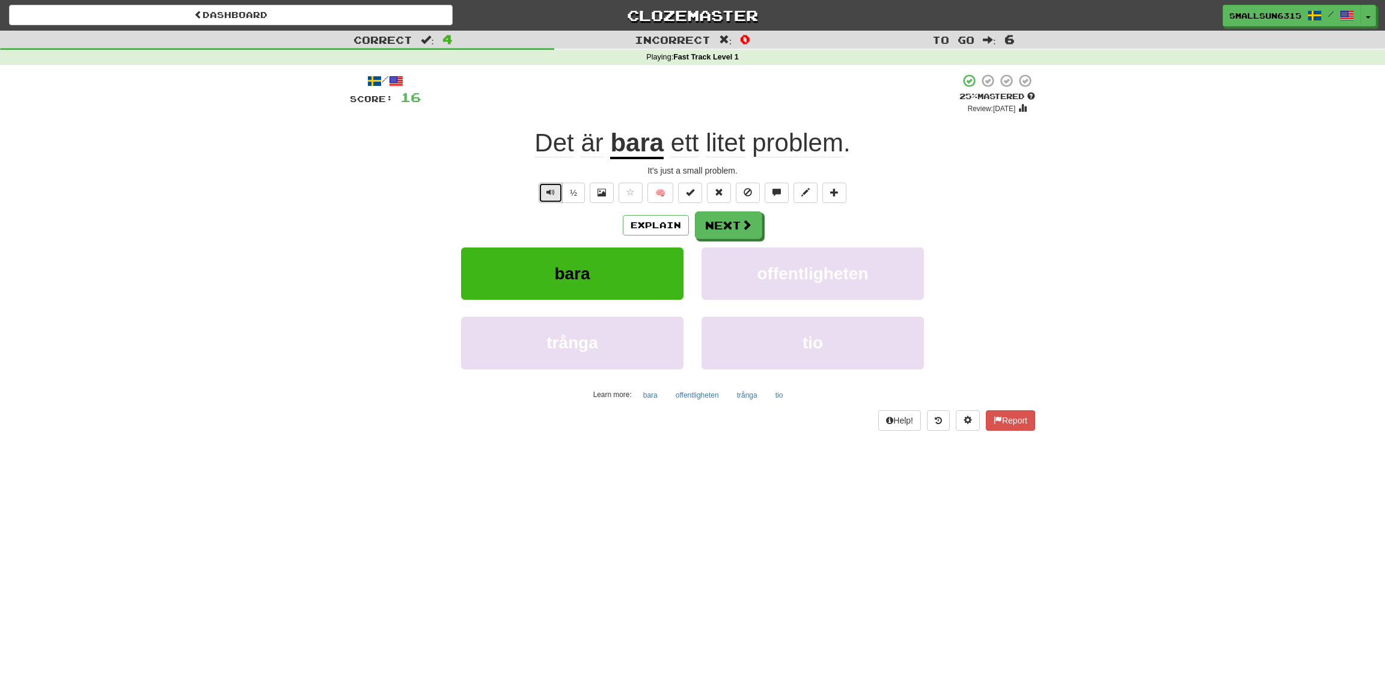
click at [543, 192] on button "Text-to-speech controls" at bounding box center [551, 193] width 24 height 20
click at [551, 194] on span "Text-to-speech controls" at bounding box center [550, 192] width 8 height 8
click at [733, 226] on button "Next" at bounding box center [728, 226] width 67 height 28
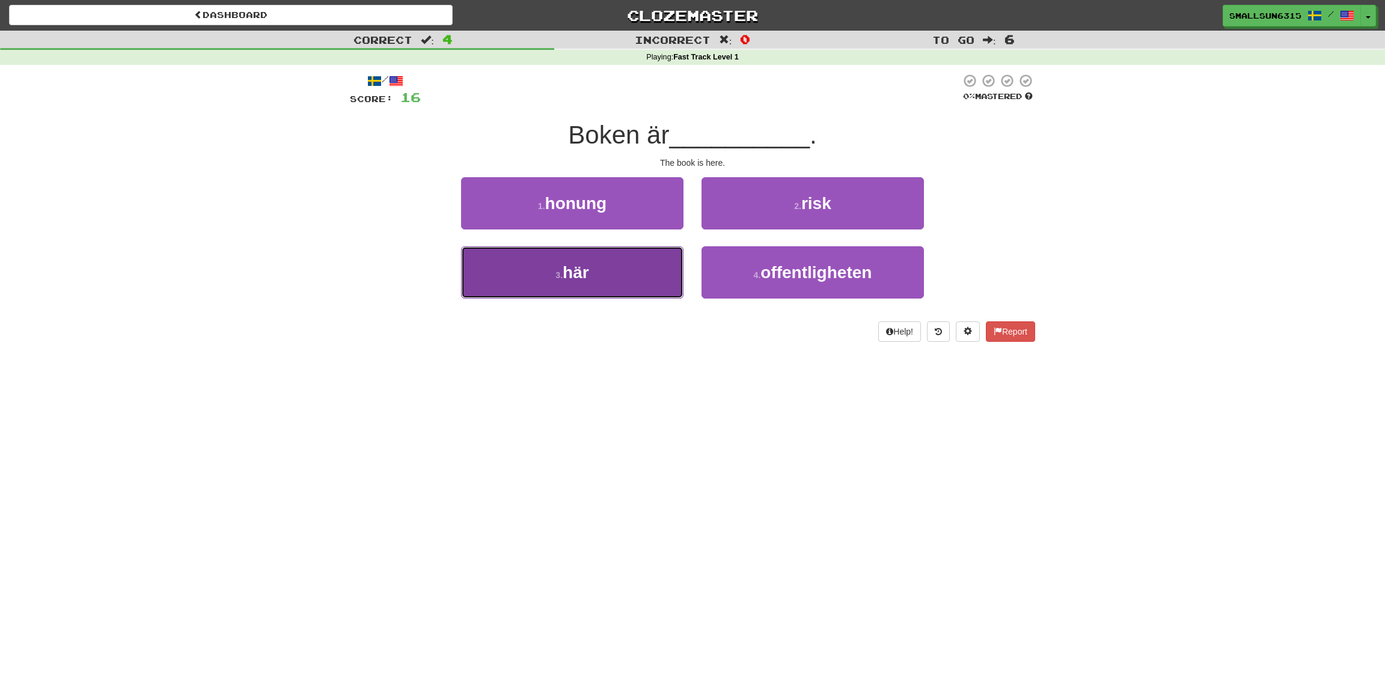
click at [620, 263] on button "3 . här" at bounding box center [572, 272] width 222 height 52
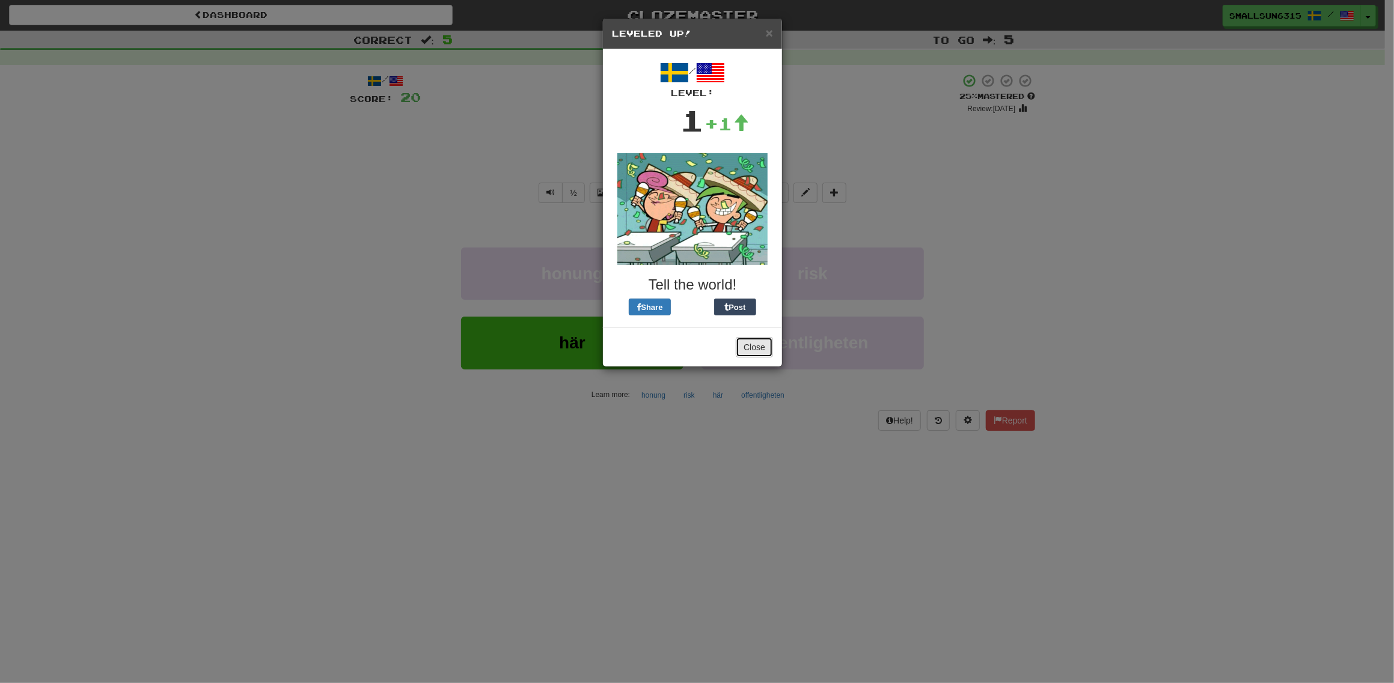
click at [754, 353] on button "Close" at bounding box center [754, 347] width 37 height 20
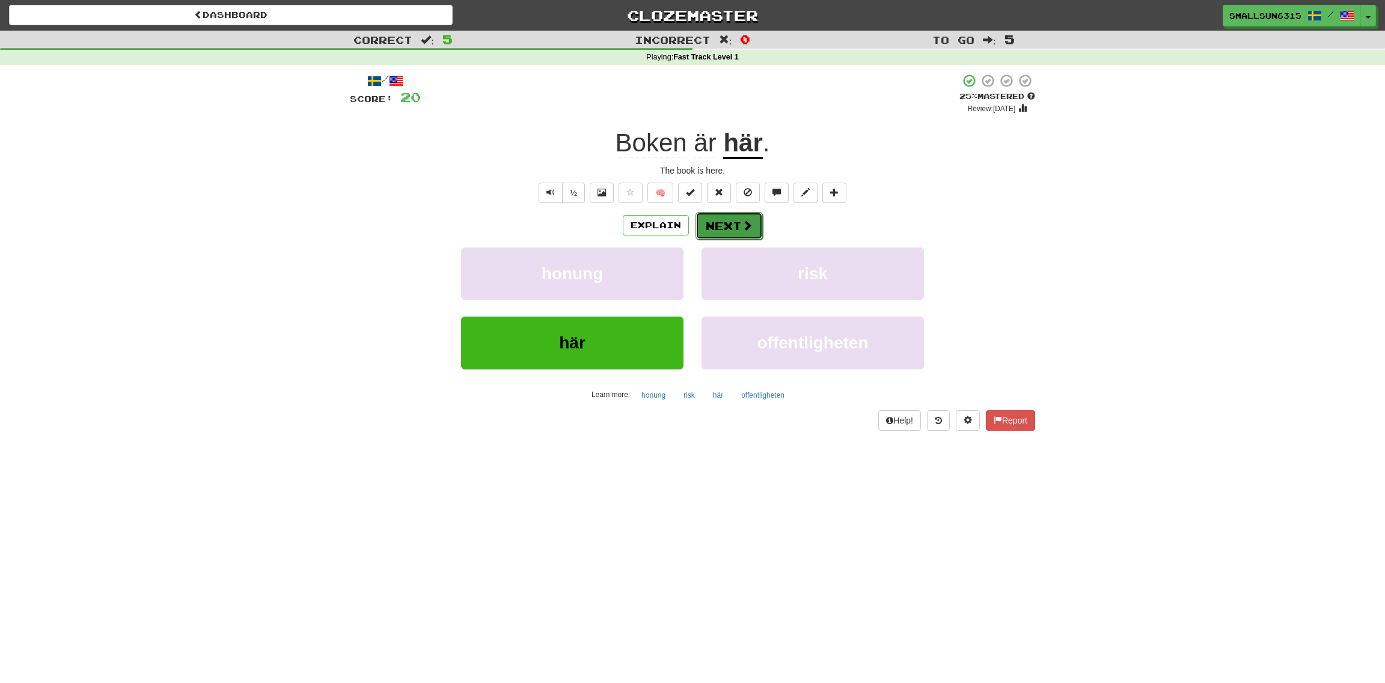
click at [728, 227] on button "Next" at bounding box center [728, 226] width 67 height 28
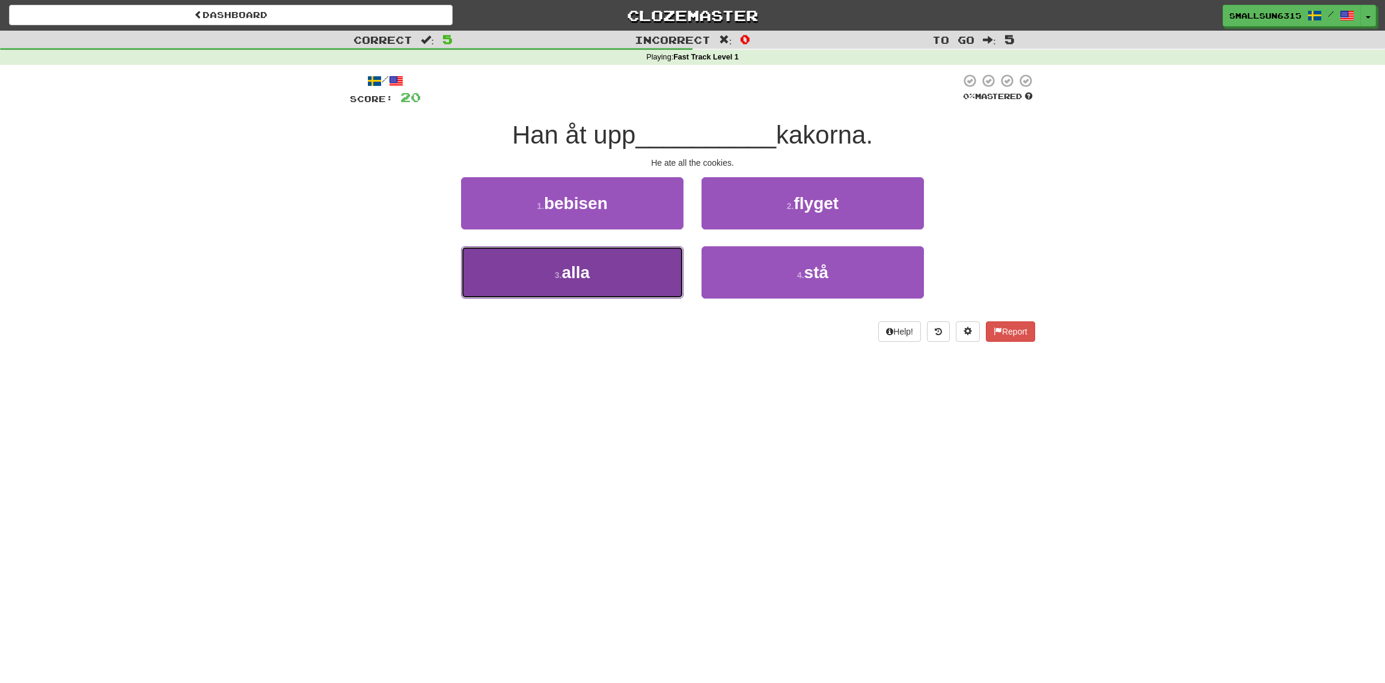
click at [581, 269] on span "alla" at bounding box center [575, 272] width 28 height 19
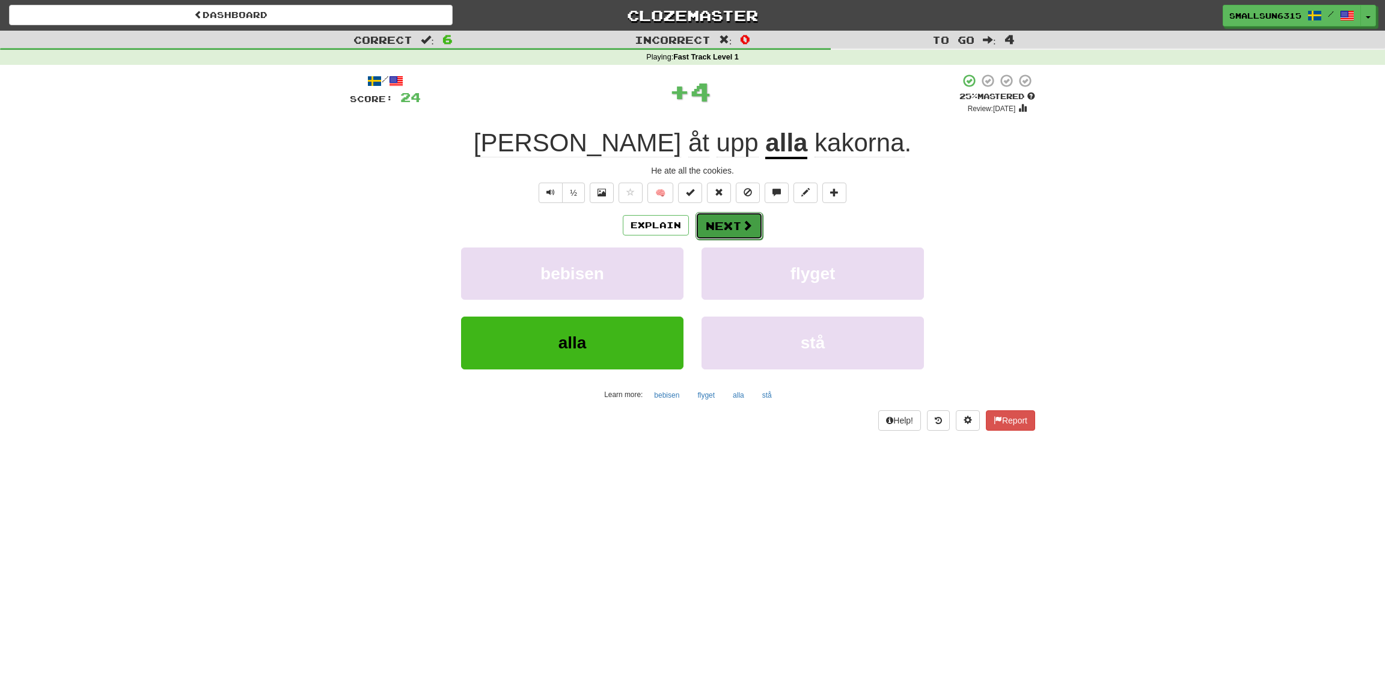
click at [720, 219] on button "Next" at bounding box center [728, 226] width 67 height 28
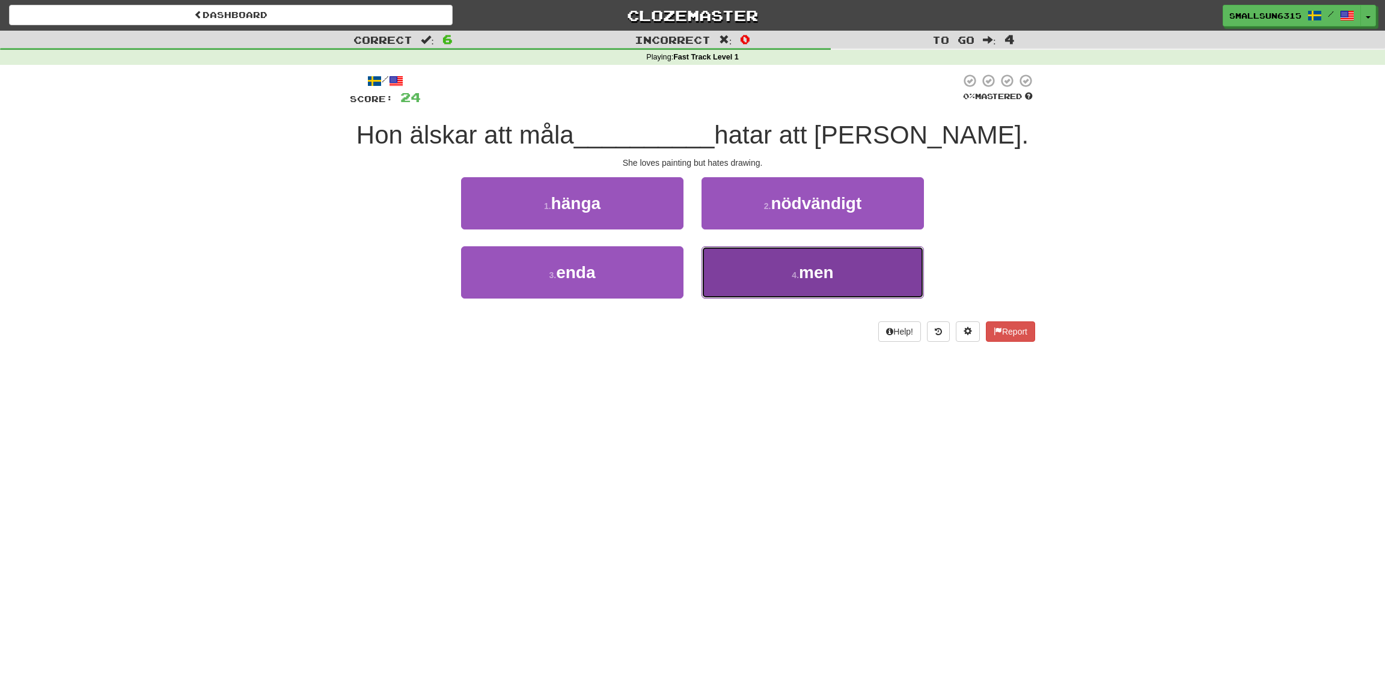
click at [772, 269] on button "4 . men" at bounding box center [812, 272] width 222 height 52
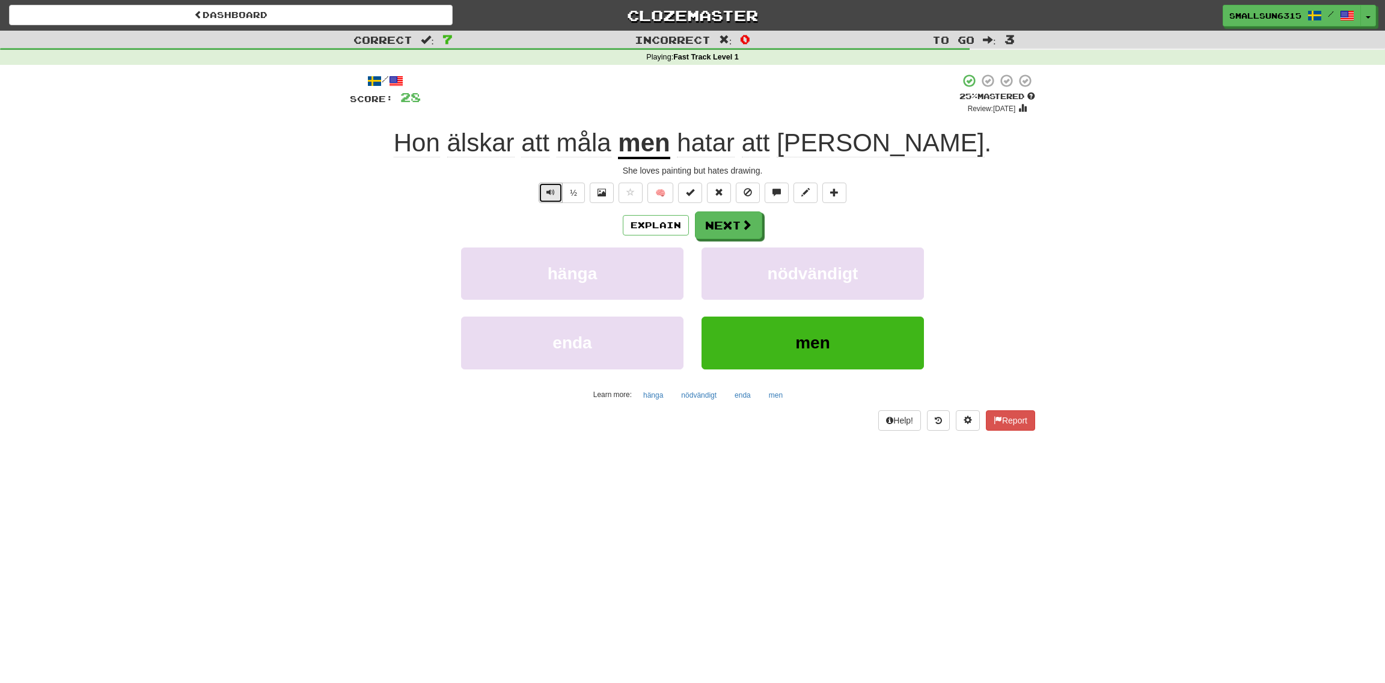
click at [539, 189] on button "Text-to-speech controls" at bounding box center [551, 193] width 24 height 20
click at [714, 225] on button "Next" at bounding box center [728, 226] width 67 height 28
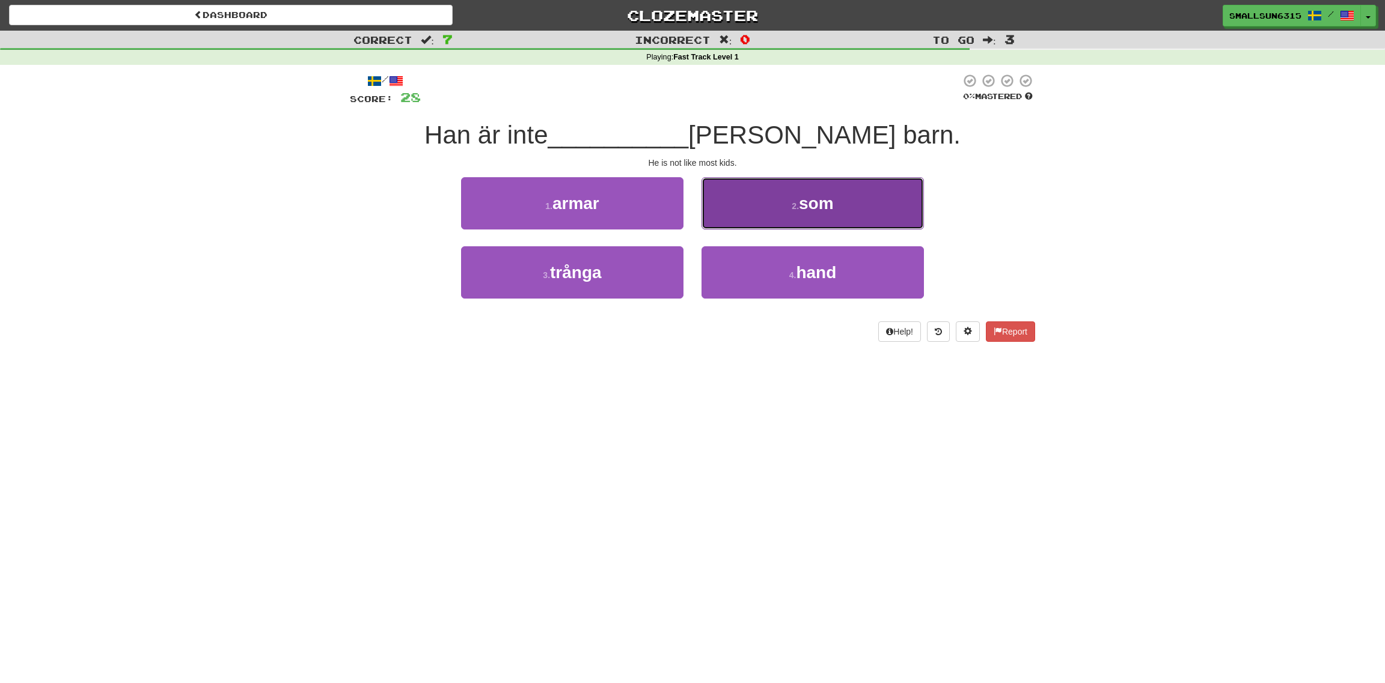
click at [731, 209] on button "2 . som" at bounding box center [812, 203] width 222 height 52
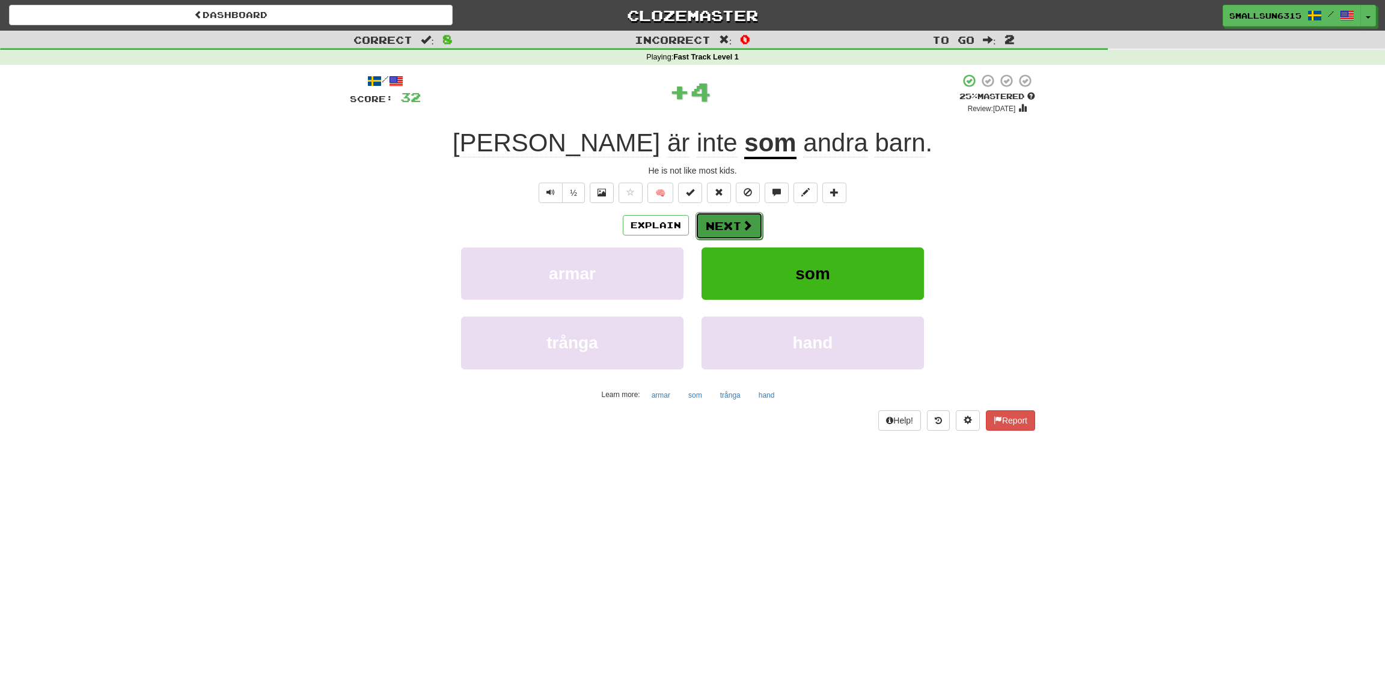
click at [725, 225] on button "Next" at bounding box center [728, 226] width 67 height 28
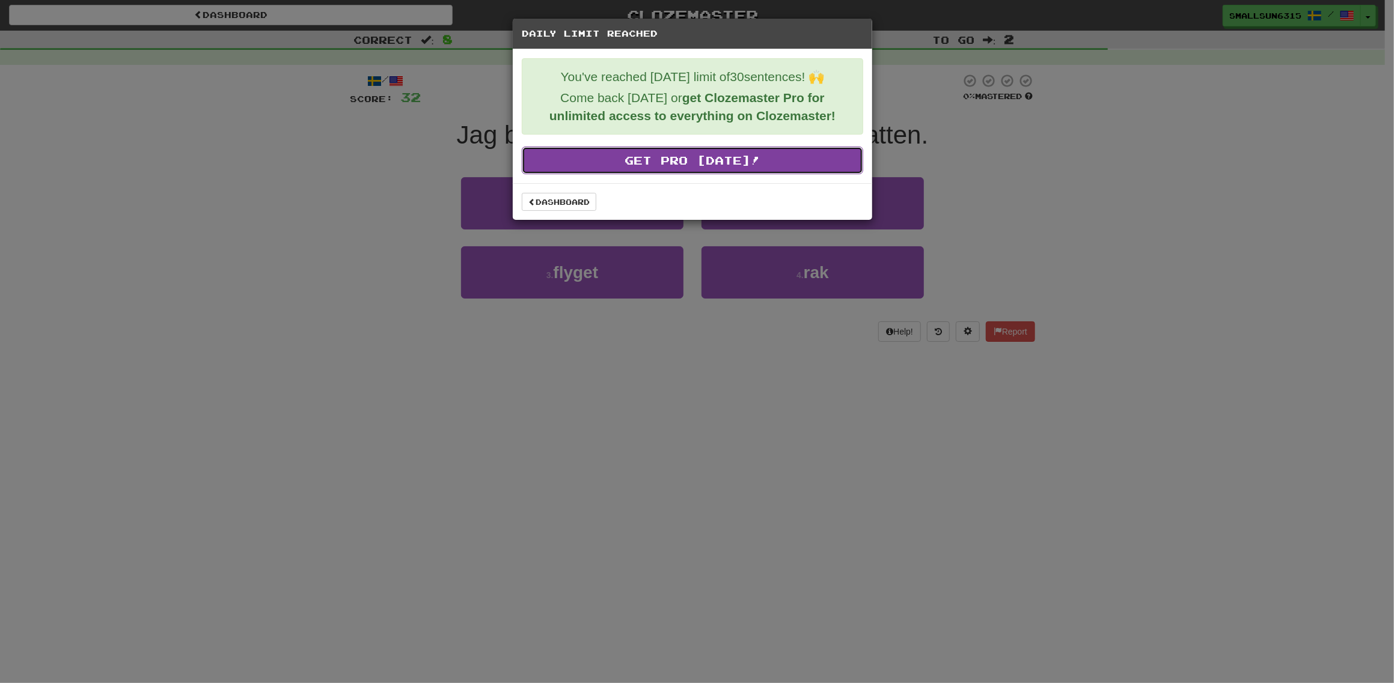
click at [578, 167] on link "Get Pro Today!" at bounding box center [692, 161] width 341 height 28
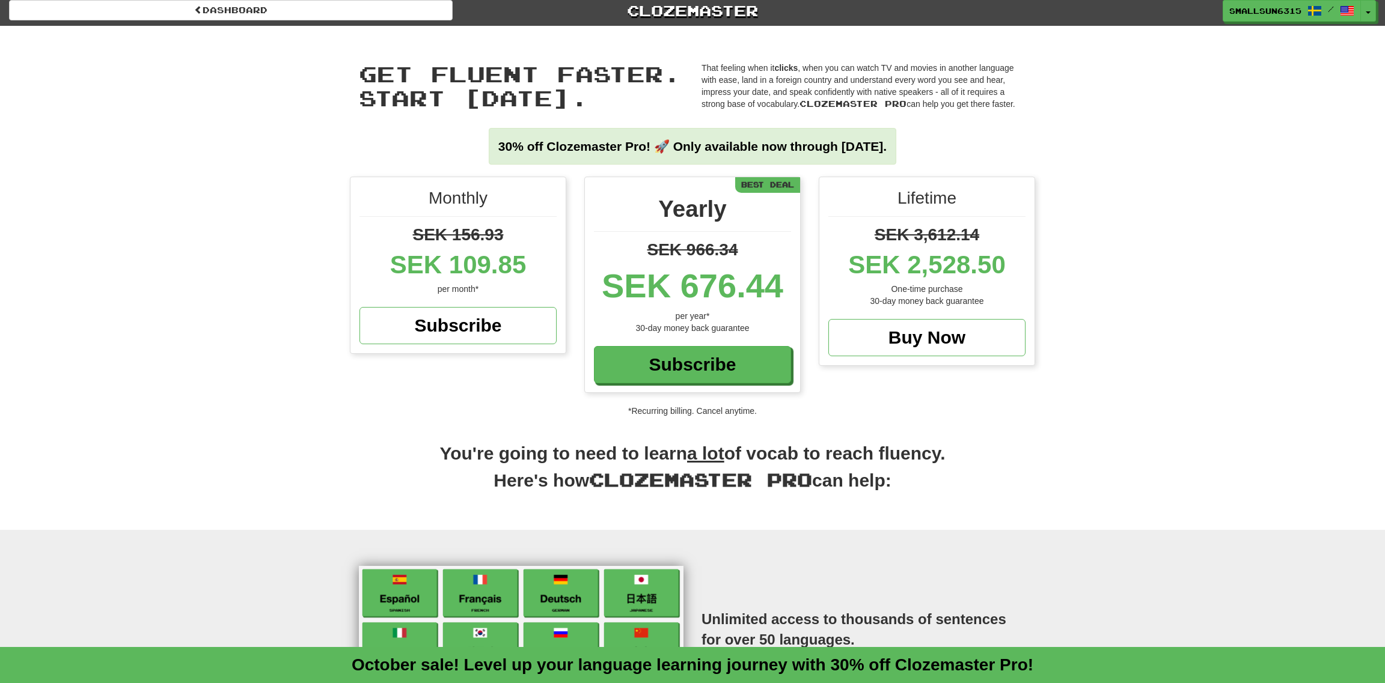
scroll to position [2, 0]
